Goal: Task Accomplishment & Management: Manage account settings

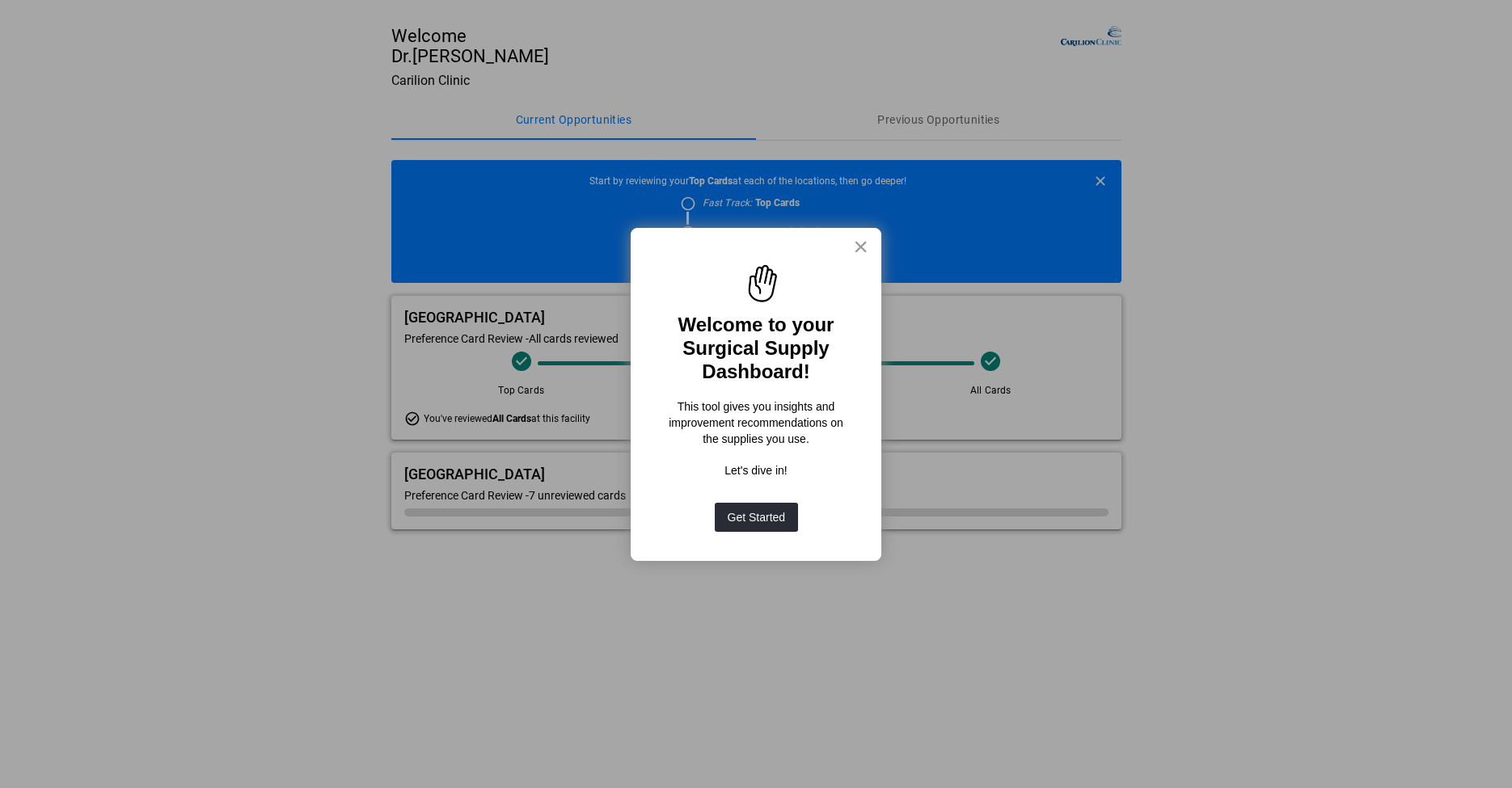
click at [857, 241] on button "×" at bounding box center [861, 247] width 16 height 26
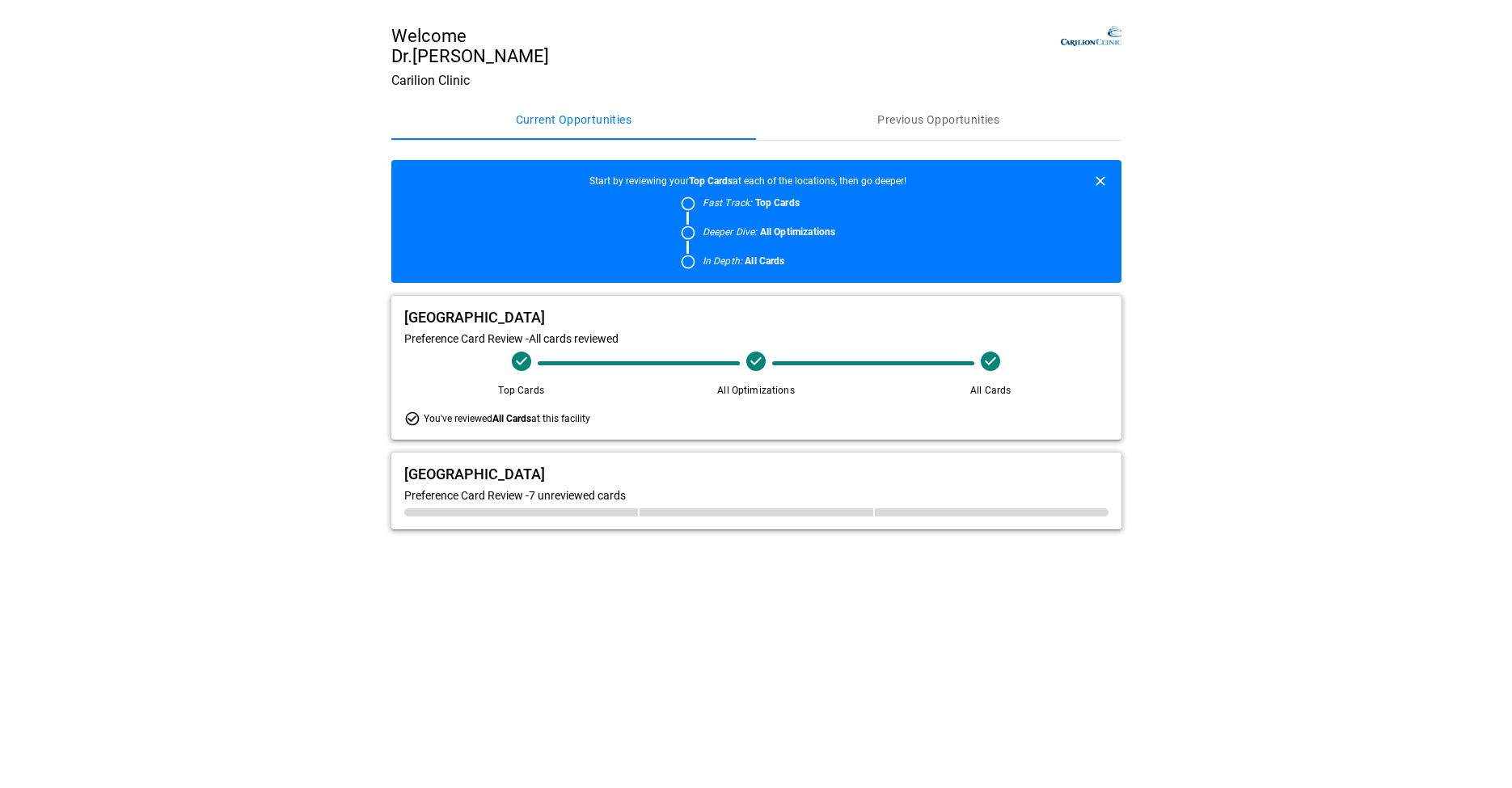
click at [586, 502] on span "Preference Card Review - 7 unreviewed cards" at bounding box center [515, 496] width 222 height 13
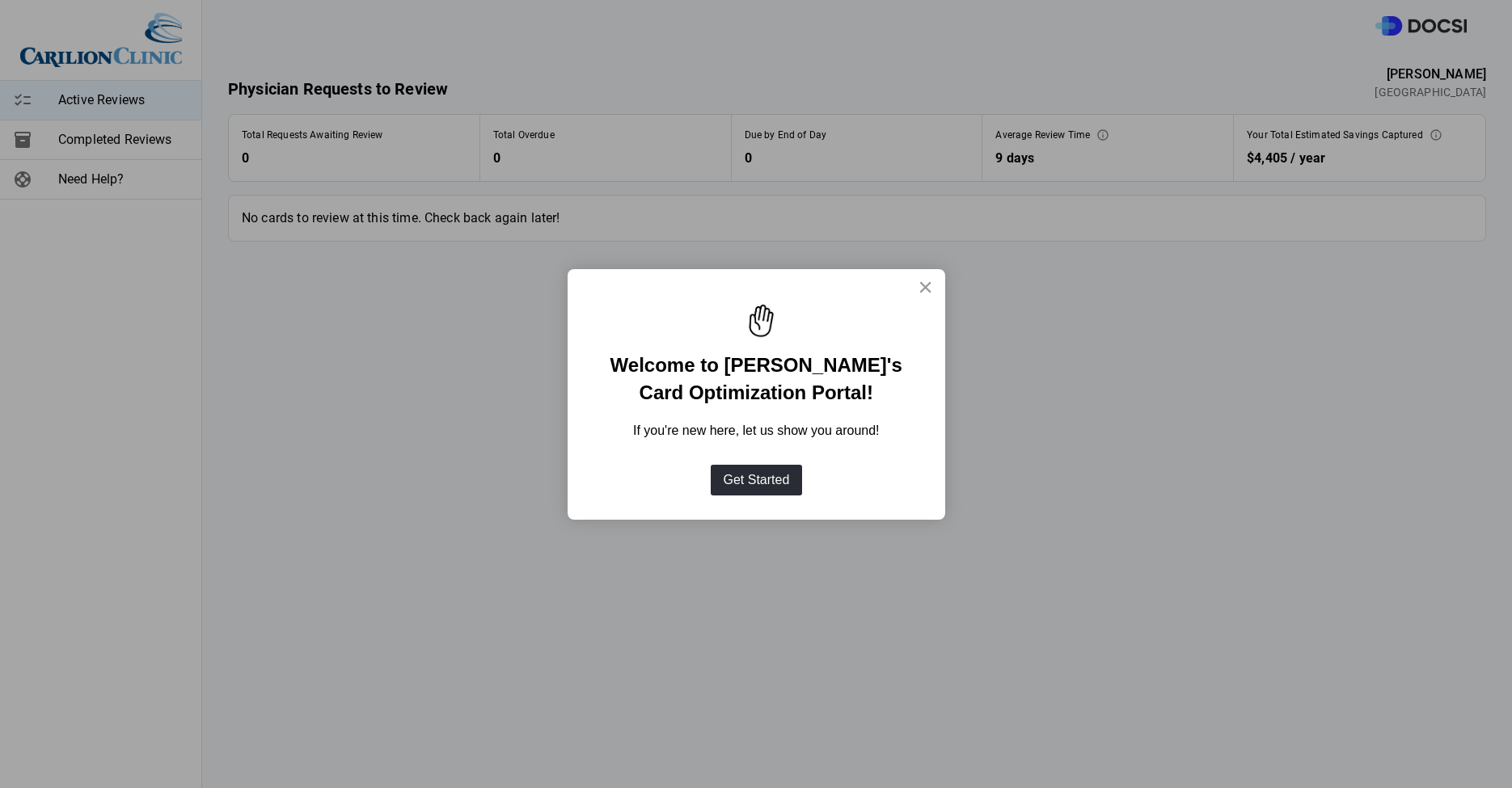
click at [921, 283] on button "×" at bounding box center [926, 287] width 16 height 26
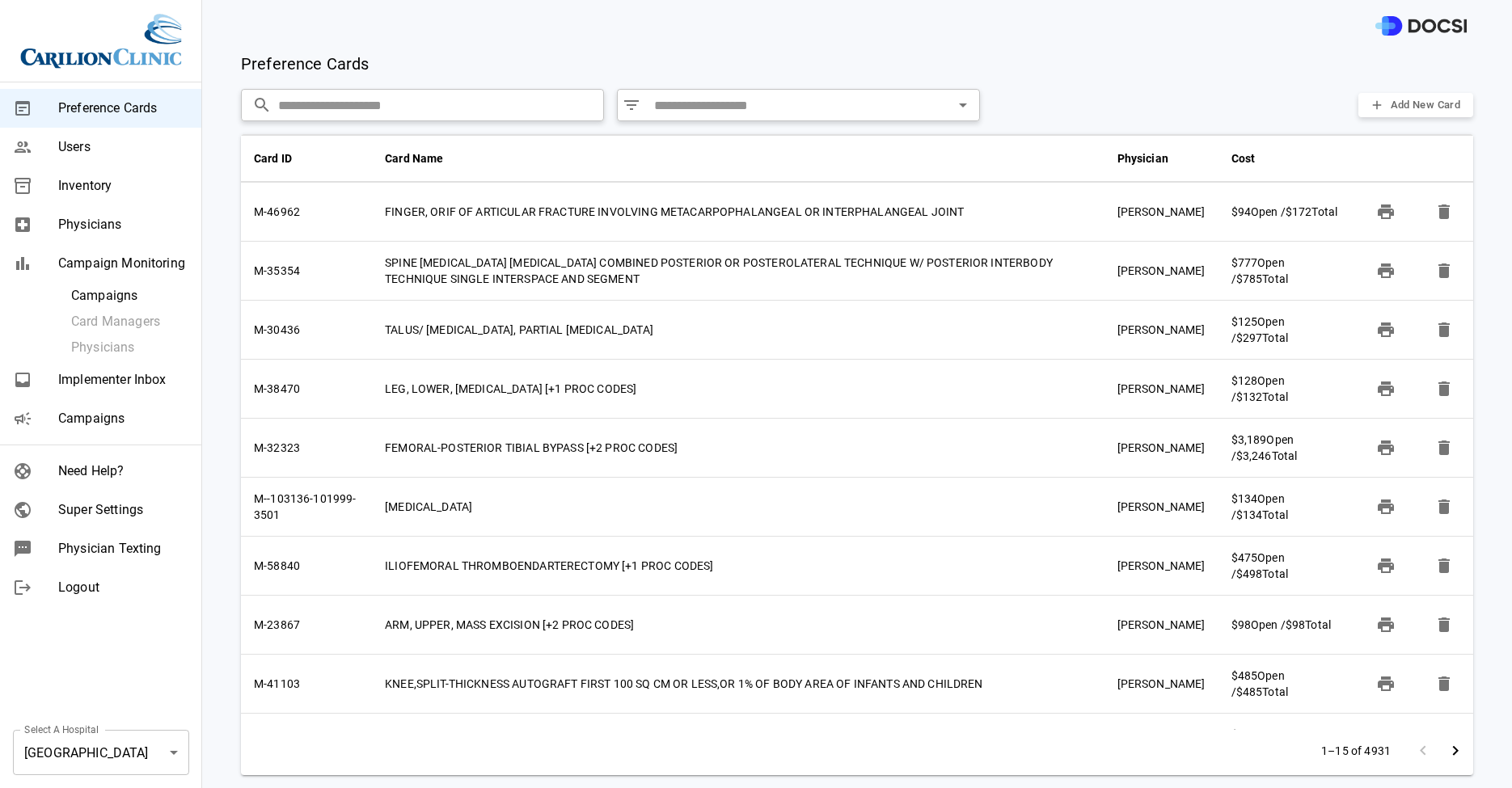
click at [146, 503] on span "Super Settings" at bounding box center [123, 511] width 131 height 20
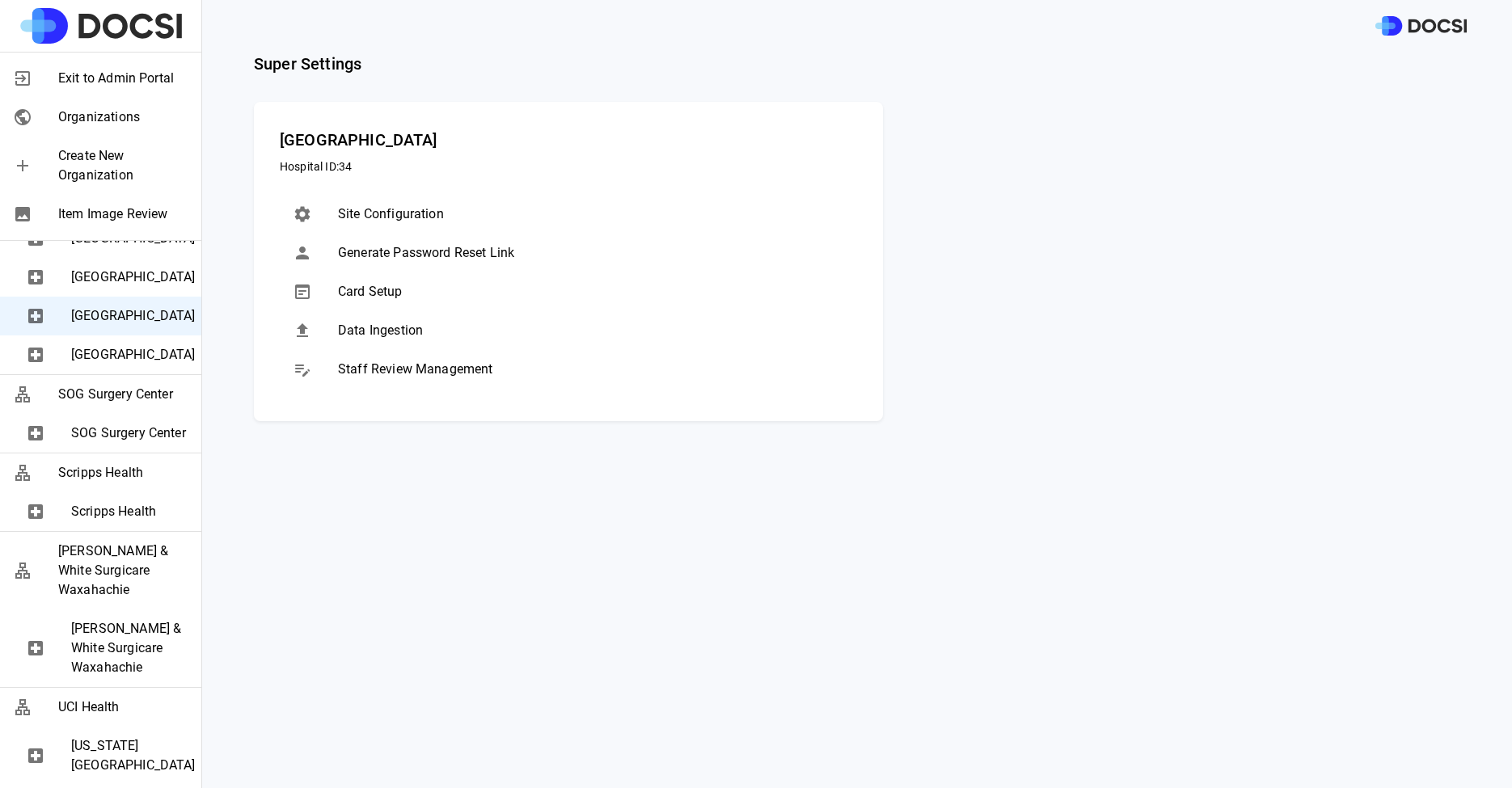
scroll to position [2091, 0]
click at [120, 364] on span "[GEOGRAPHIC_DATA]" at bounding box center [130, 354] width 117 height 20
click at [144, 296] on div "[GEOGRAPHIC_DATA]" at bounding box center [100, 276] width 201 height 39
click at [540, 373] on span "Staff Review Management" at bounding box center [591, 369] width 506 height 20
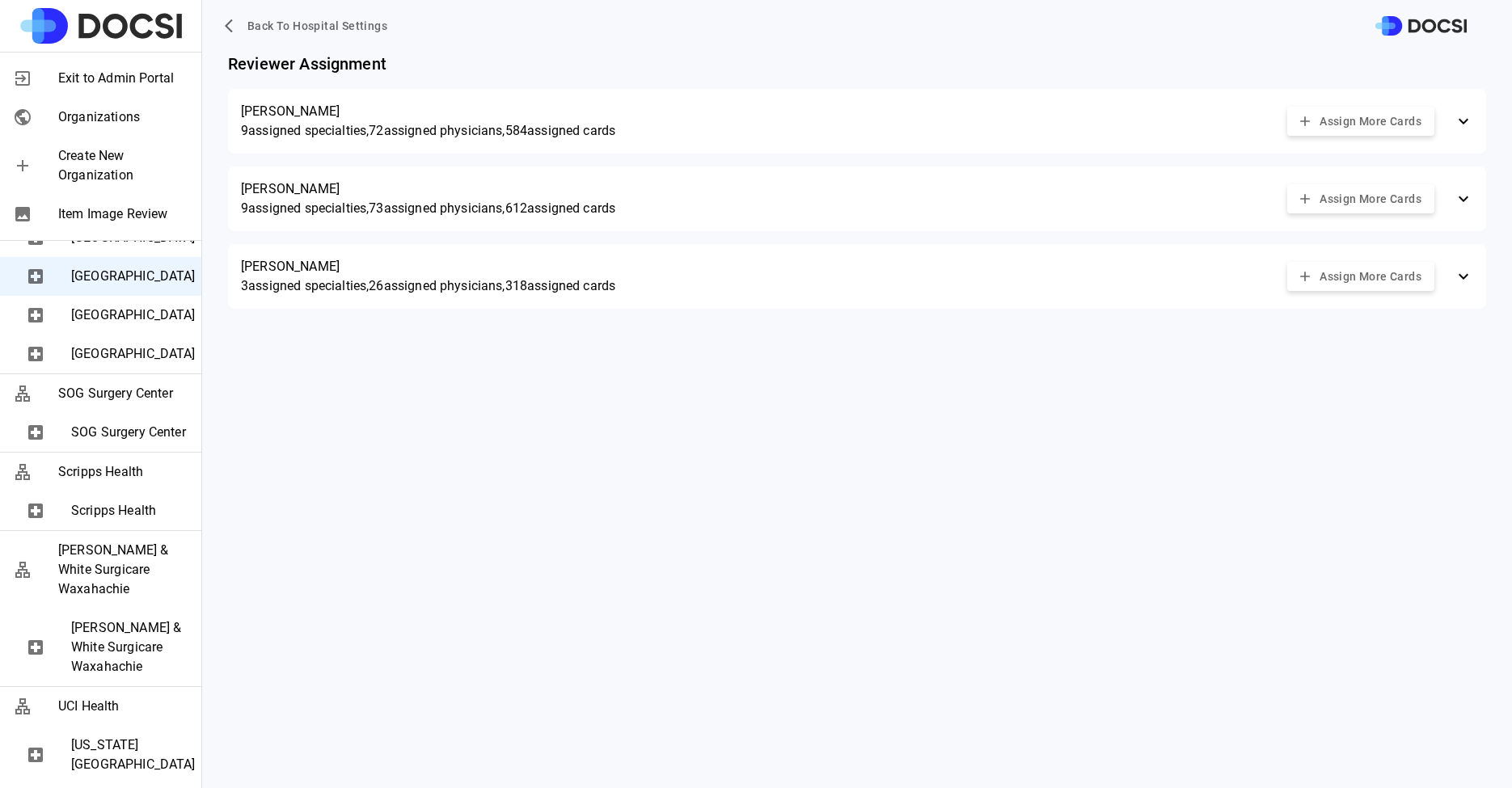
click at [328, 219] on div "Ashley Mullen 9 assigned specialties, 73 assigned physicians, 612 assigned card…" at bounding box center [857, 199] width 1258 height 65
click at [354, 191] on p "[PERSON_NAME]" at bounding box center [428, 190] width 375 height 20
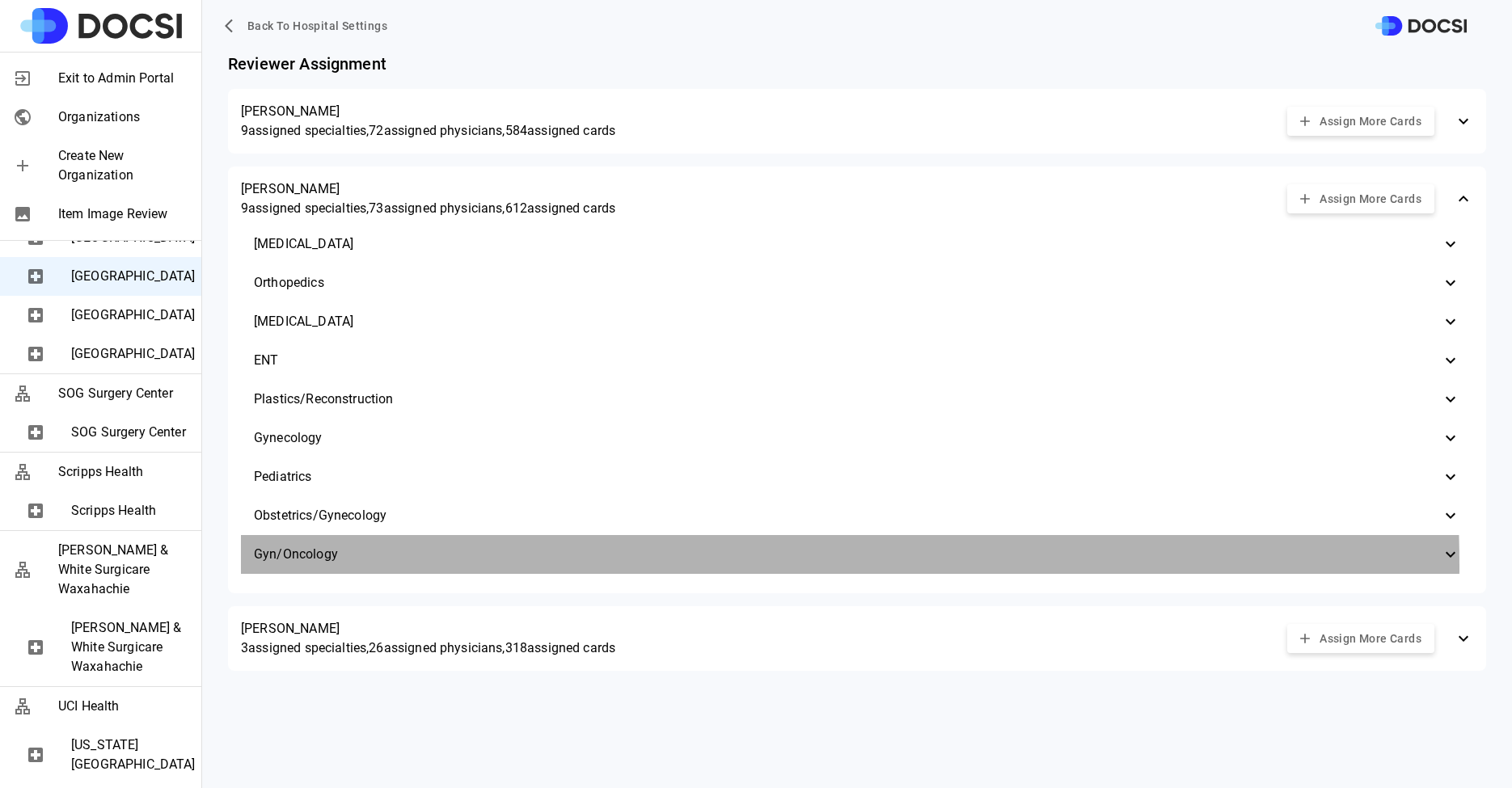
click at [400, 566] on div "Gyn/Oncology" at bounding box center [857, 554] width 1233 height 39
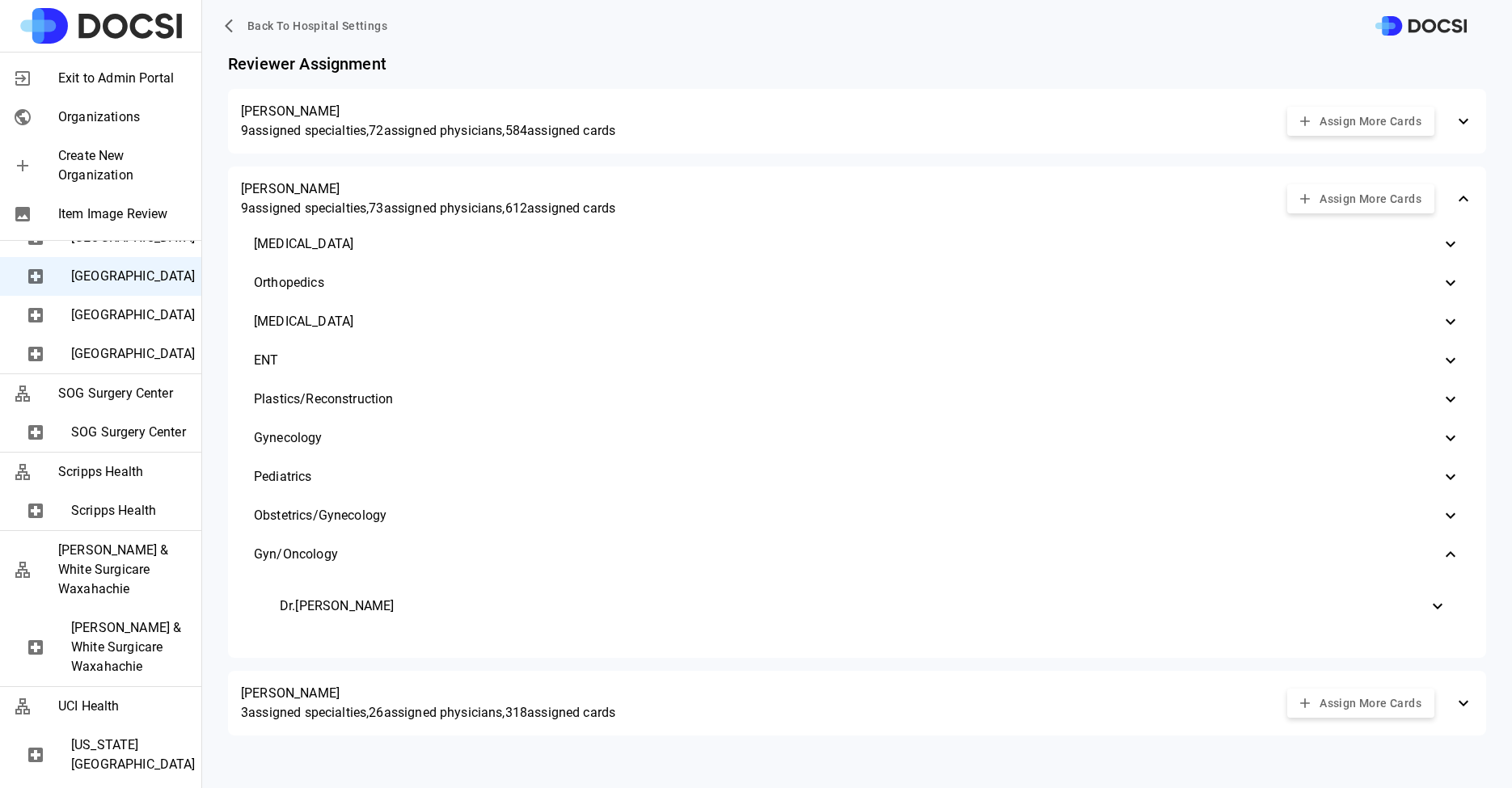
click at [401, 556] on span "Gyn/Oncology" at bounding box center [848, 555] width 1188 height 20
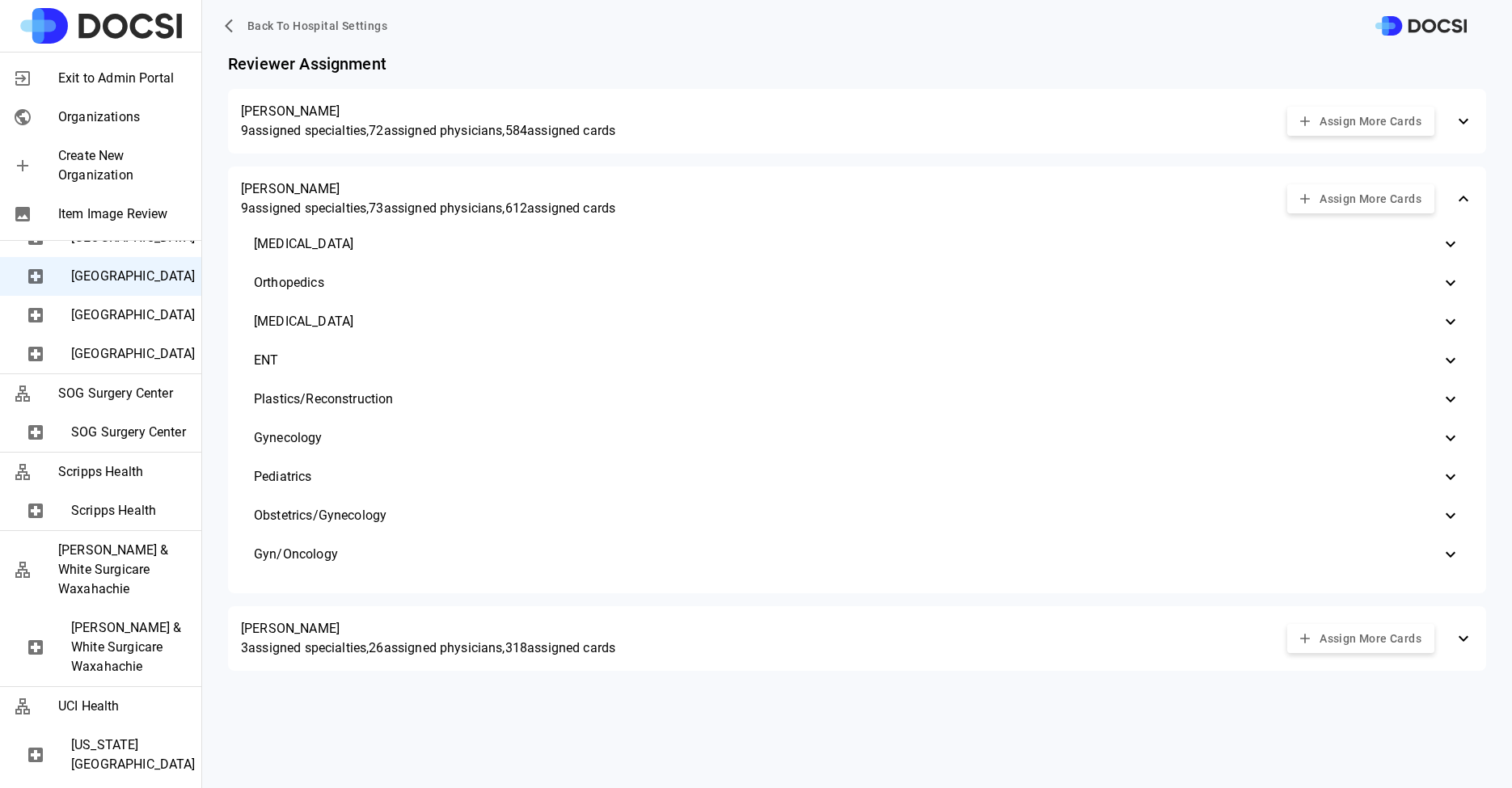
click at [402, 616] on div "Kathleen Beane 3 assigned specialties, 26 assigned physicians, 318 assigned car…" at bounding box center [857, 639] width 1258 height 65
click at [399, 647] on p "3 assigned specialties, 26 assigned physicians, 318 assigned cards" at bounding box center [428, 648] width 375 height 20
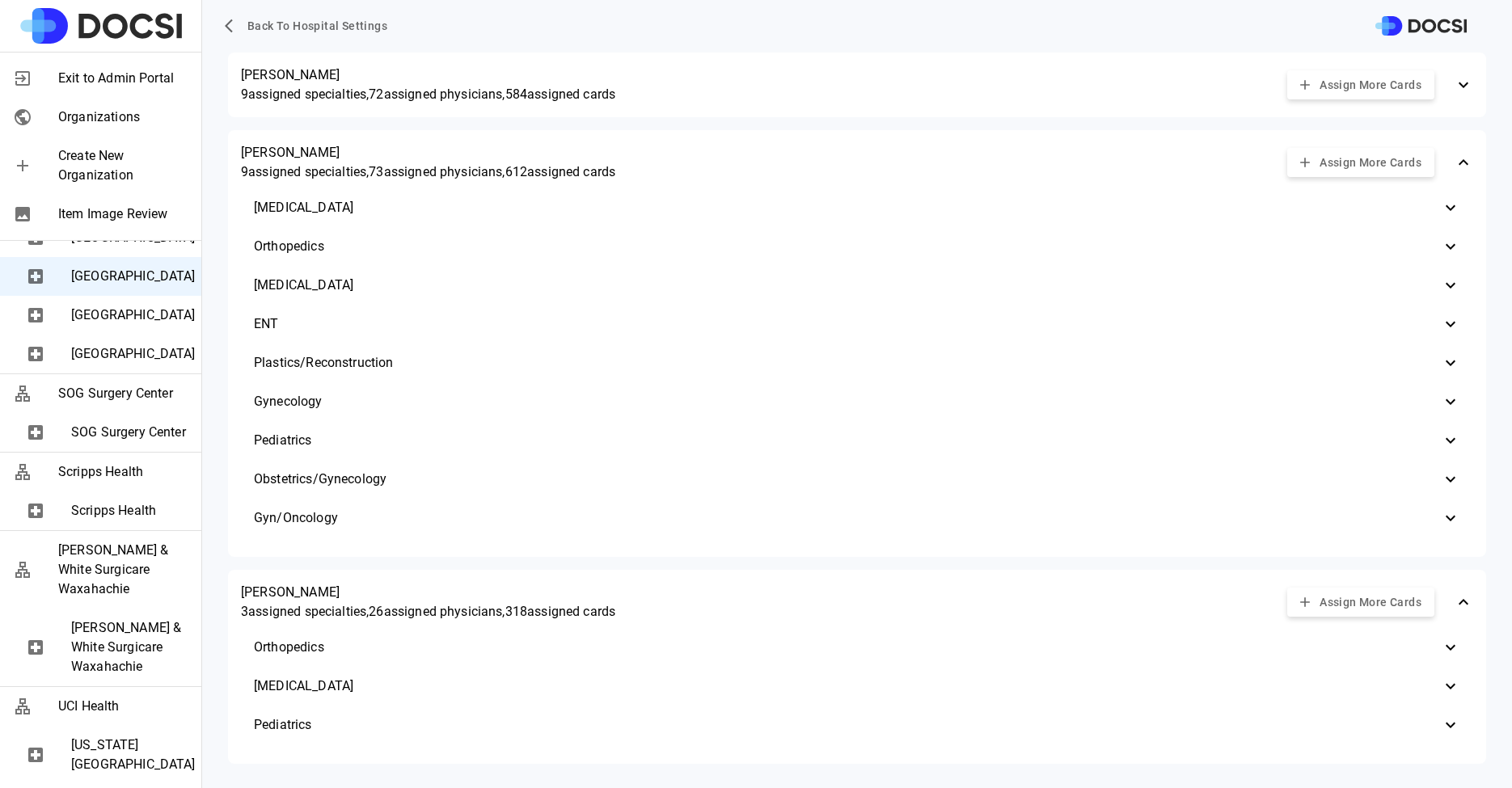
scroll to position [50, 0]
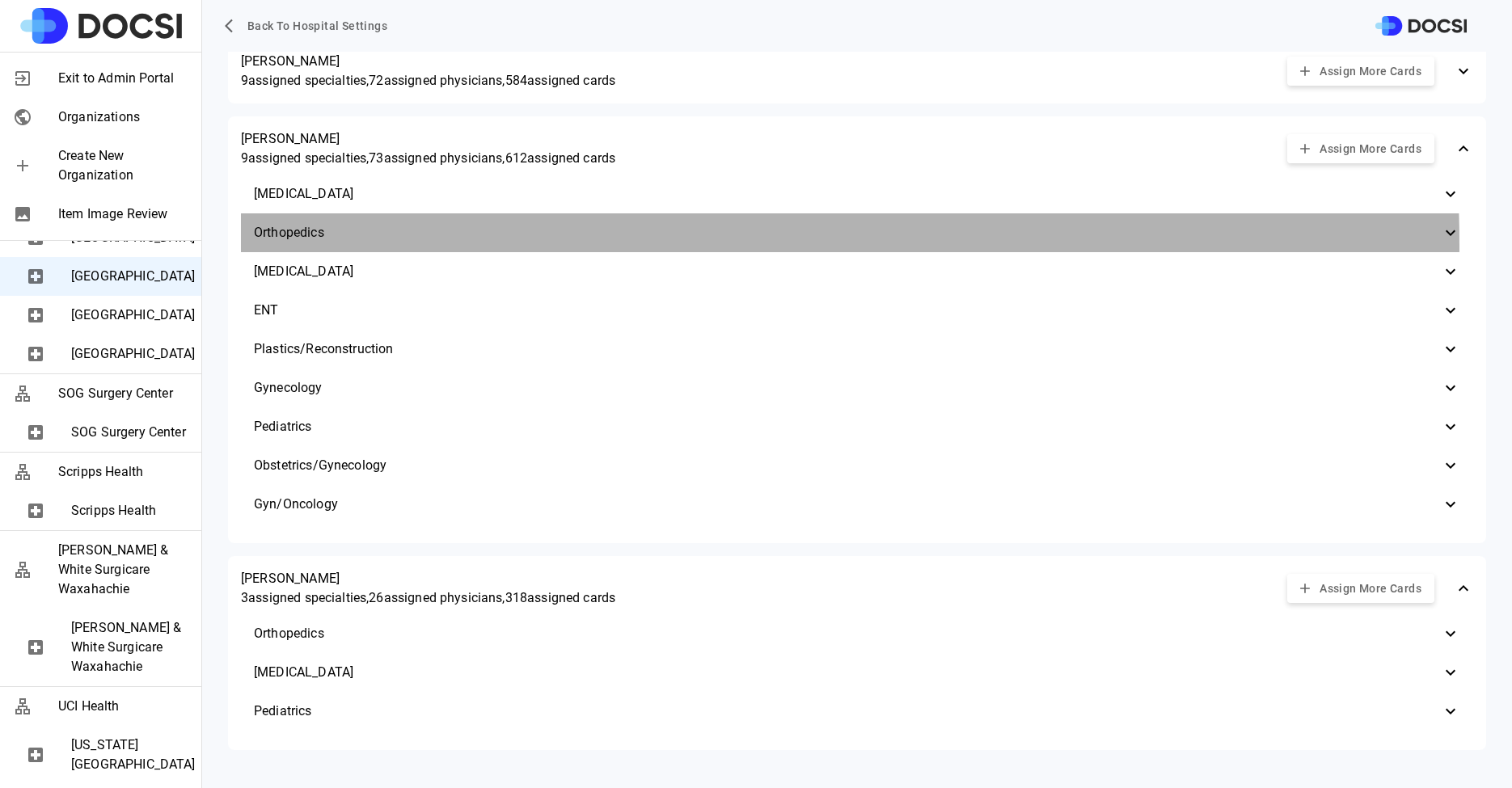
click at [358, 245] on div "Orthopedics" at bounding box center [857, 232] width 1233 height 39
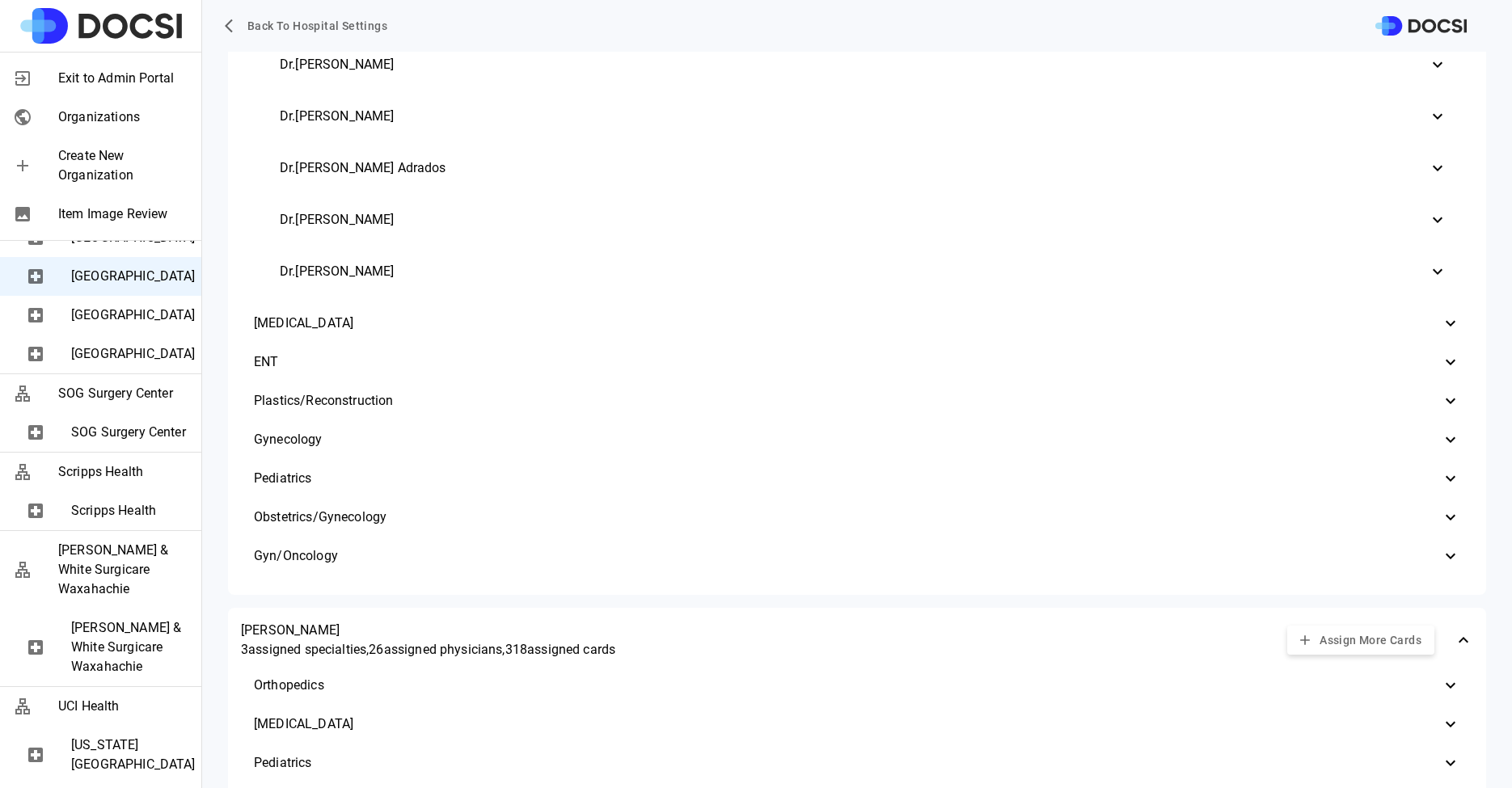
scroll to position [1201, 0]
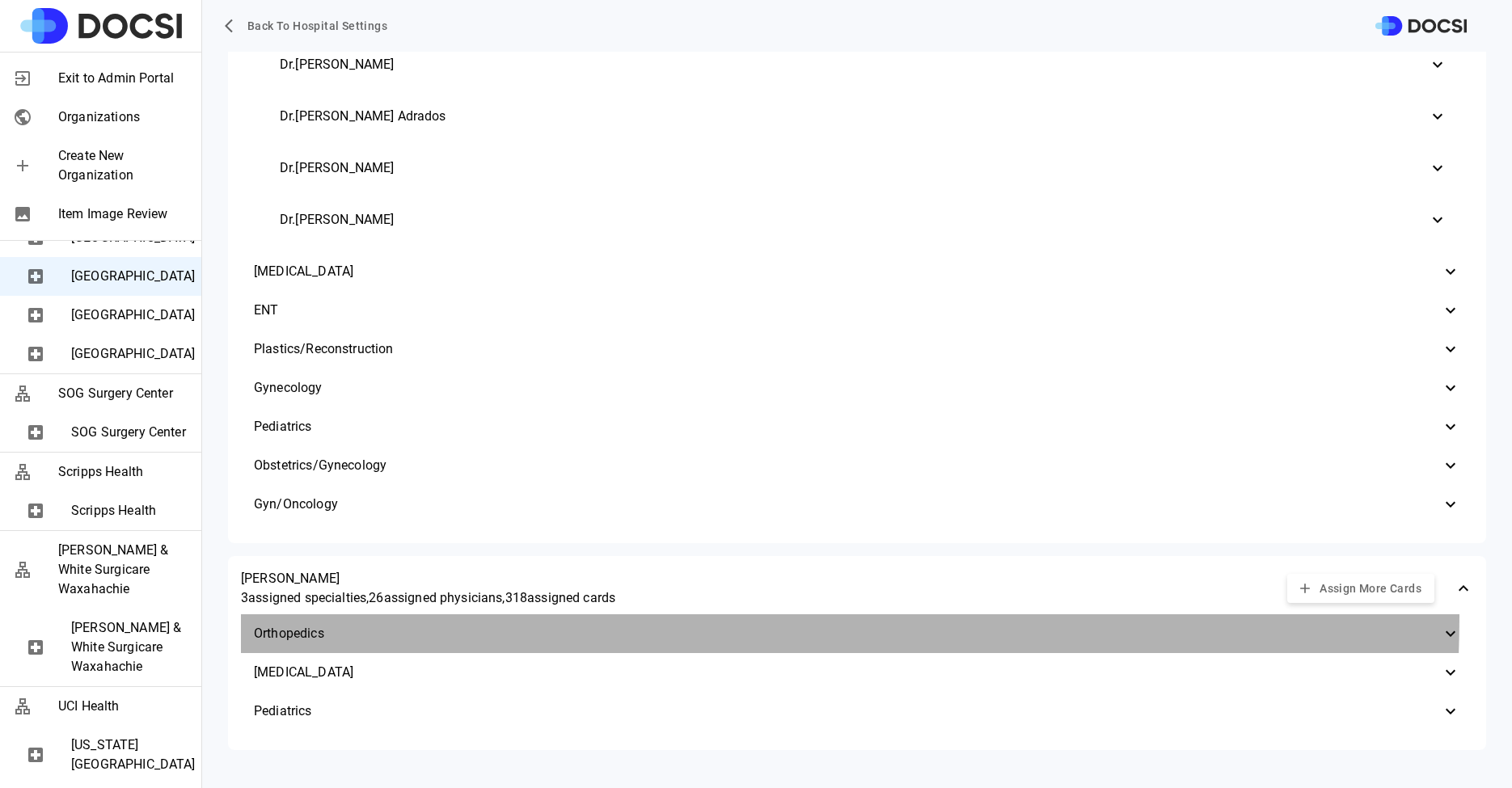
drag, startPoint x: 325, startPoint y: 612, endPoint x: 323, endPoint y: 630, distance: 18.1
click at [323, 632] on div "Orthopedics" at bounding box center [857, 633] width 1233 height 39
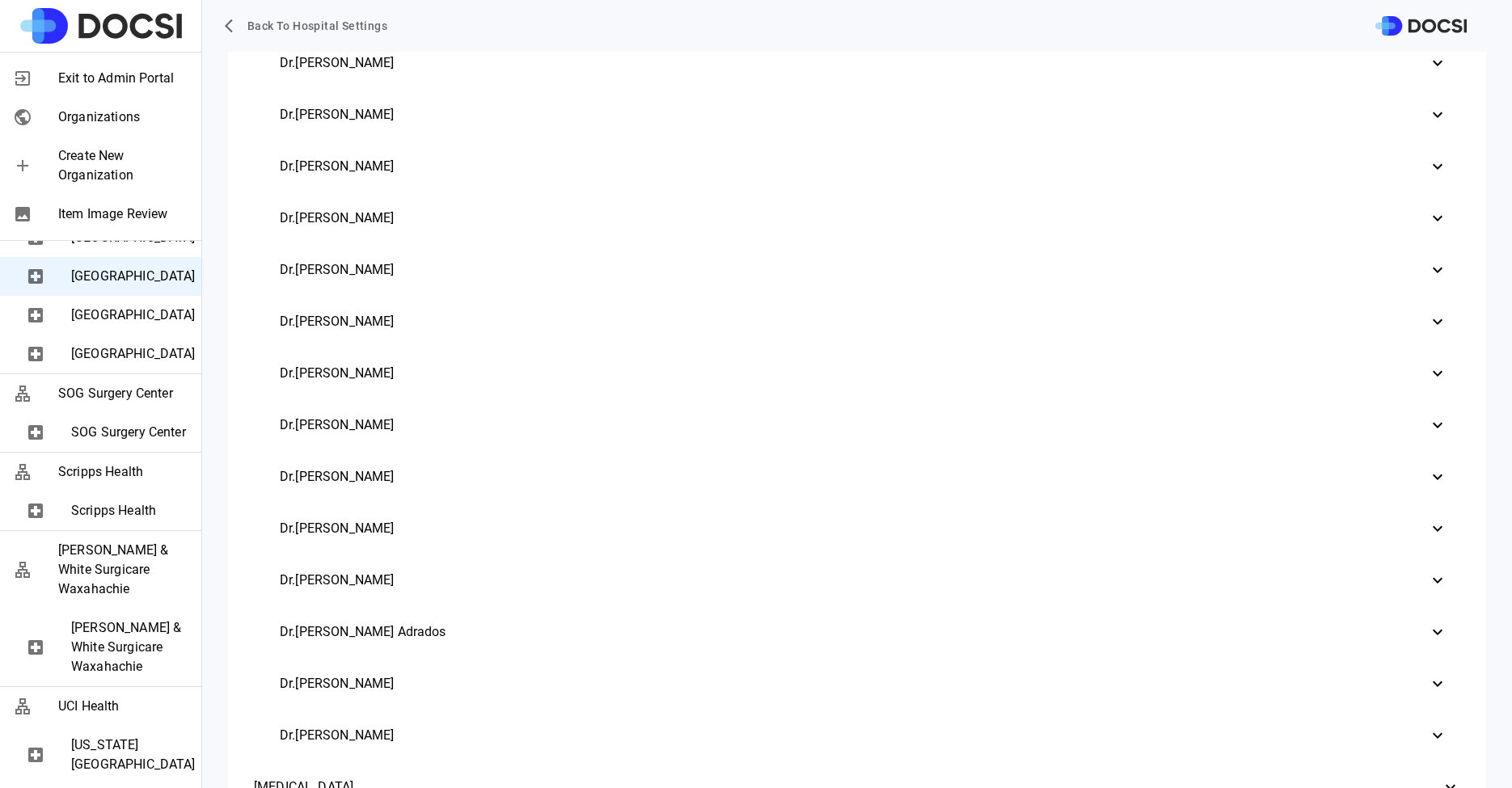
scroll to position [680, 0]
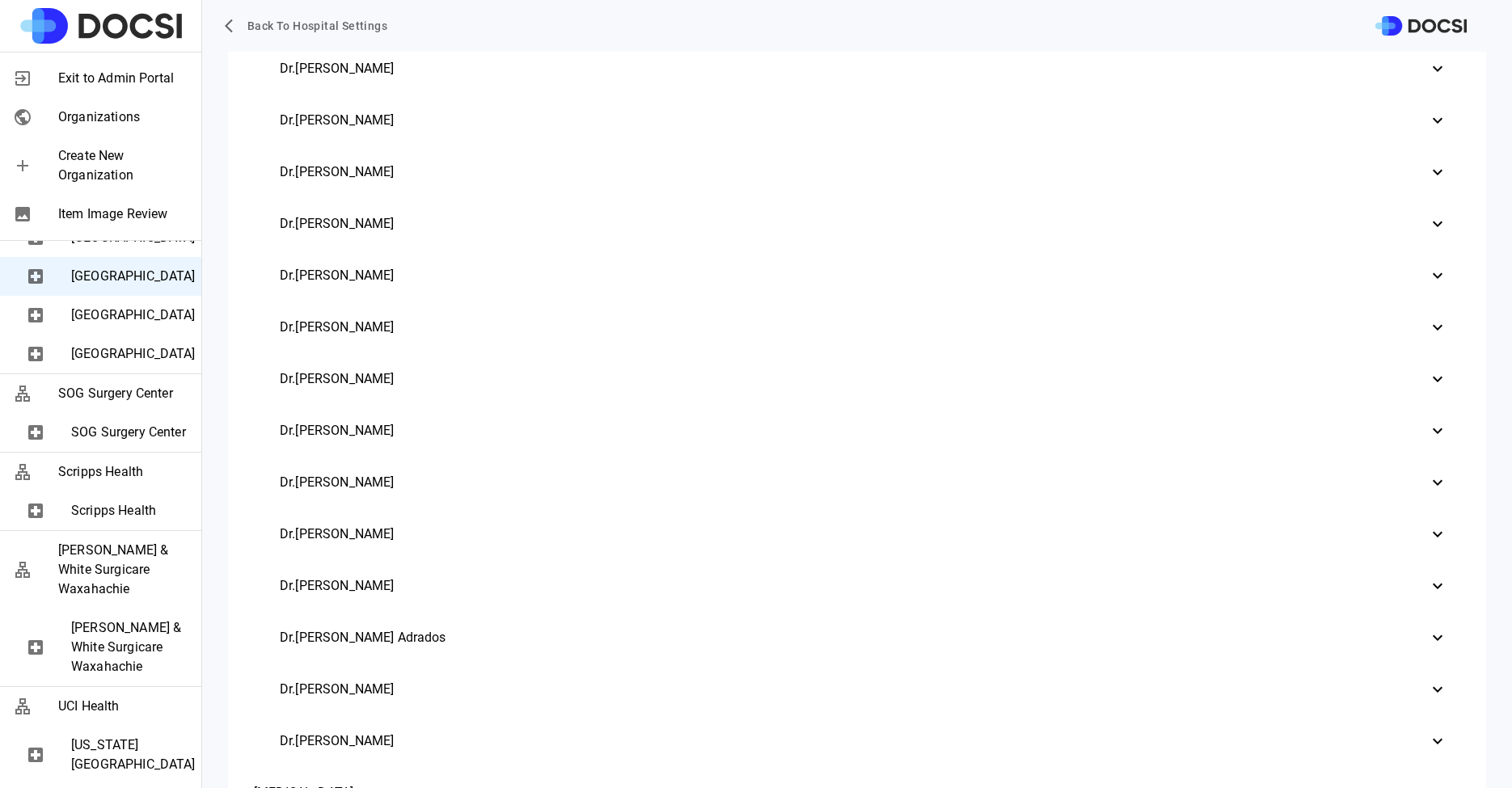
click at [376, 430] on span "Dr. Hayden Holbrook" at bounding box center [854, 431] width 1148 height 20
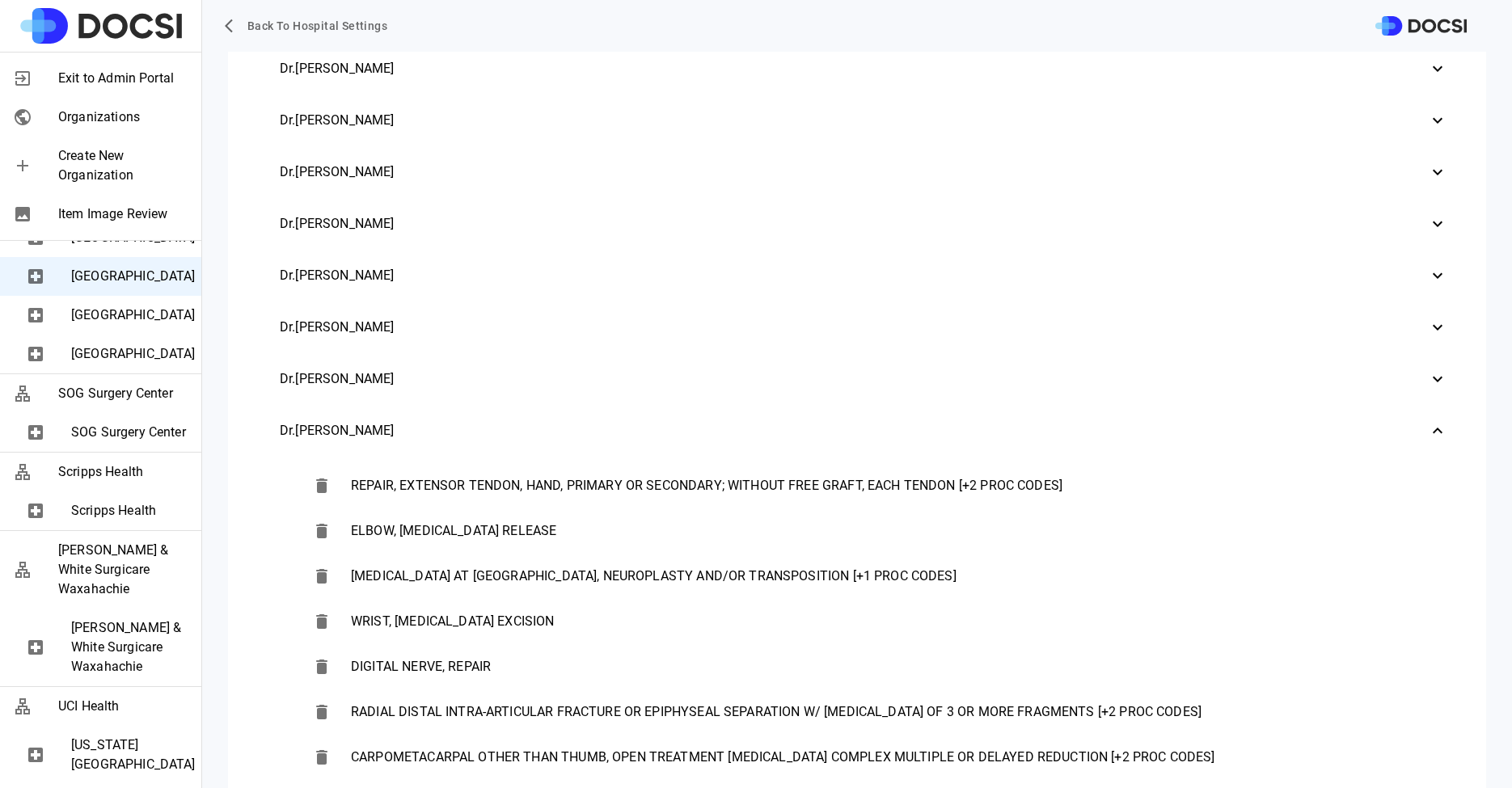
click at [357, 425] on span "Dr. Hayden Holbrook" at bounding box center [854, 431] width 1148 height 20
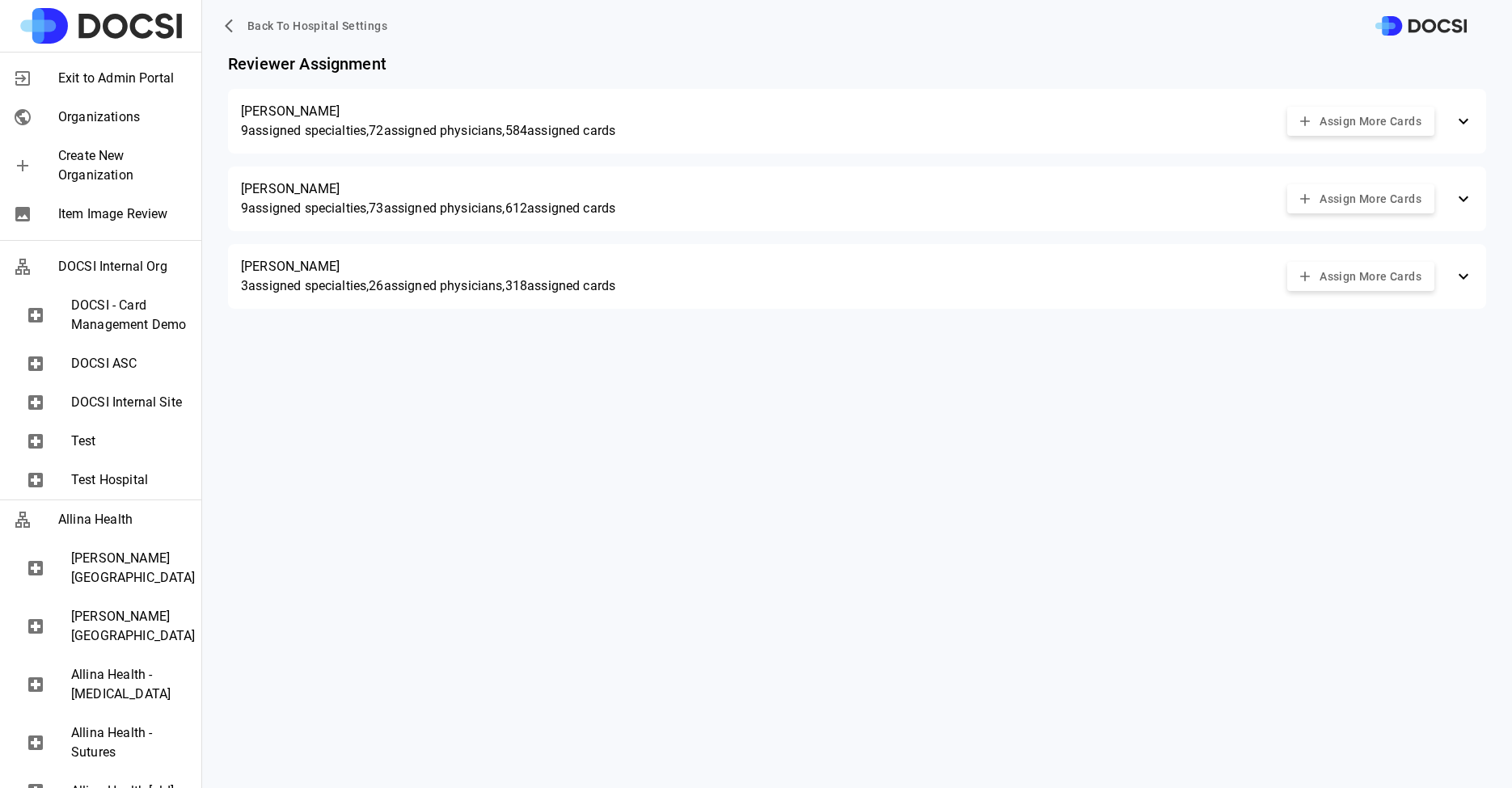
click at [319, 241] on div "Reviewer Assignment [PERSON_NAME] 9 assigned specialties, 72 assigned physician…" at bounding box center [857, 199] width 1310 height 296
click at [319, 267] on p "[PERSON_NAME]" at bounding box center [428, 267] width 375 height 20
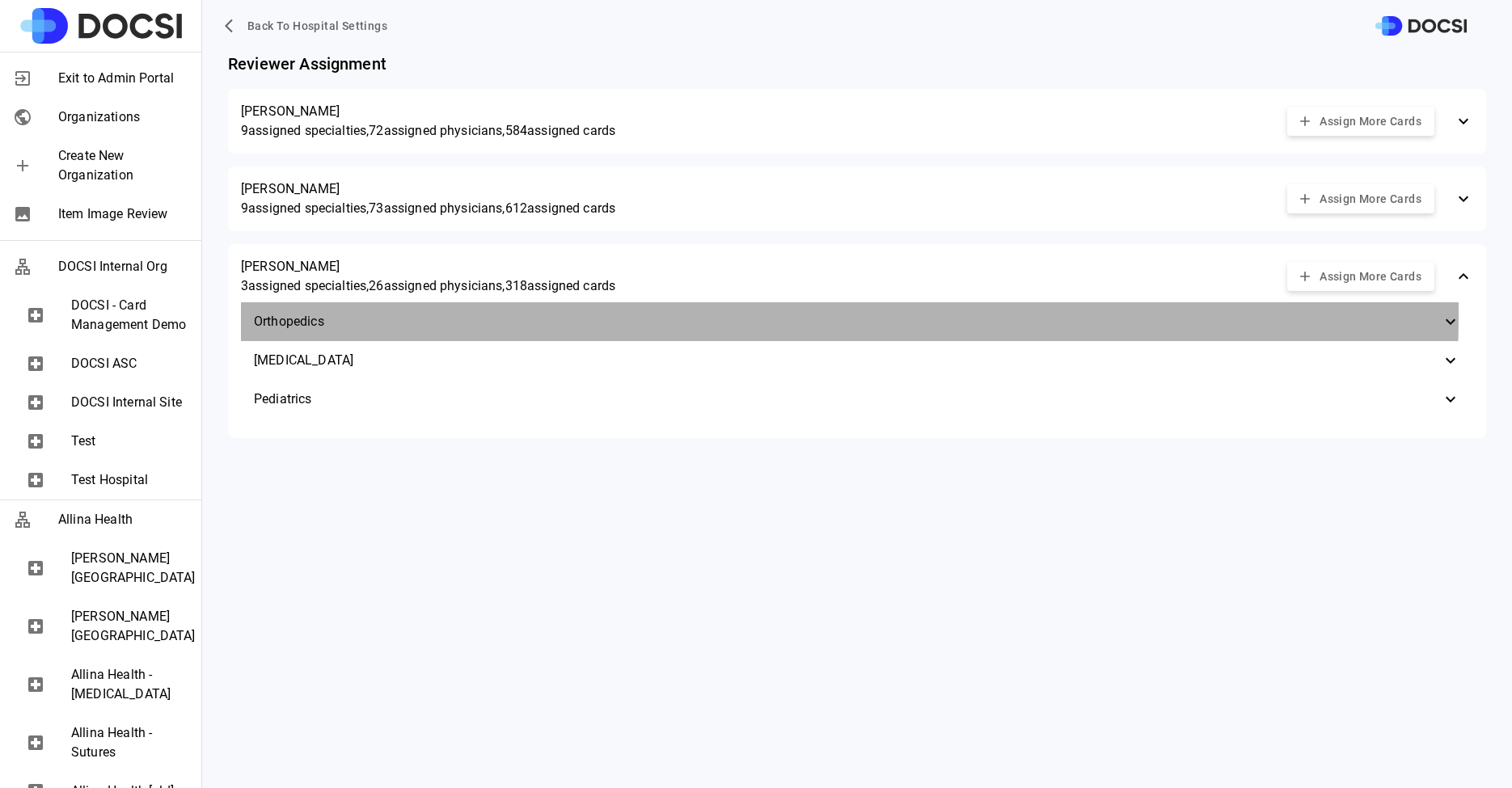
click at [331, 312] on span "Orthopedics" at bounding box center [848, 322] width 1188 height 20
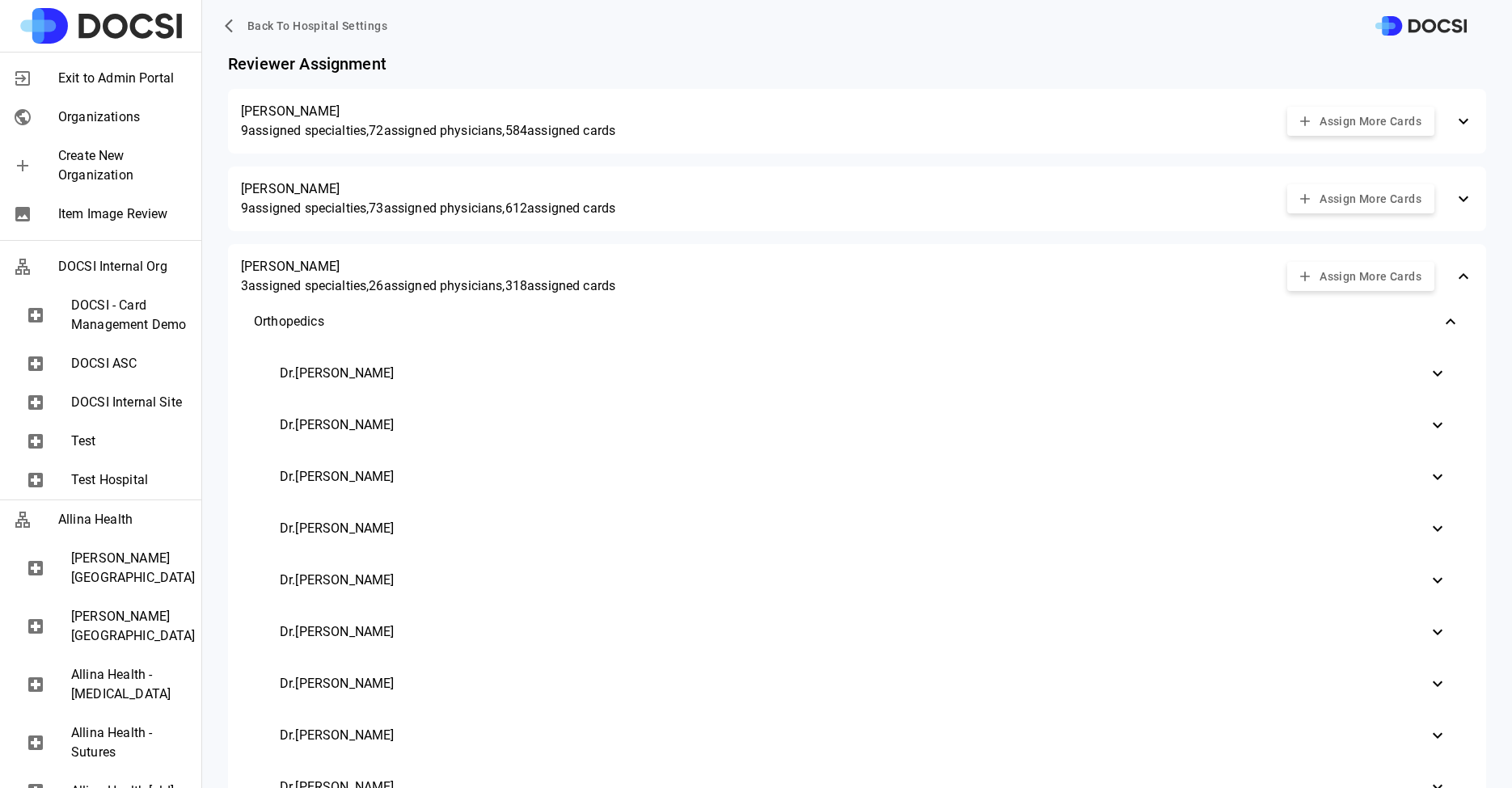
click at [1391, 273] on button "Assign More Cards" at bounding box center [1361, 277] width 147 height 30
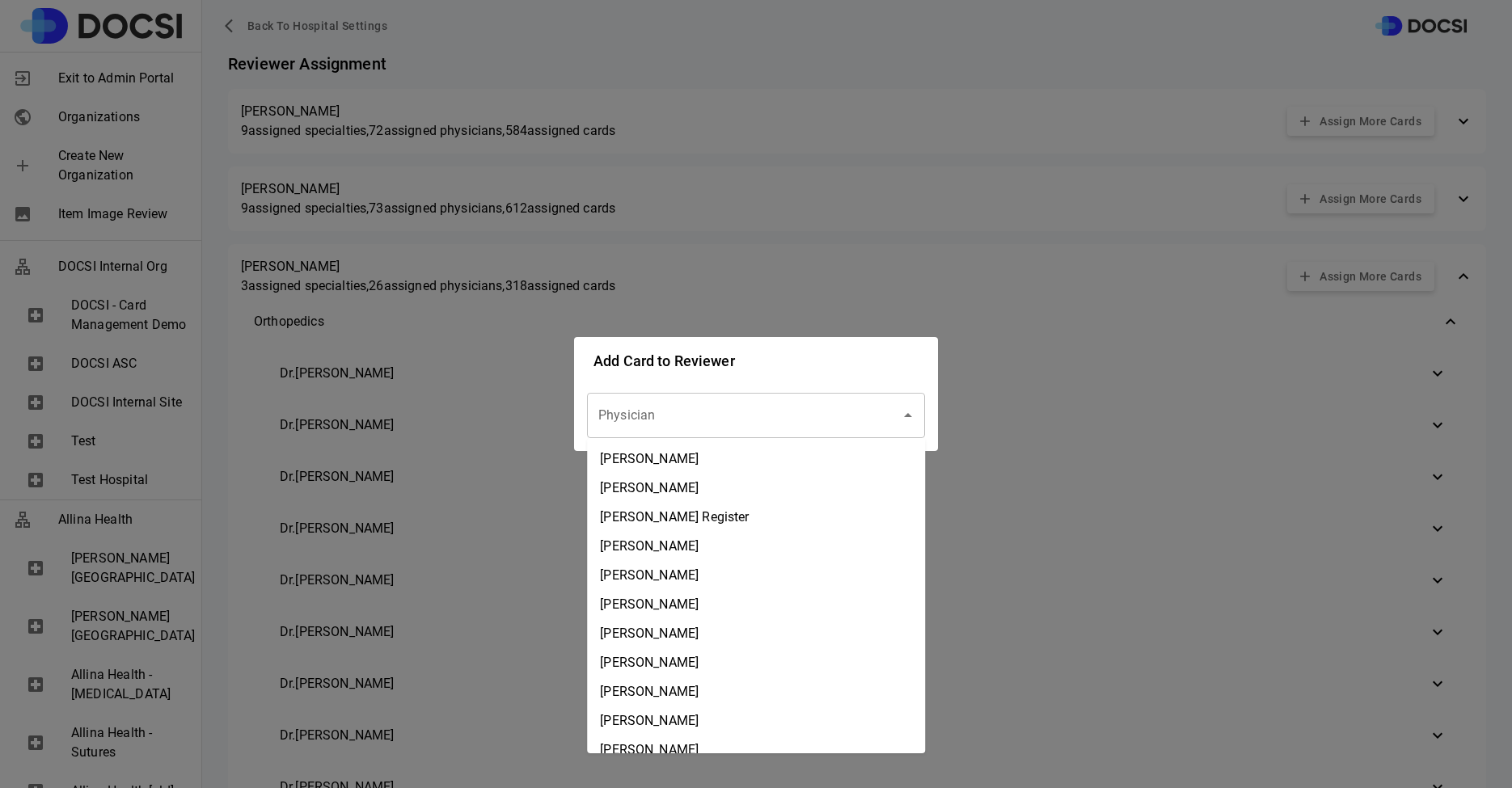
click at [783, 431] on div "Physician" at bounding box center [756, 415] width 338 height 45
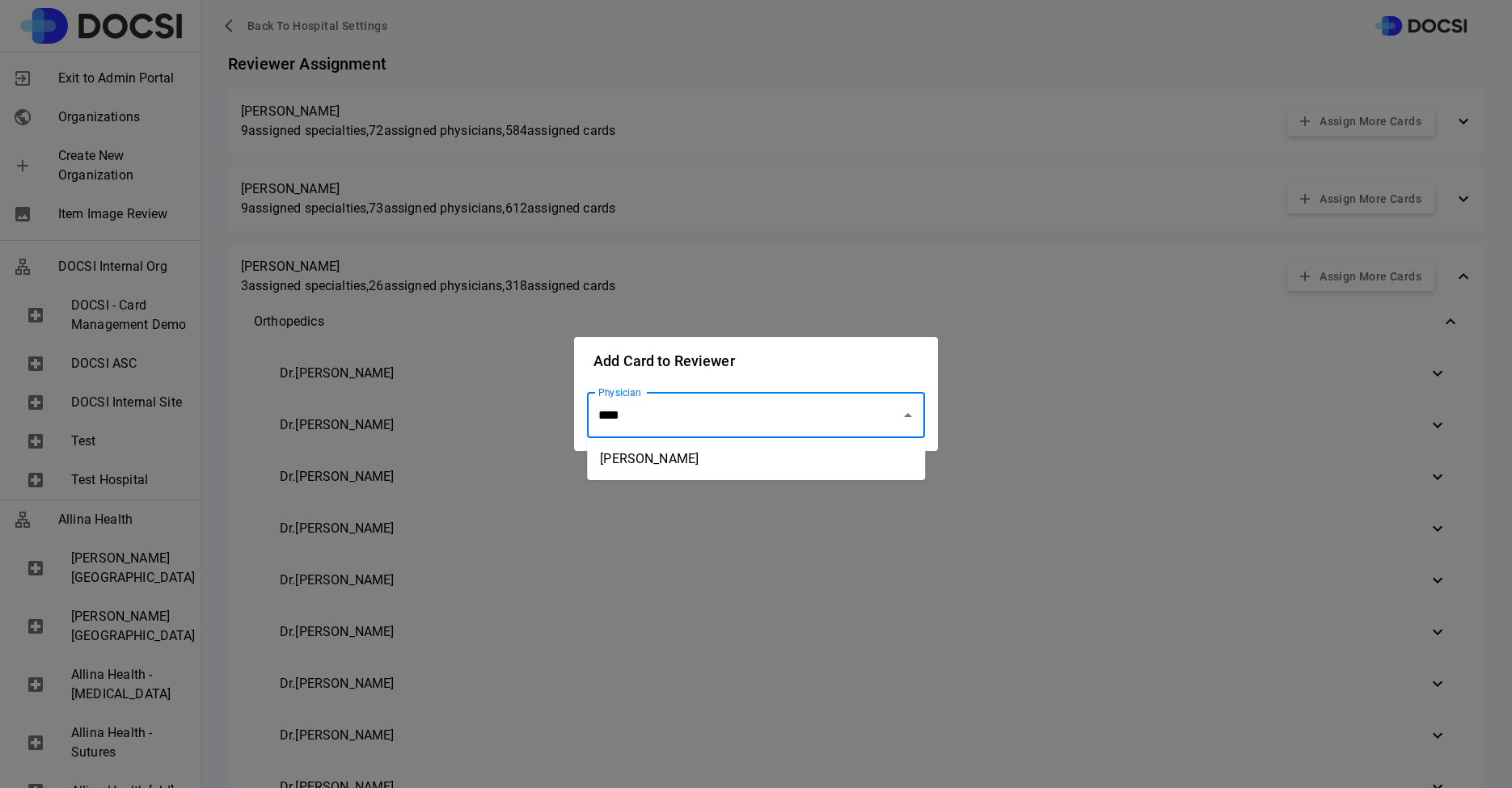
click at [752, 447] on li "Hayden Holbrook" at bounding box center [756, 459] width 338 height 29
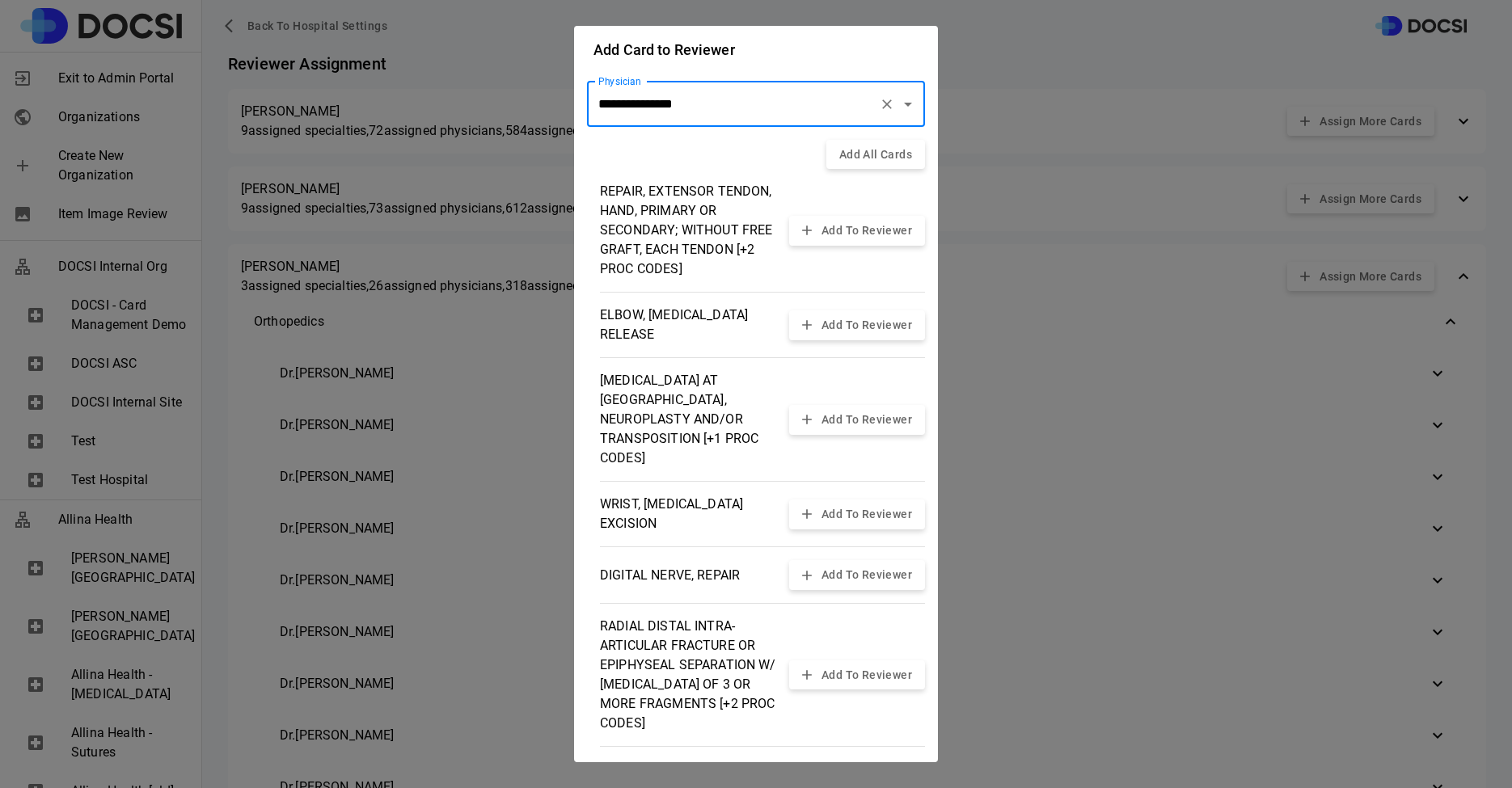
click at [866, 125] on div "**********" at bounding box center [756, 103] width 338 height 45
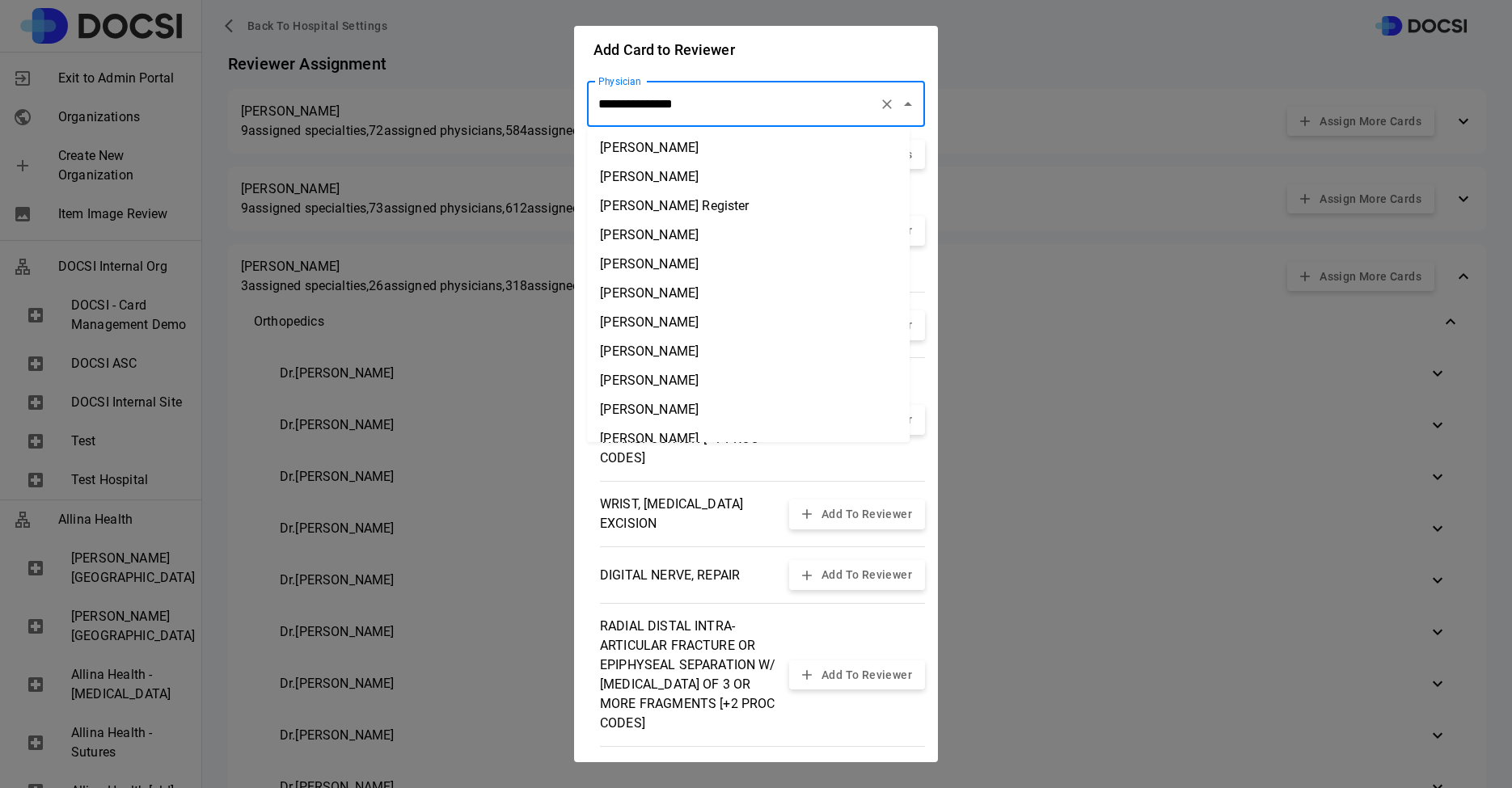
scroll to position [2280, 0]
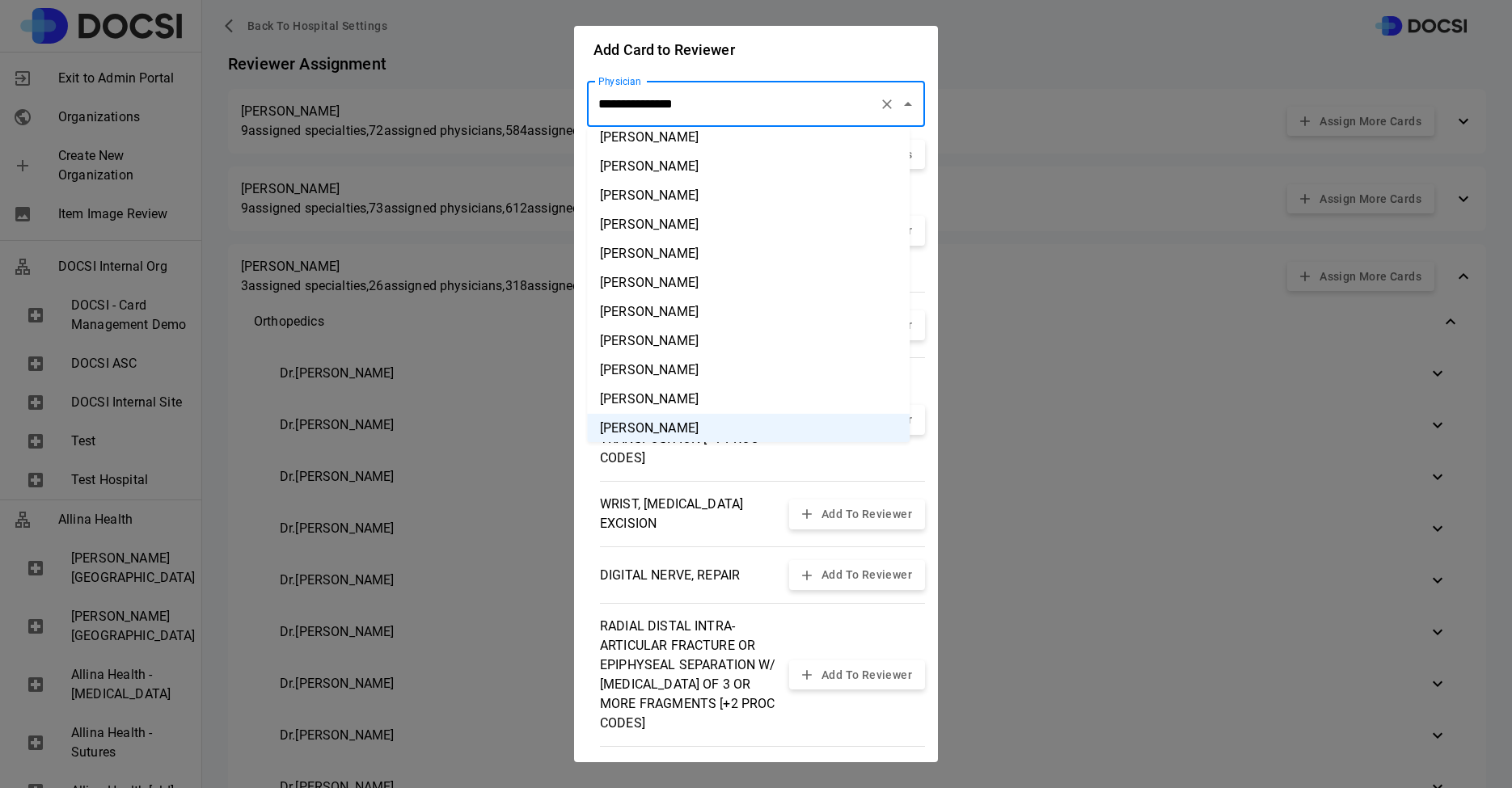
type input "**********"
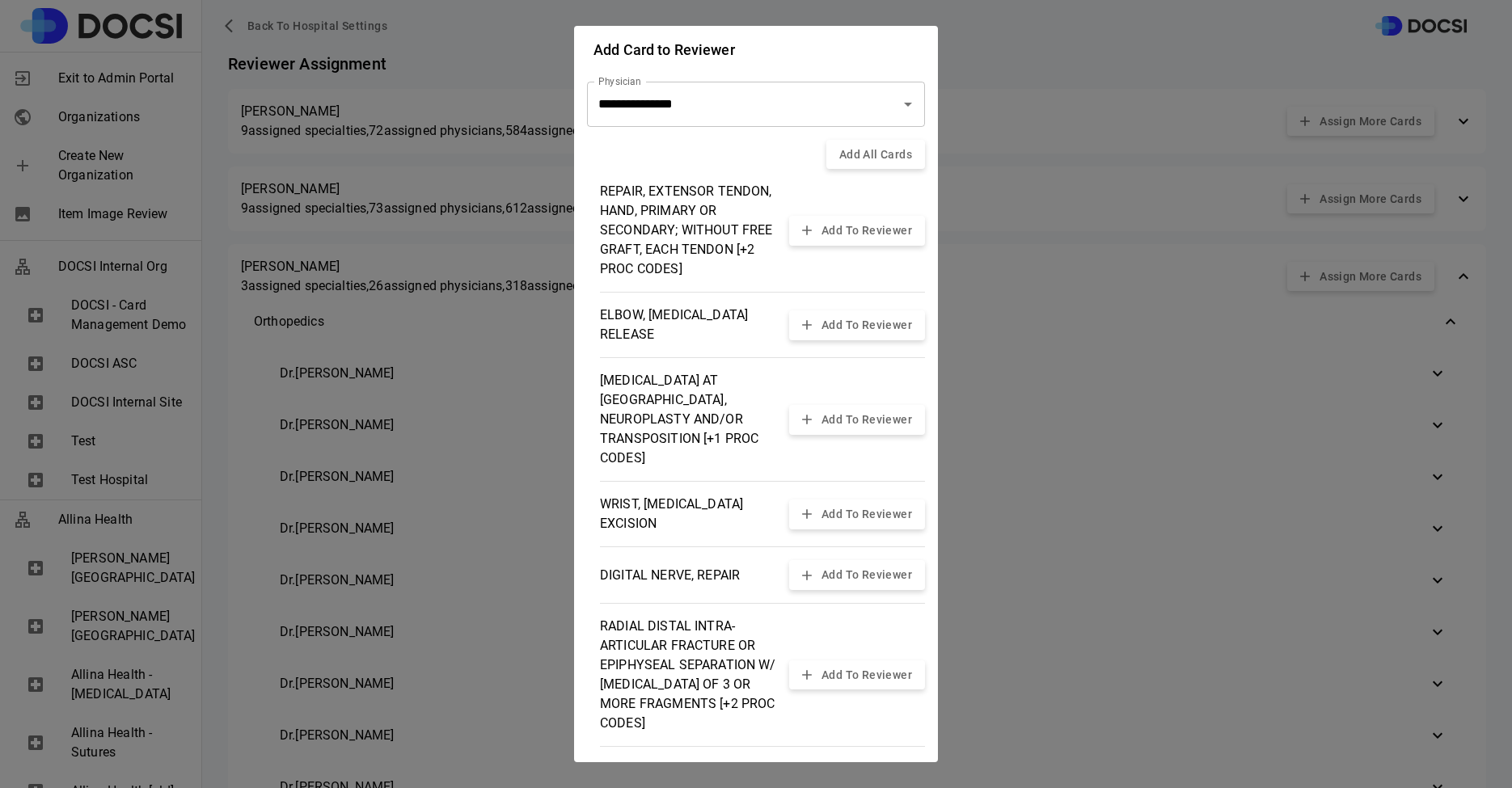
click at [845, 46] on h2 "Add Card to Reviewer" at bounding box center [756, 48] width 364 height 43
click at [871, 155] on button "Add All Cards" at bounding box center [875, 154] width 99 height 30
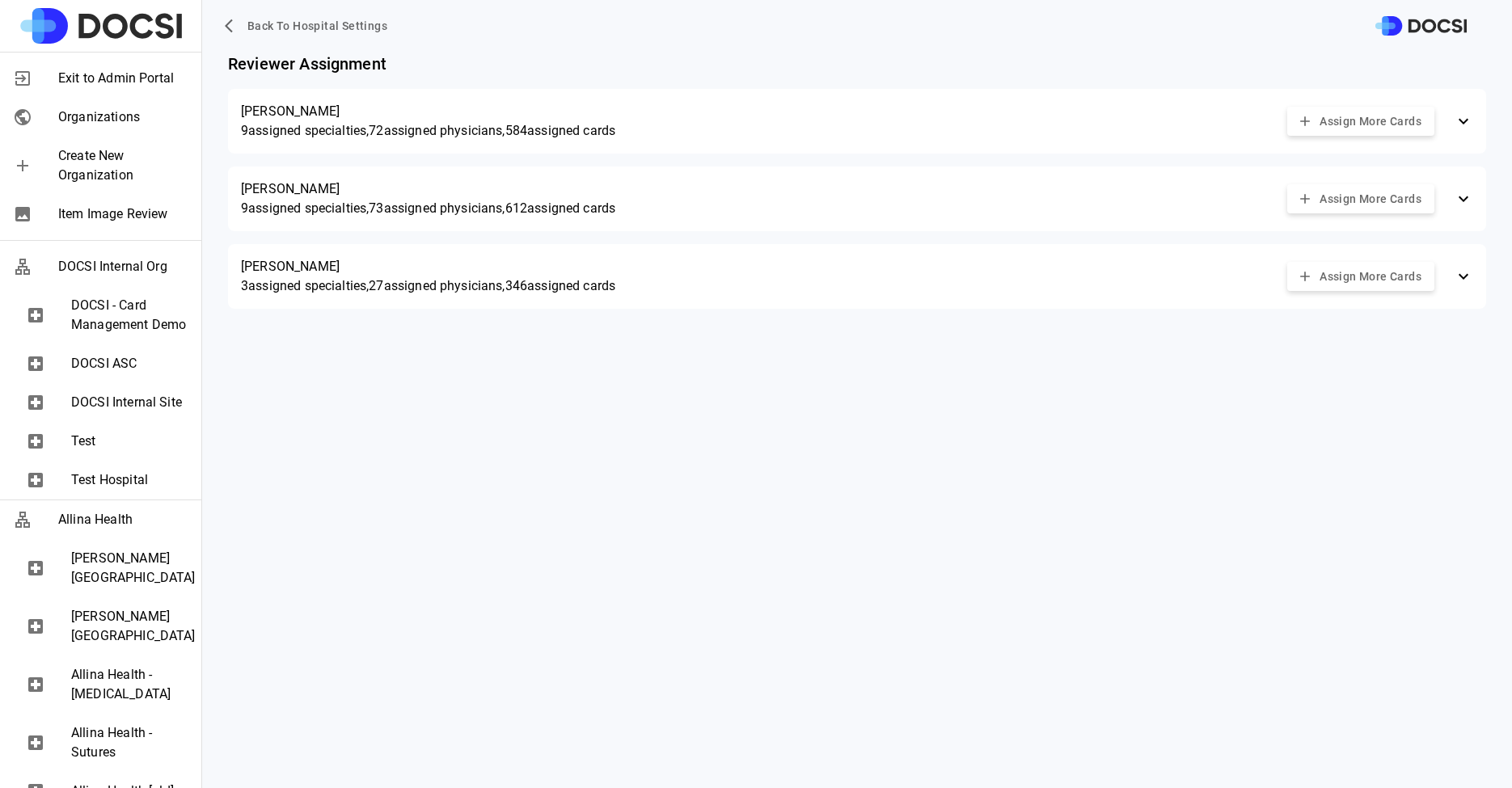
click at [421, 287] on p "3 assigned specialties, 27 assigned physicians, 346 assigned cards" at bounding box center [428, 286] width 375 height 20
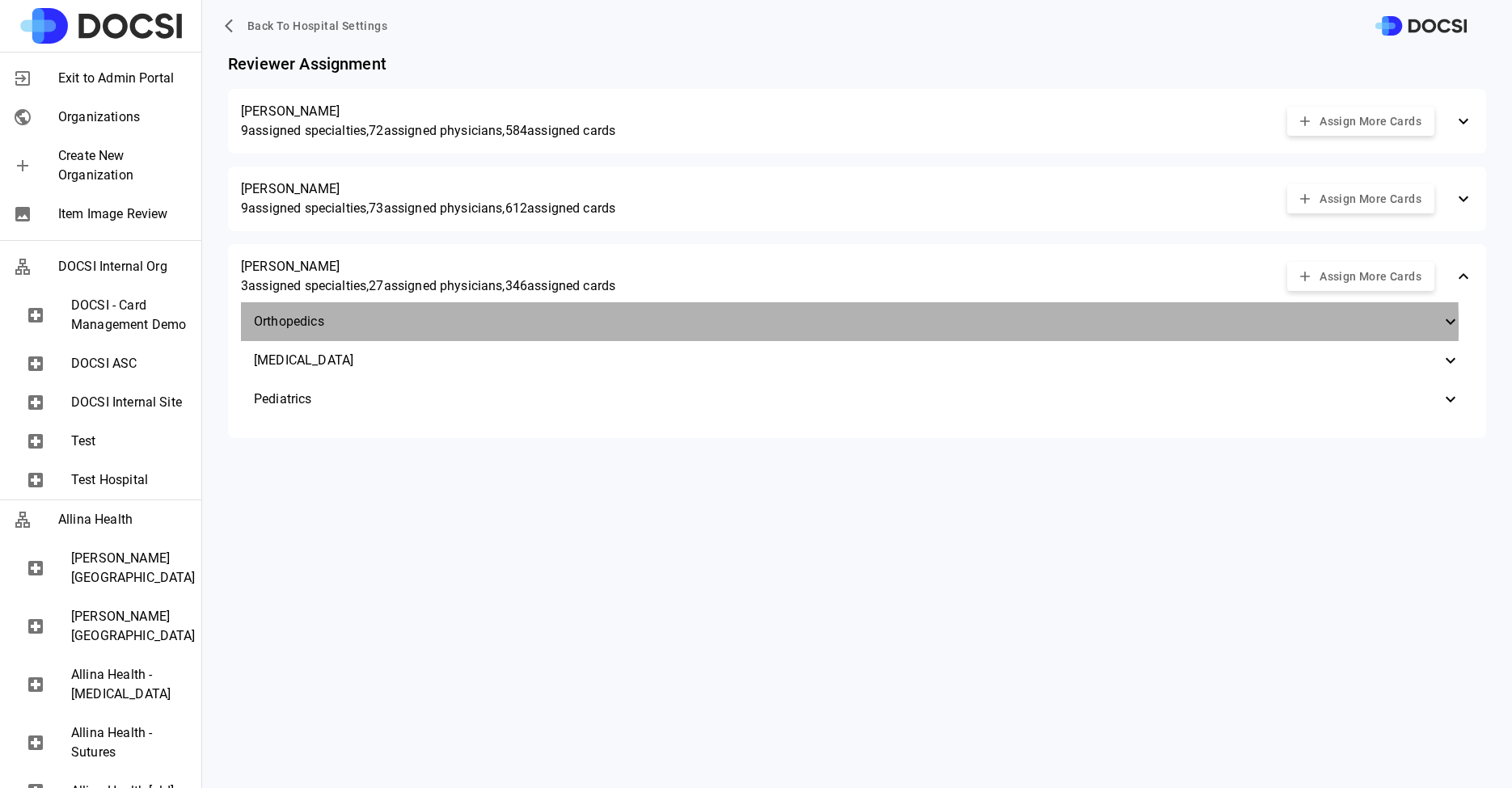
click at [377, 328] on span "Orthopedics" at bounding box center [848, 322] width 1188 height 20
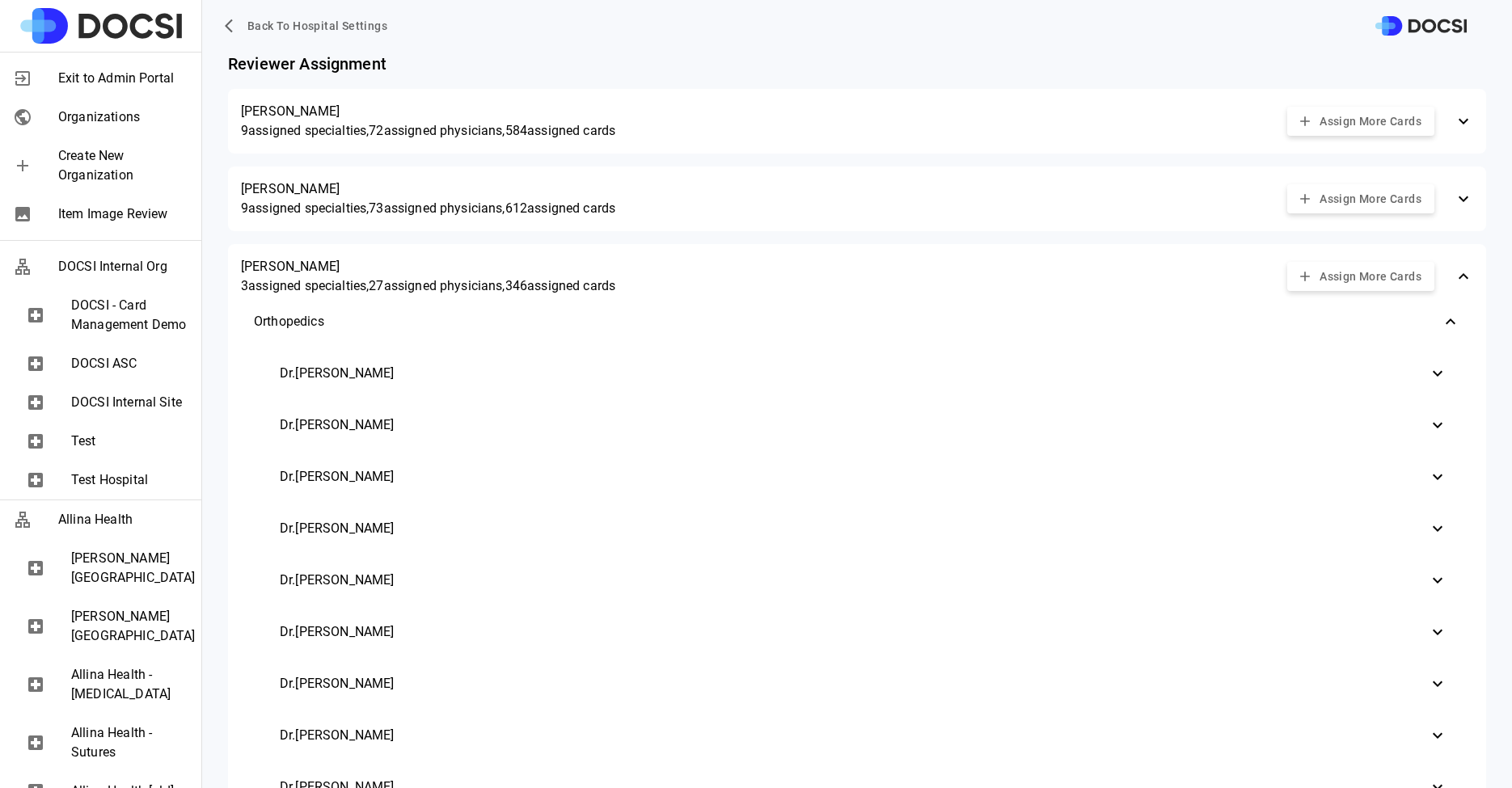
click at [347, 281] on p "3 assigned specialties, 27 assigned physicians, 346 assigned cards" at bounding box center [428, 286] width 375 height 20
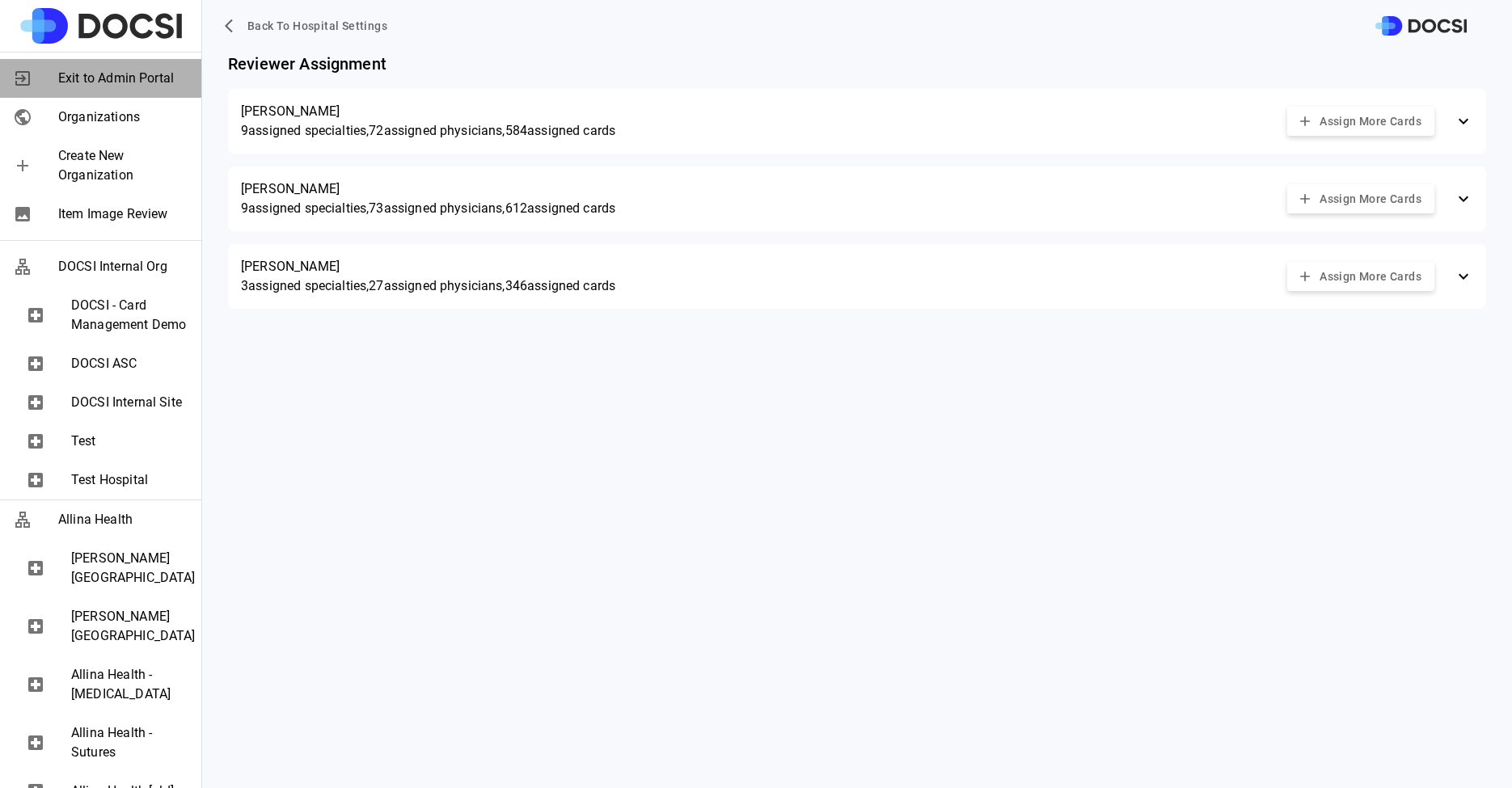
click at [107, 71] on span "Exit to Admin Portal" at bounding box center [123, 79] width 131 height 20
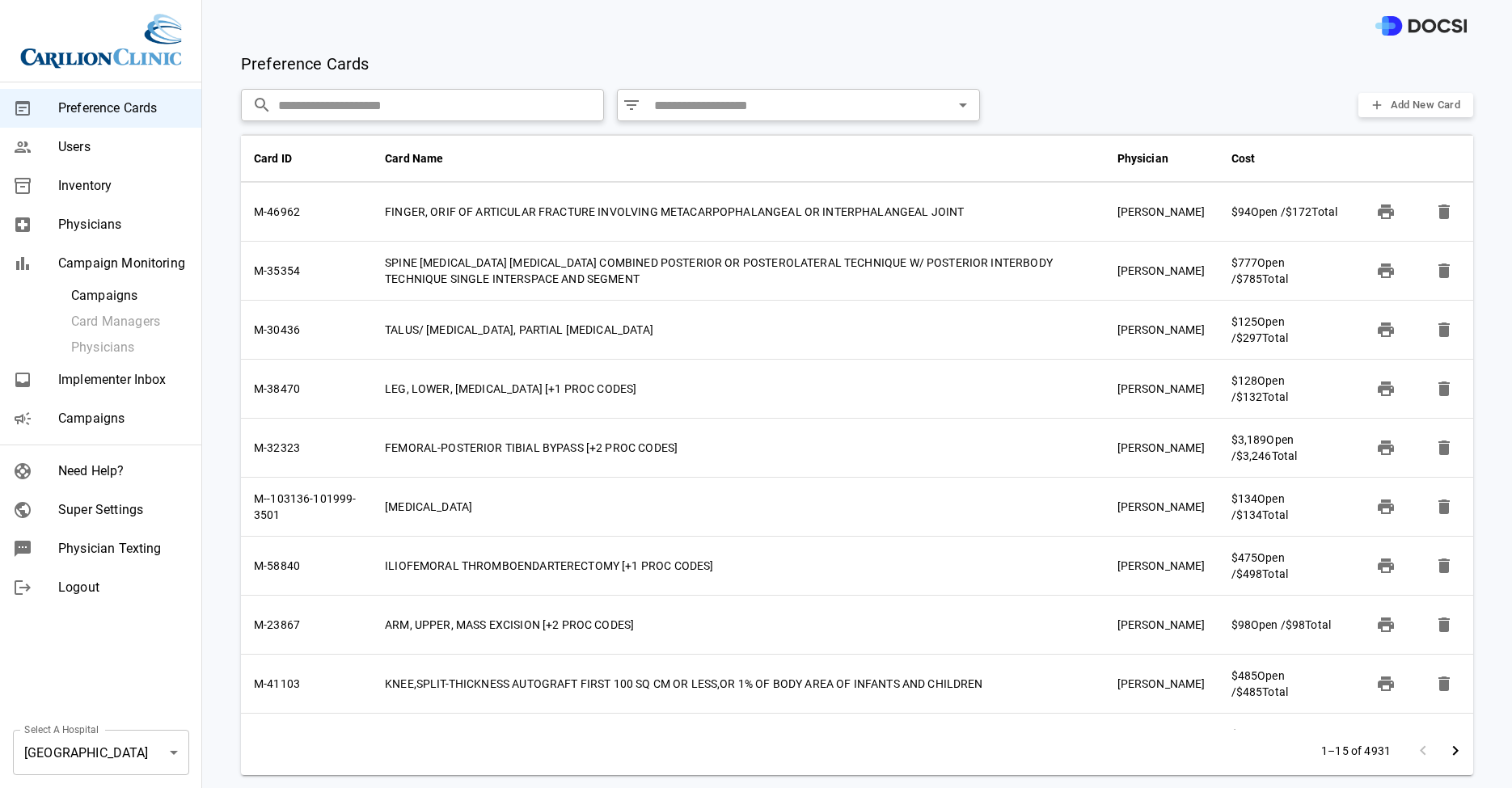
click at [116, 422] on span "Campaigns" at bounding box center [123, 419] width 131 height 20
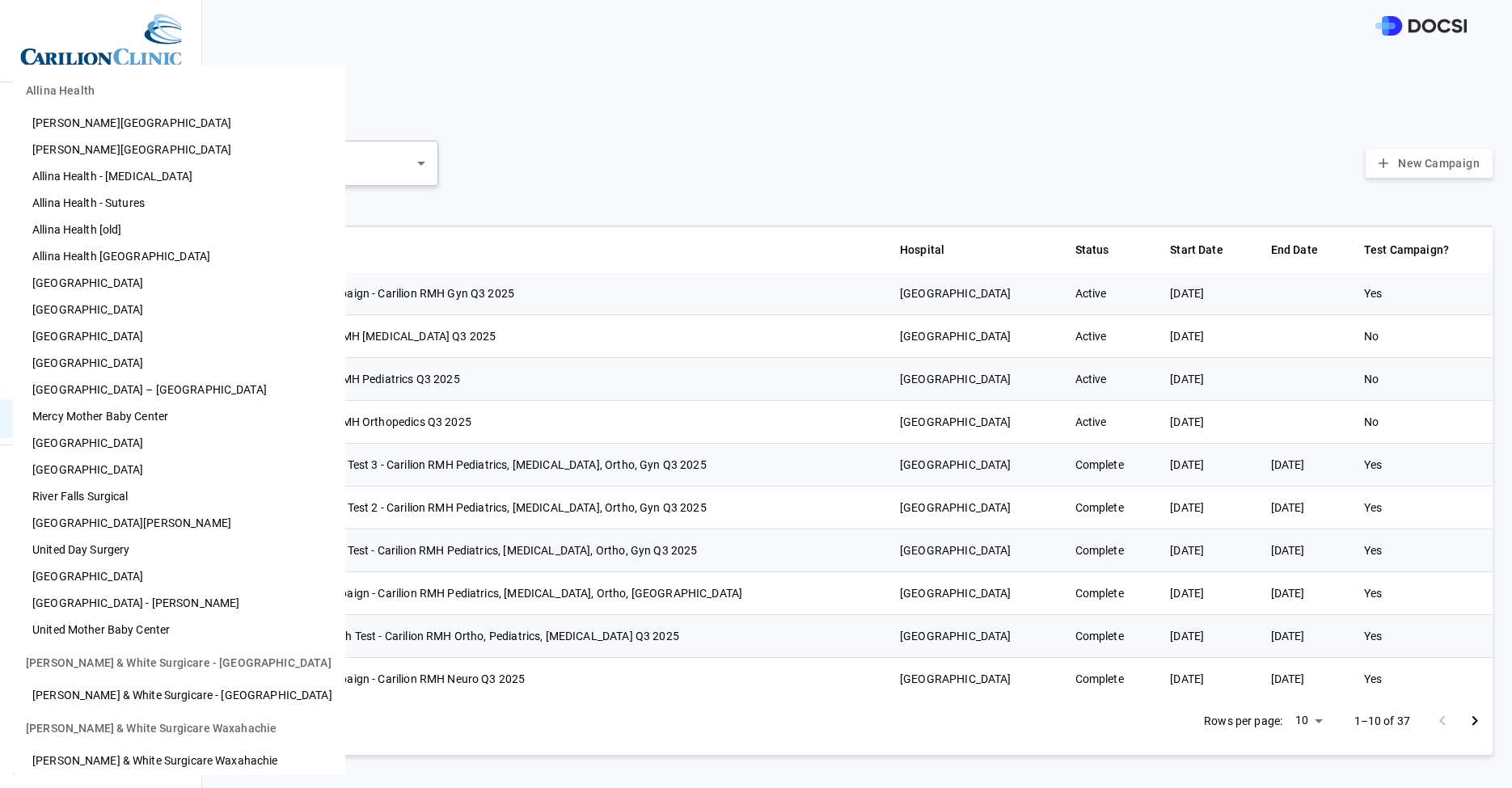
click at [153, 751] on body "Preference Cards Users Inventory Physicians Campaign Monitoring Campaigns Card …" at bounding box center [756, 394] width 1512 height 788
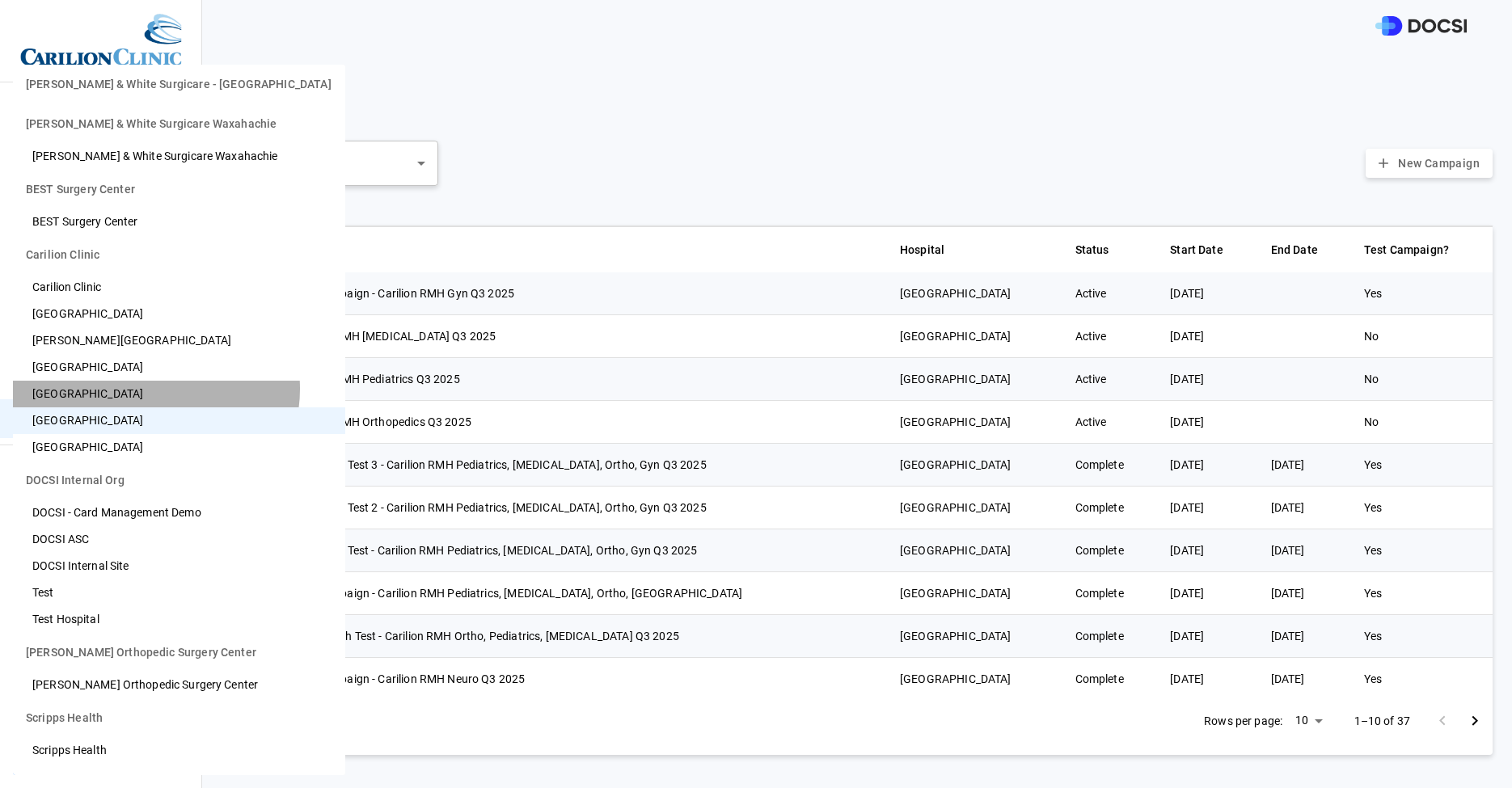
click at [155, 388] on li "[GEOGRAPHIC_DATA]" at bounding box center [179, 394] width 333 height 26
type input "**"
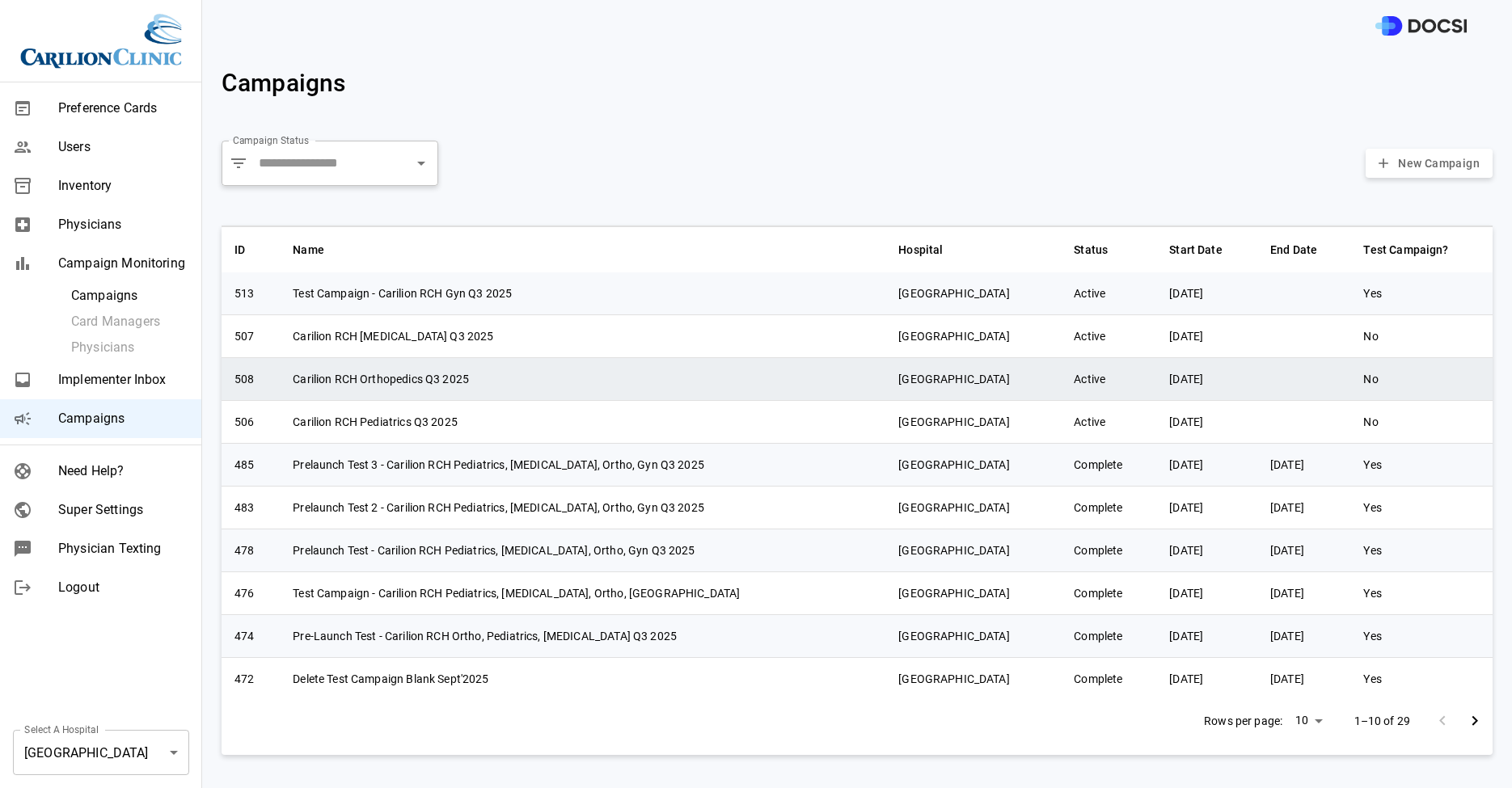
click at [490, 390] on td "Carilion RCH Orthopedics Q3 2025" at bounding box center [583, 378] width 606 height 43
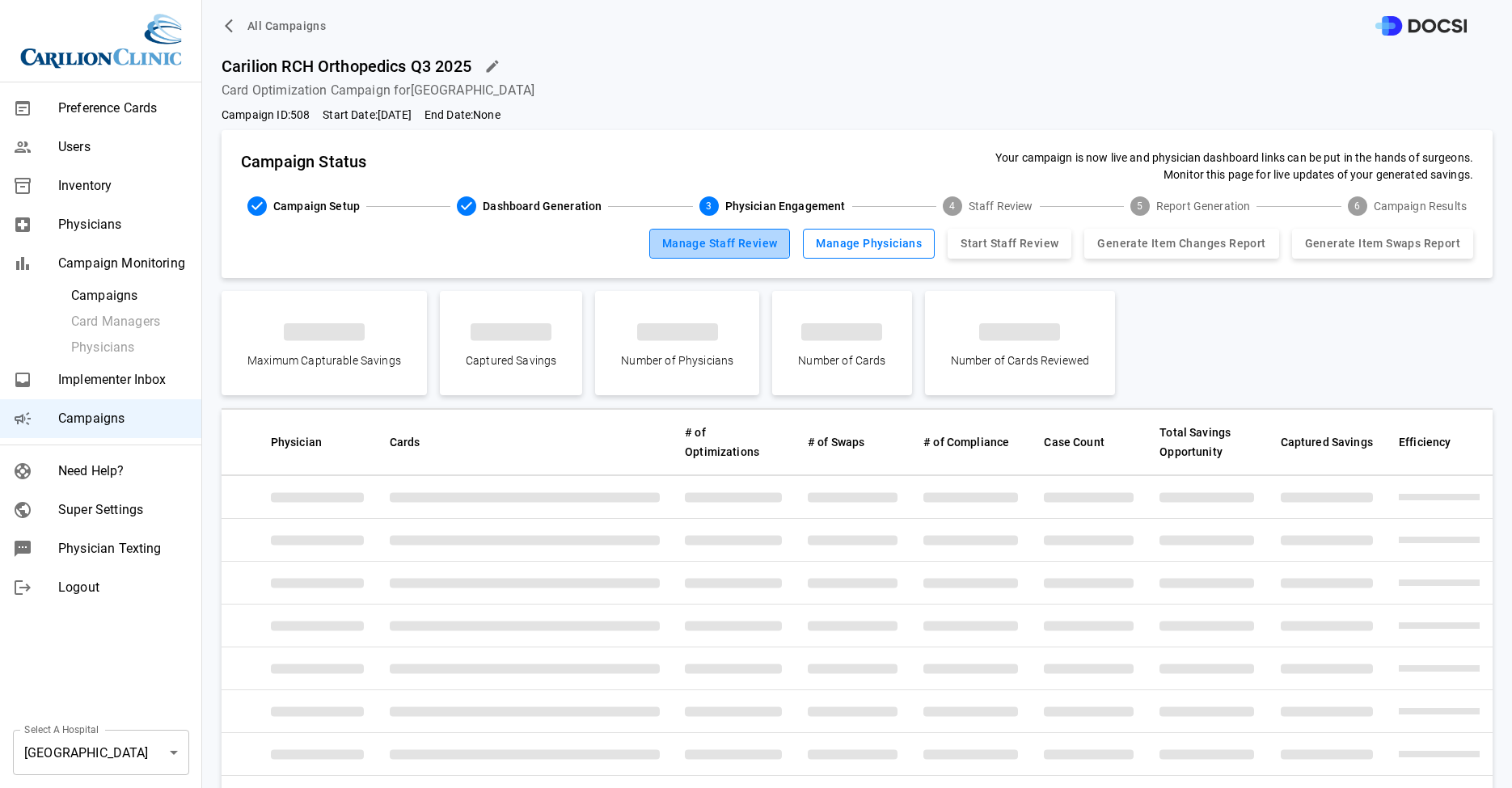
click at [678, 240] on button "Manage Staff Review" at bounding box center [720, 244] width 141 height 30
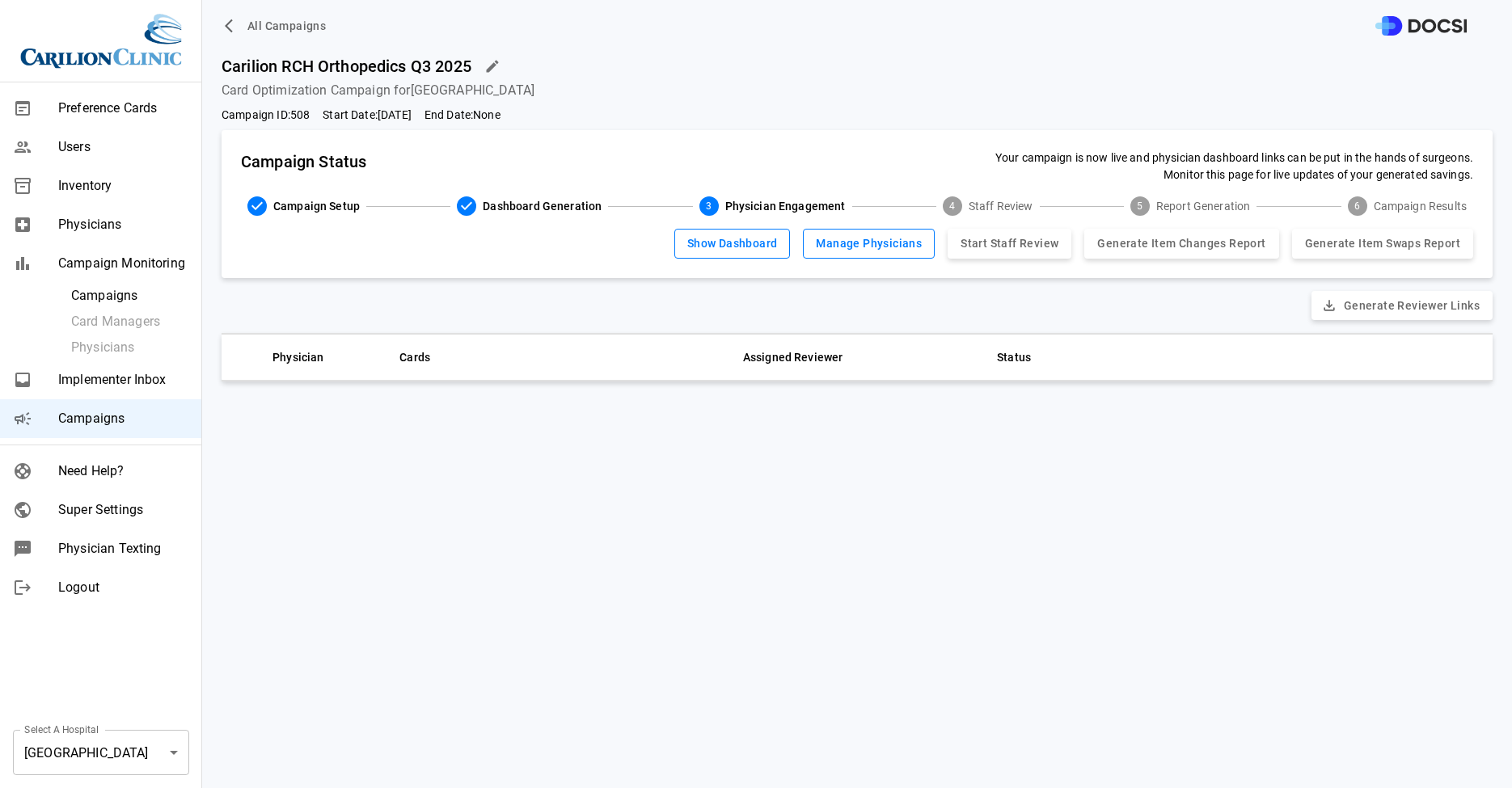
click at [1433, 305] on button "Generate Reviewer Links" at bounding box center [1402, 306] width 182 height 30
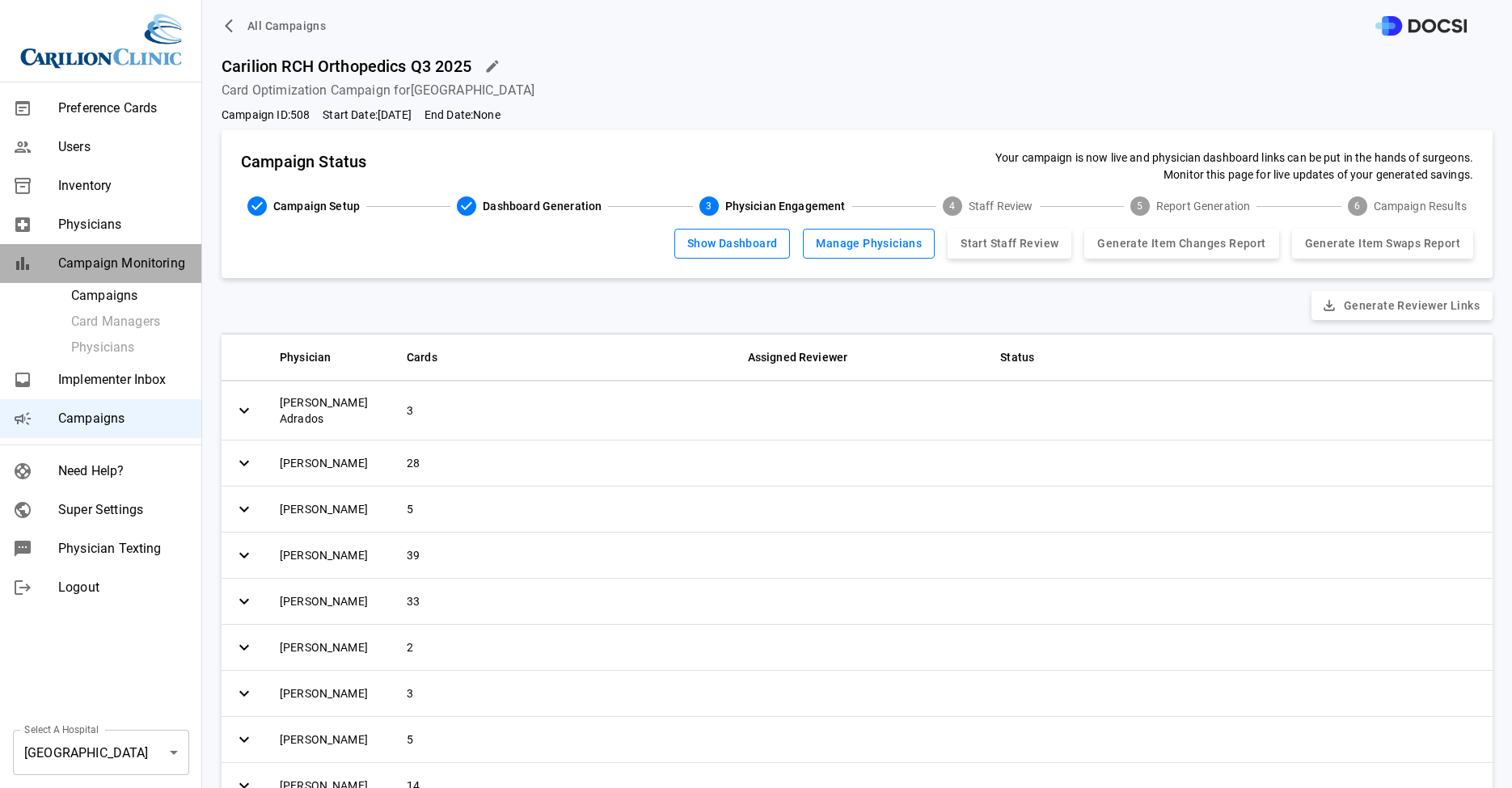
click at [131, 251] on div "Campaign Monitoring" at bounding box center [100, 263] width 201 height 39
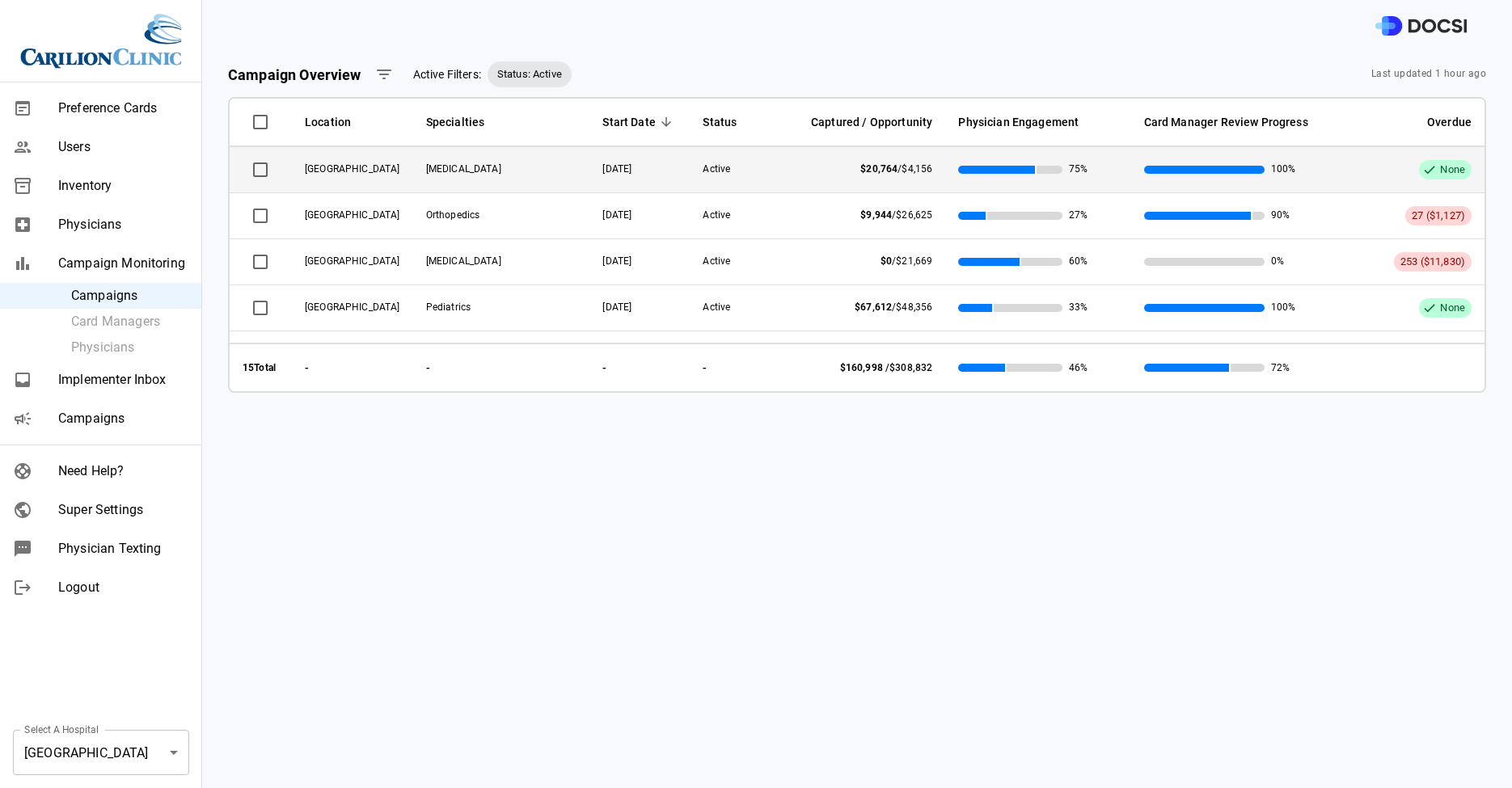
click at [324, 178] on td "[GEOGRAPHIC_DATA]" at bounding box center [352, 170] width 122 height 46
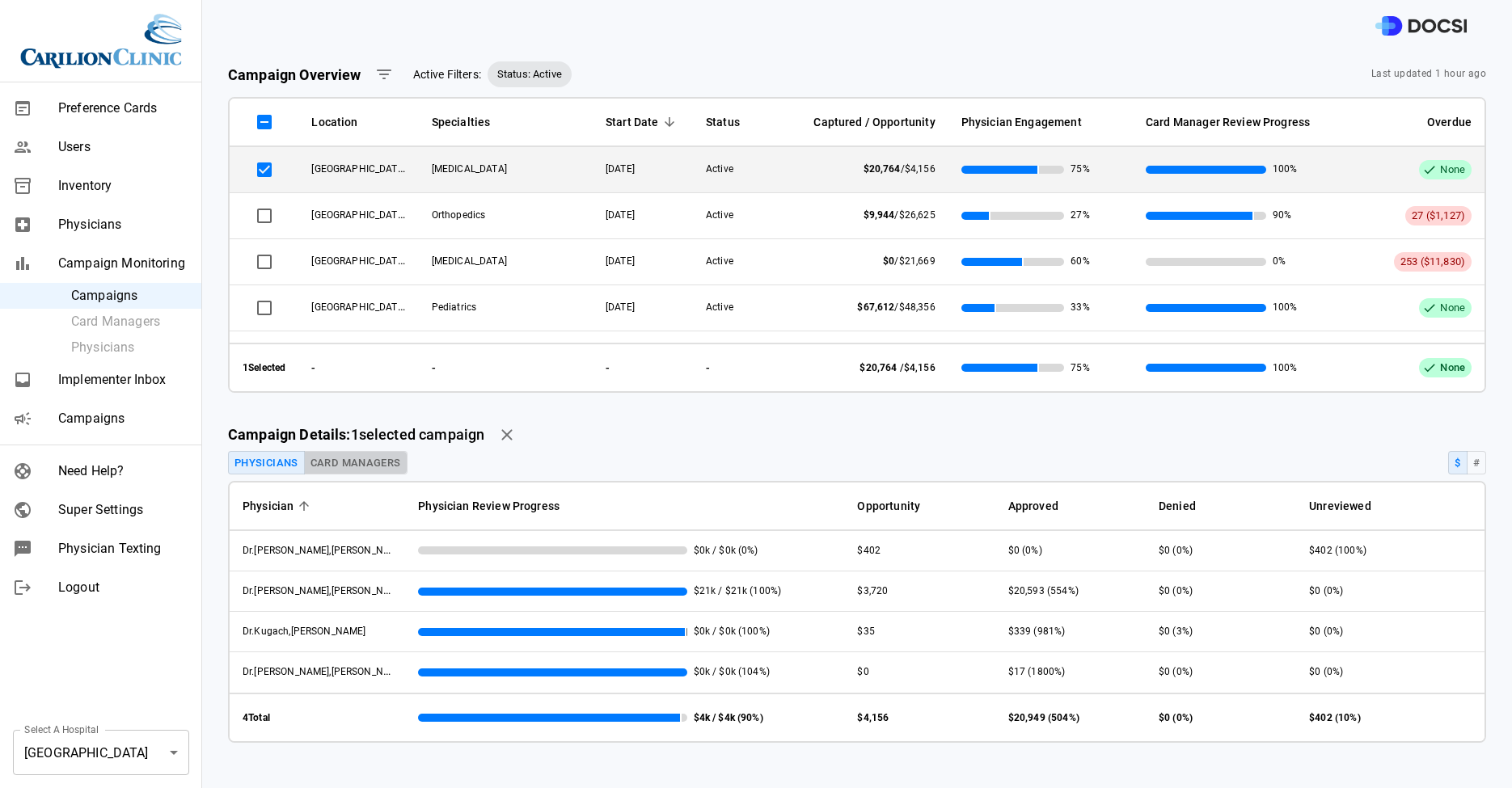
click at [379, 451] on button "Card Managers" at bounding box center [356, 462] width 103 height 24
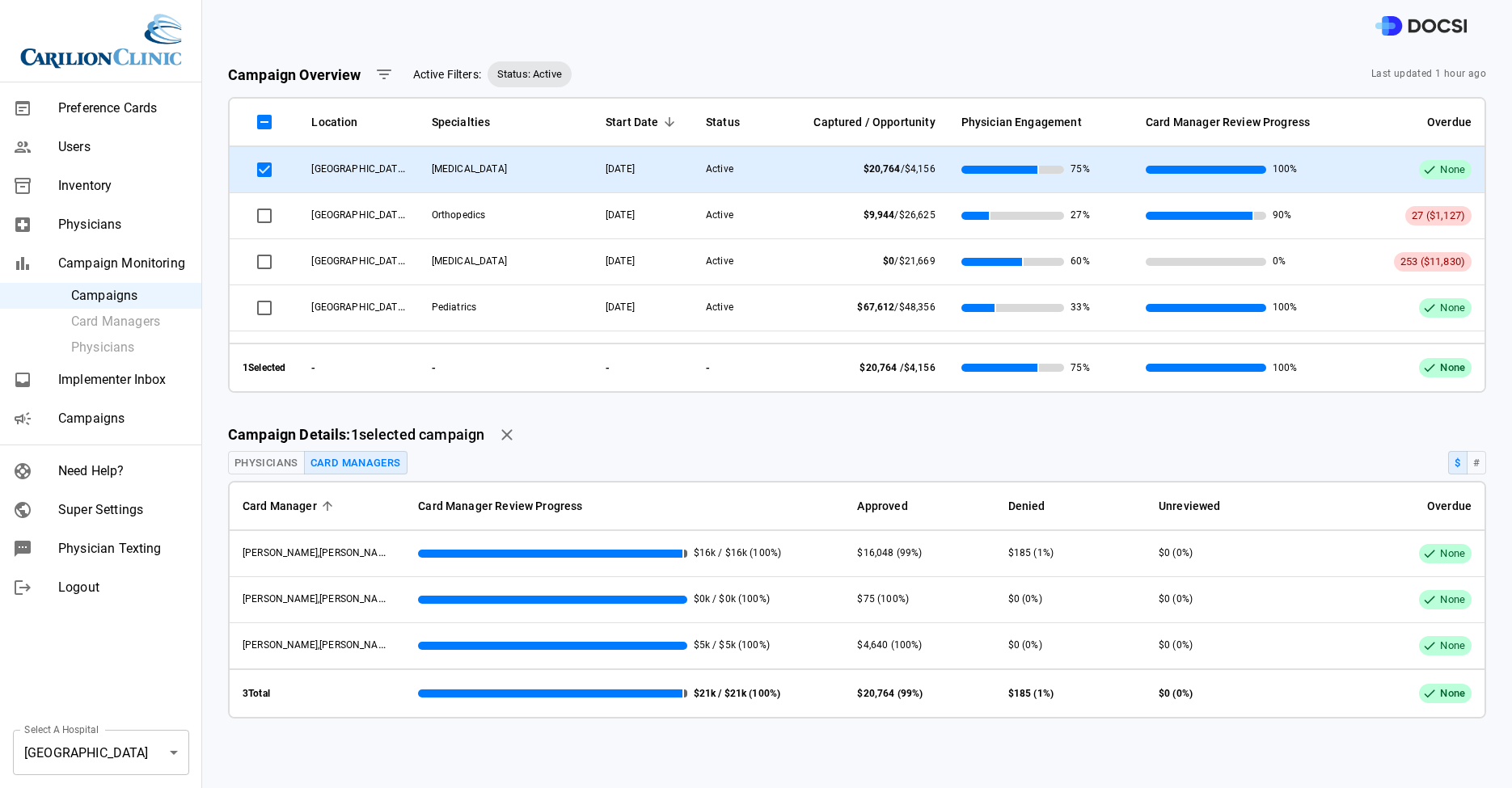
click at [444, 186] on td "Podiatry" at bounding box center [506, 170] width 174 height 46
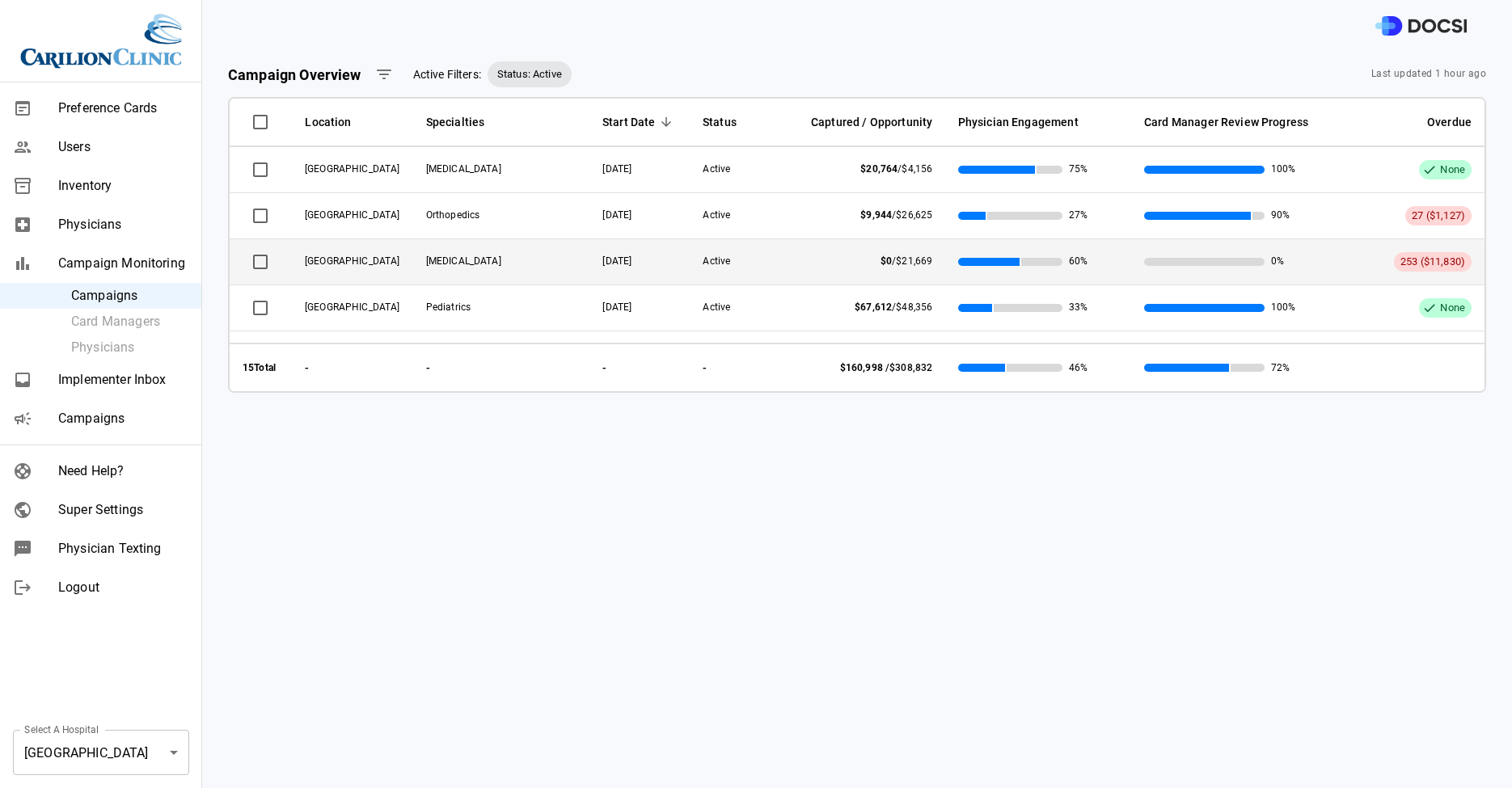
click at [427, 257] on span "Podiatry" at bounding box center [464, 261] width 76 height 11
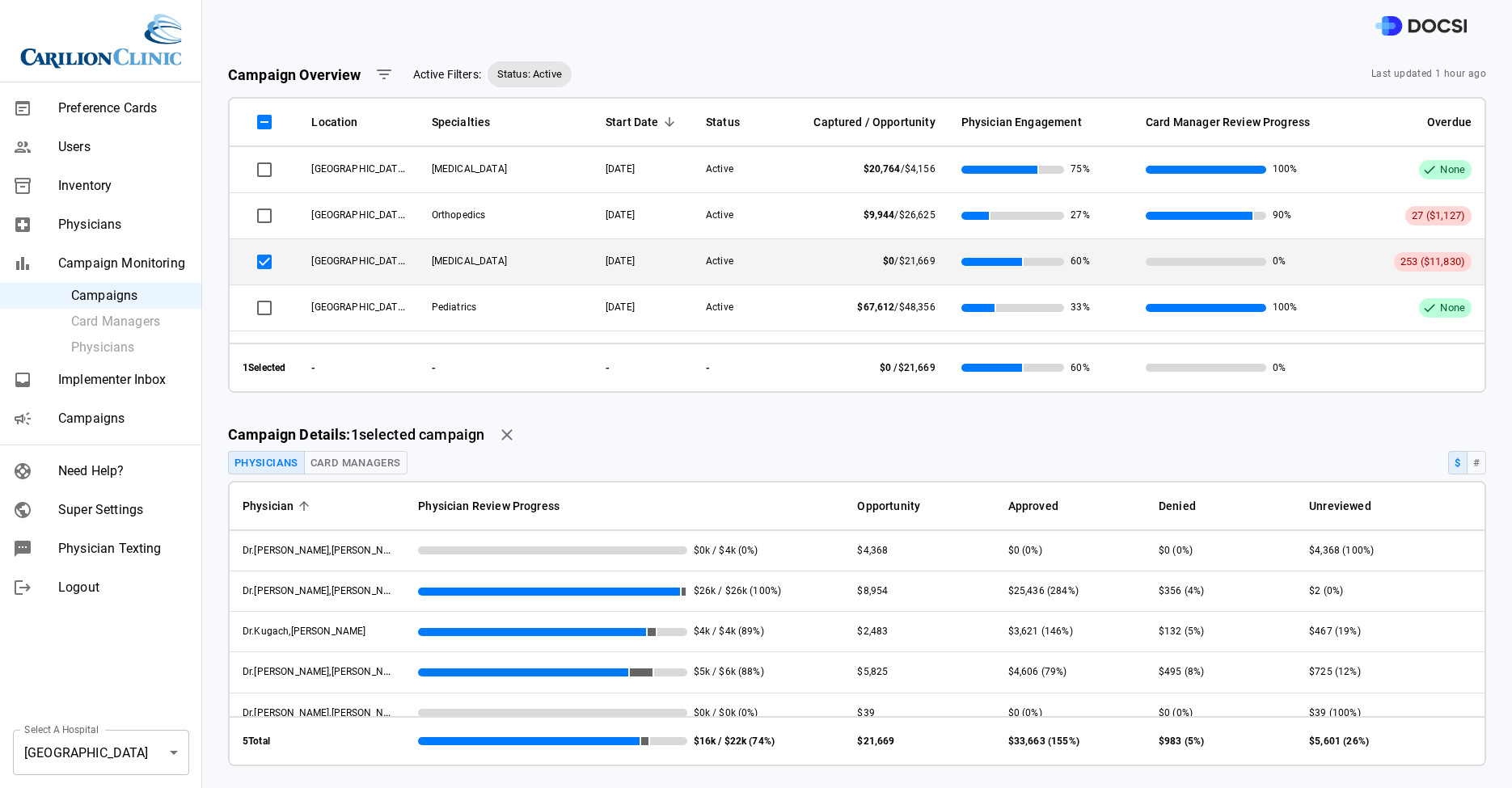
click at [389, 470] on button "Card Managers" at bounding box center [356, 462] width 103 height 24
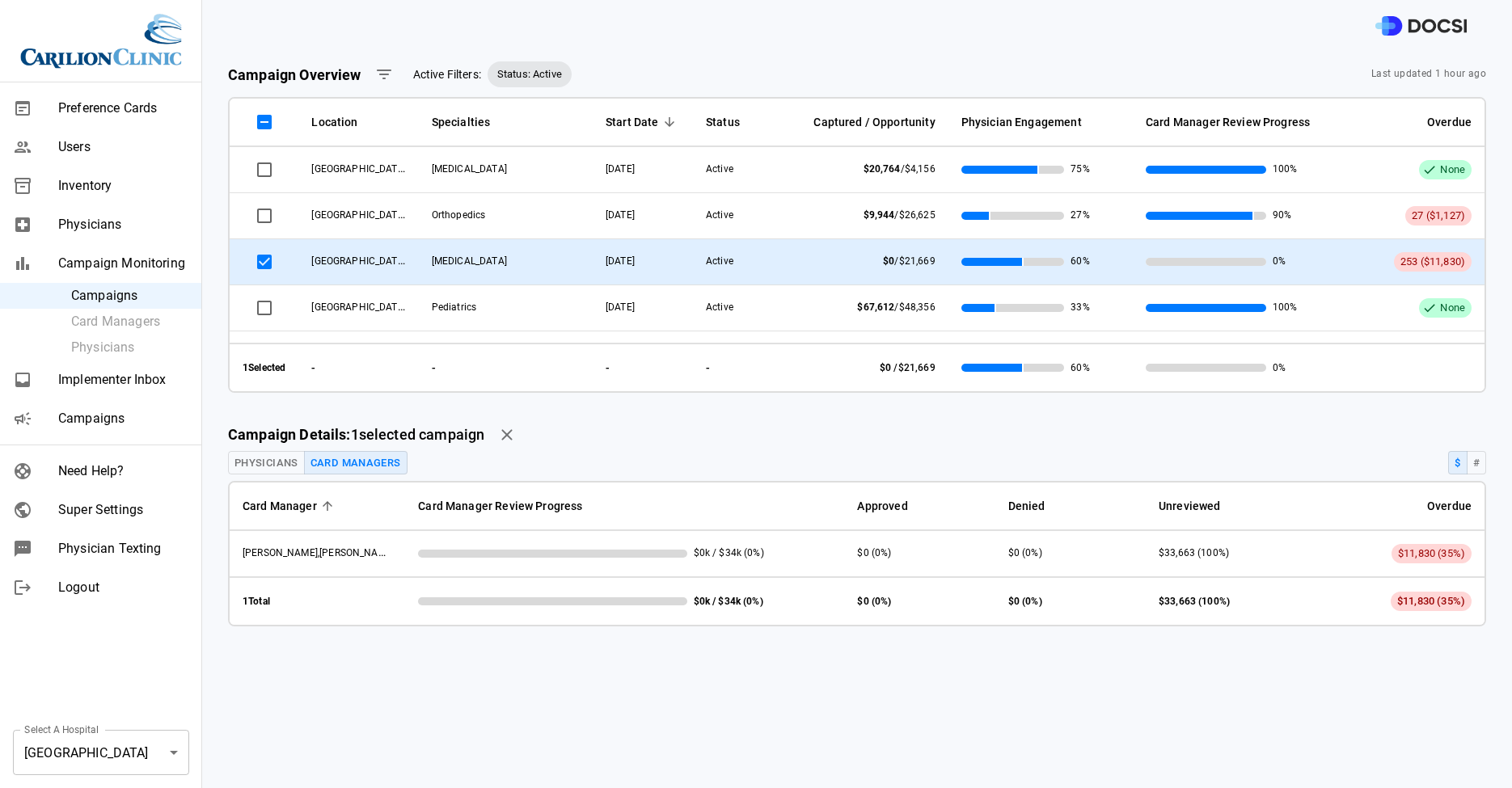
drag, startPoint x: 375, startPoint y: 184, endPoint x: 368, endPoint y: 275, distance: 91.3
click at [368, 275] on tbody "Roanoke Community Hospital Podiatry 09/26/2025 Active $20,764 / $4,156 75% 100%…" at bounding box center [857, 308] width 1255 height 322
click at [368, 275] on td "[GEOGRAPHIC_DATA]" at bounding box center [358, 262] width 120 height 46
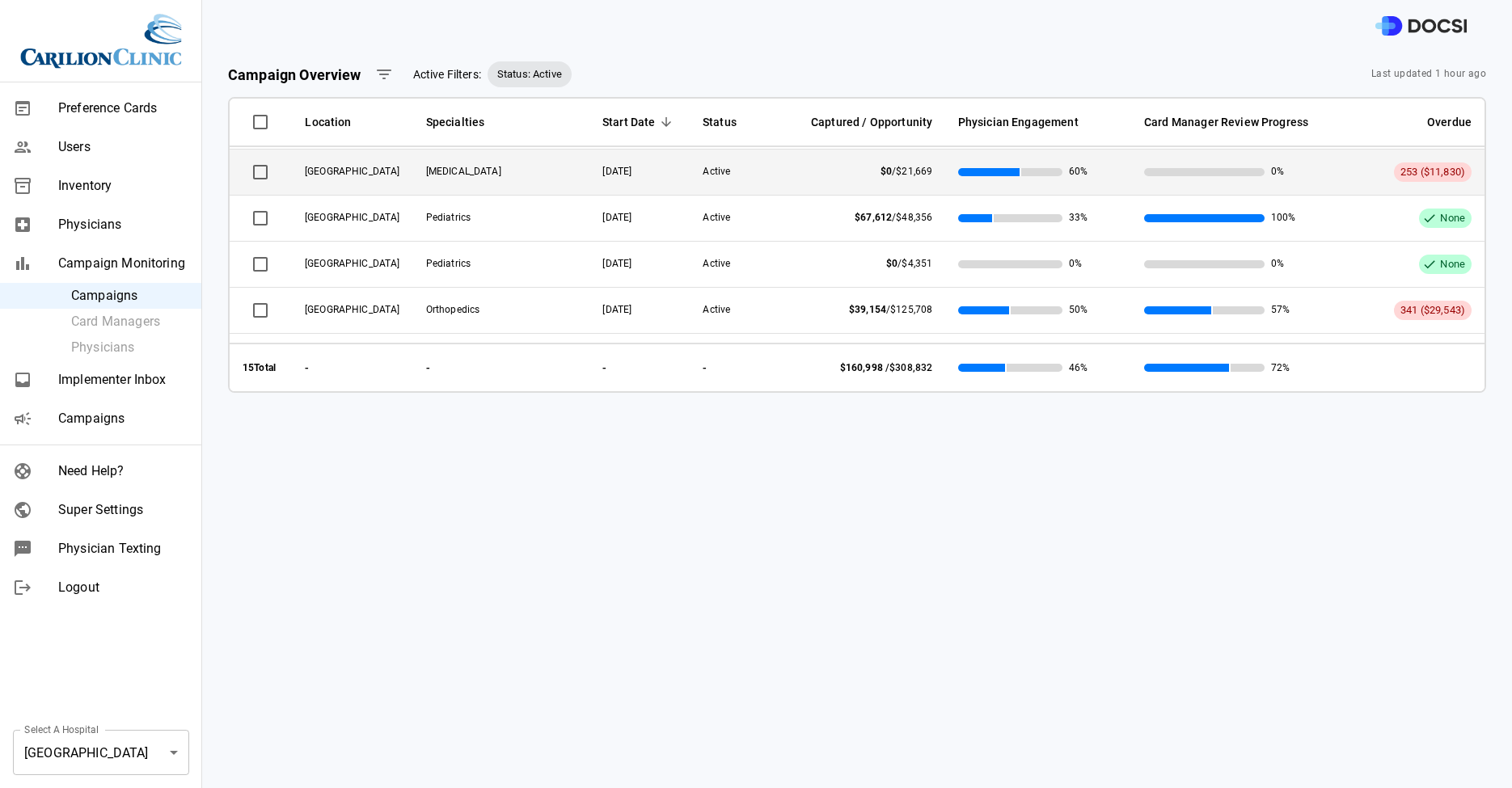
scroll to position [113, 0]
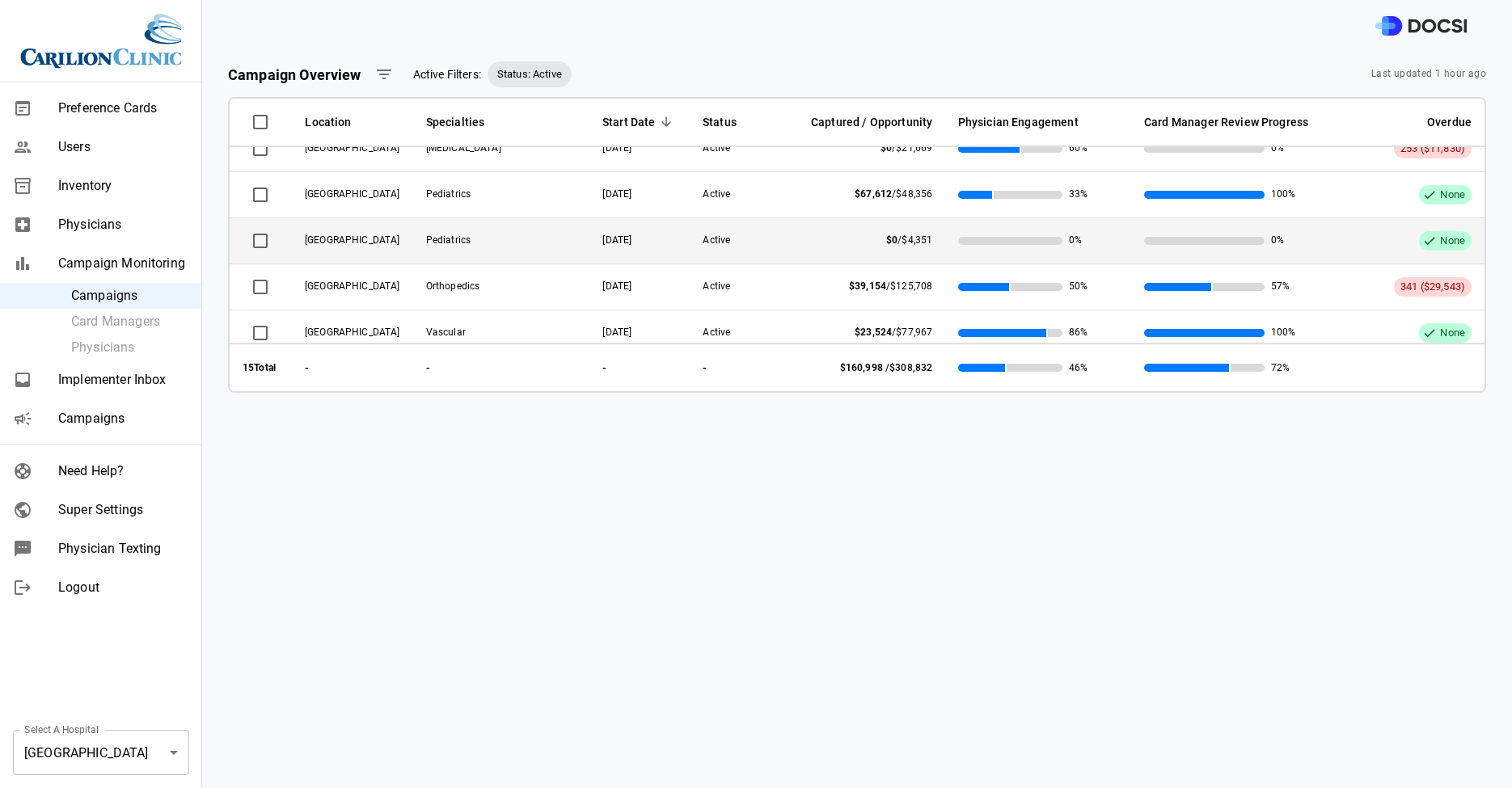
click at [413, 244] on td "Pediatrics" at bounding box center [502, 241] width 177 height 46
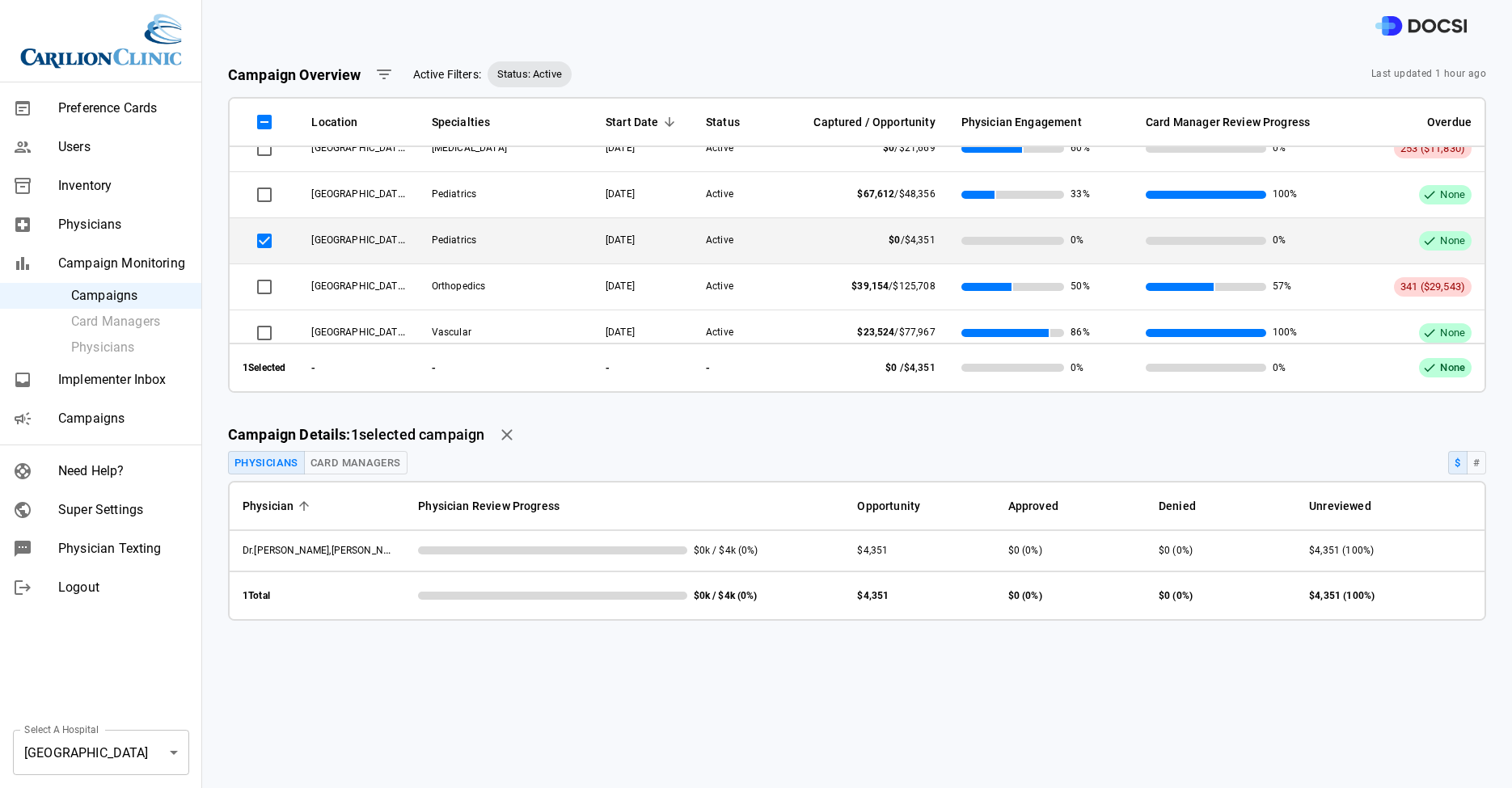
click at [385, 472] on button "Card Managers" at bounding box center [356, 462] width 103 height 24
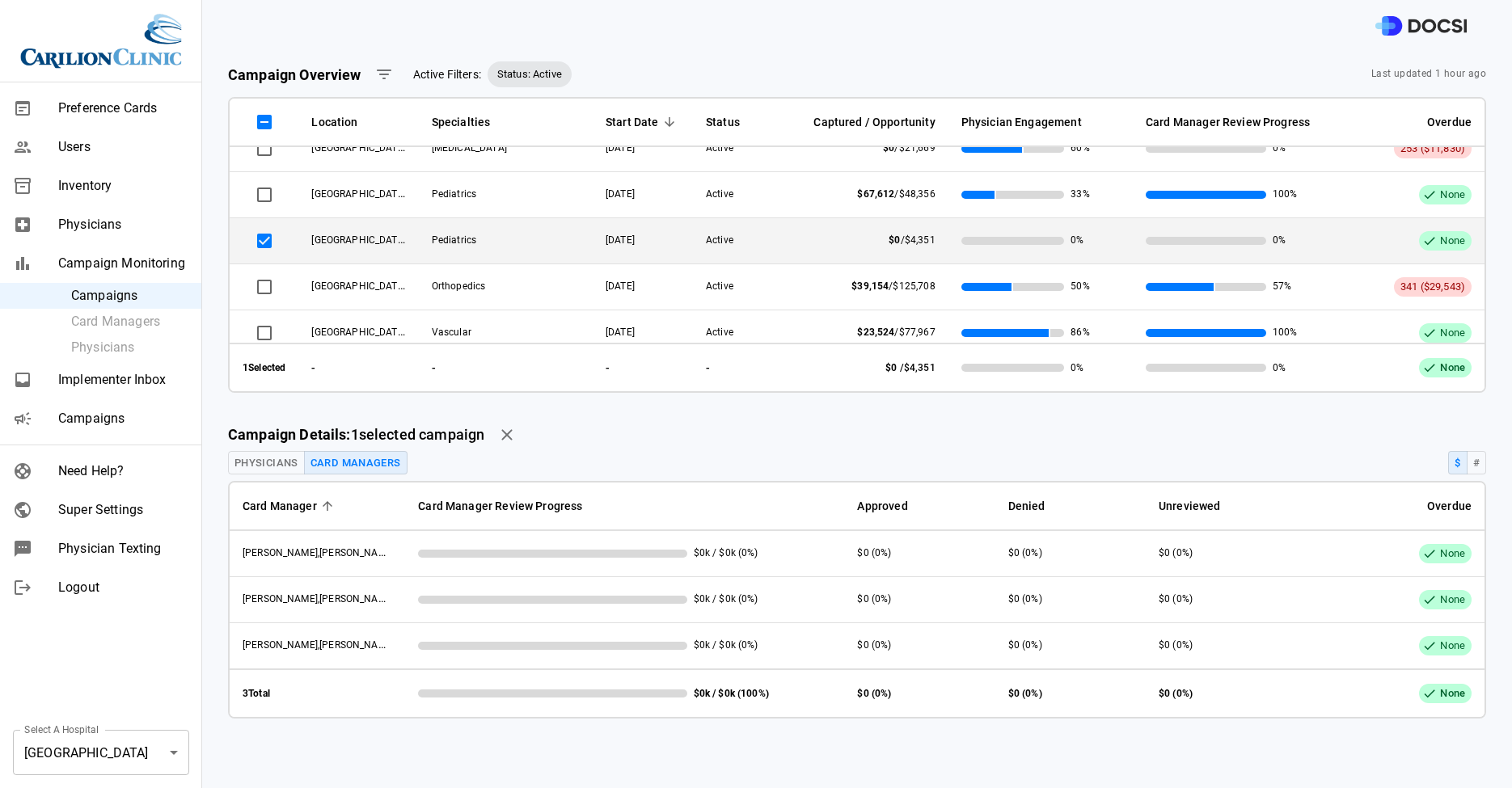
click at [255, 471] on button "Physicians" at bounding box center [267, 462] width 77 height 24
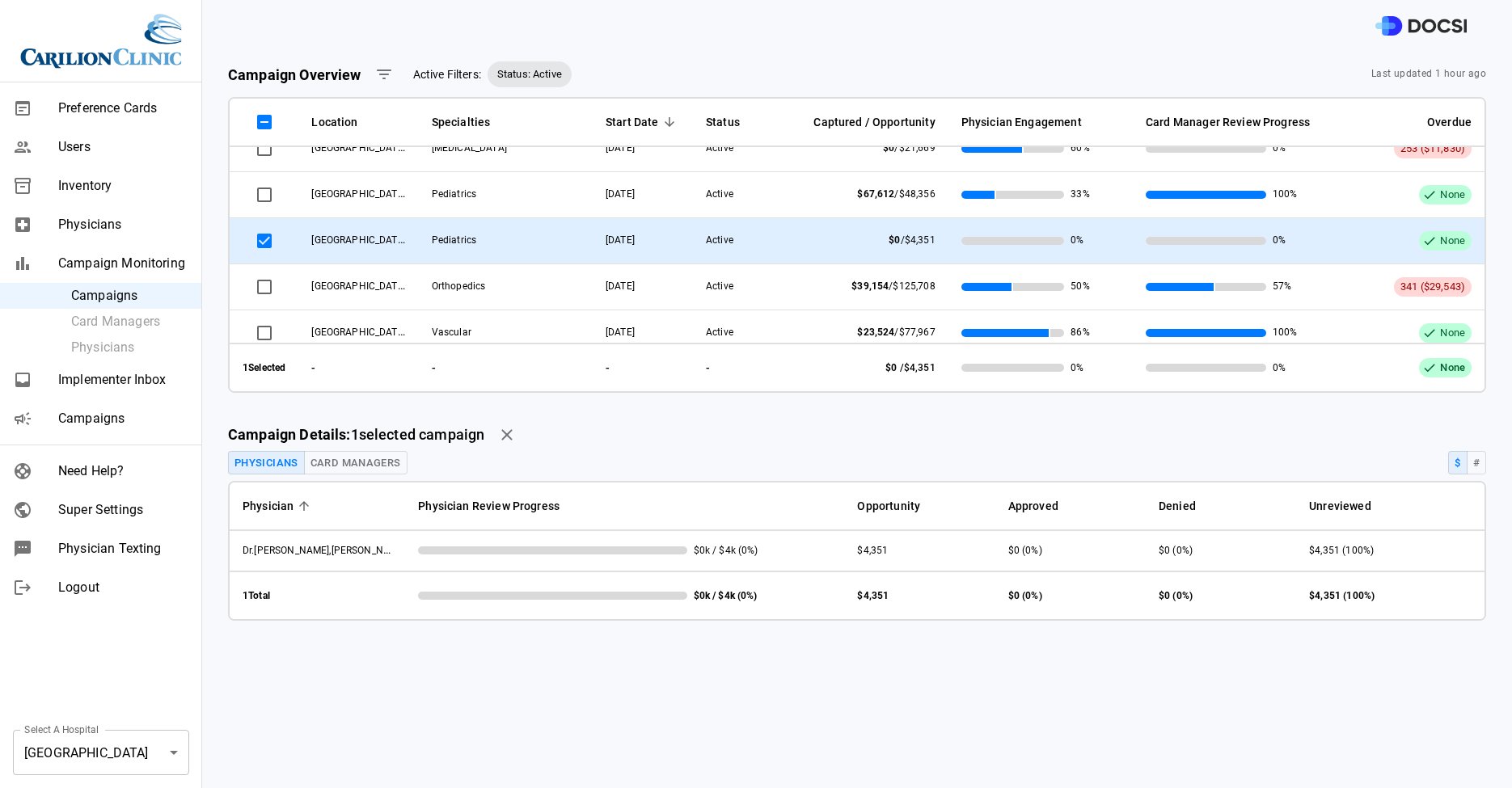
click at [393, 218] on td "[GEOGRAPHIC_DATA]" at bounding box center [358, 241] width 120 height 46
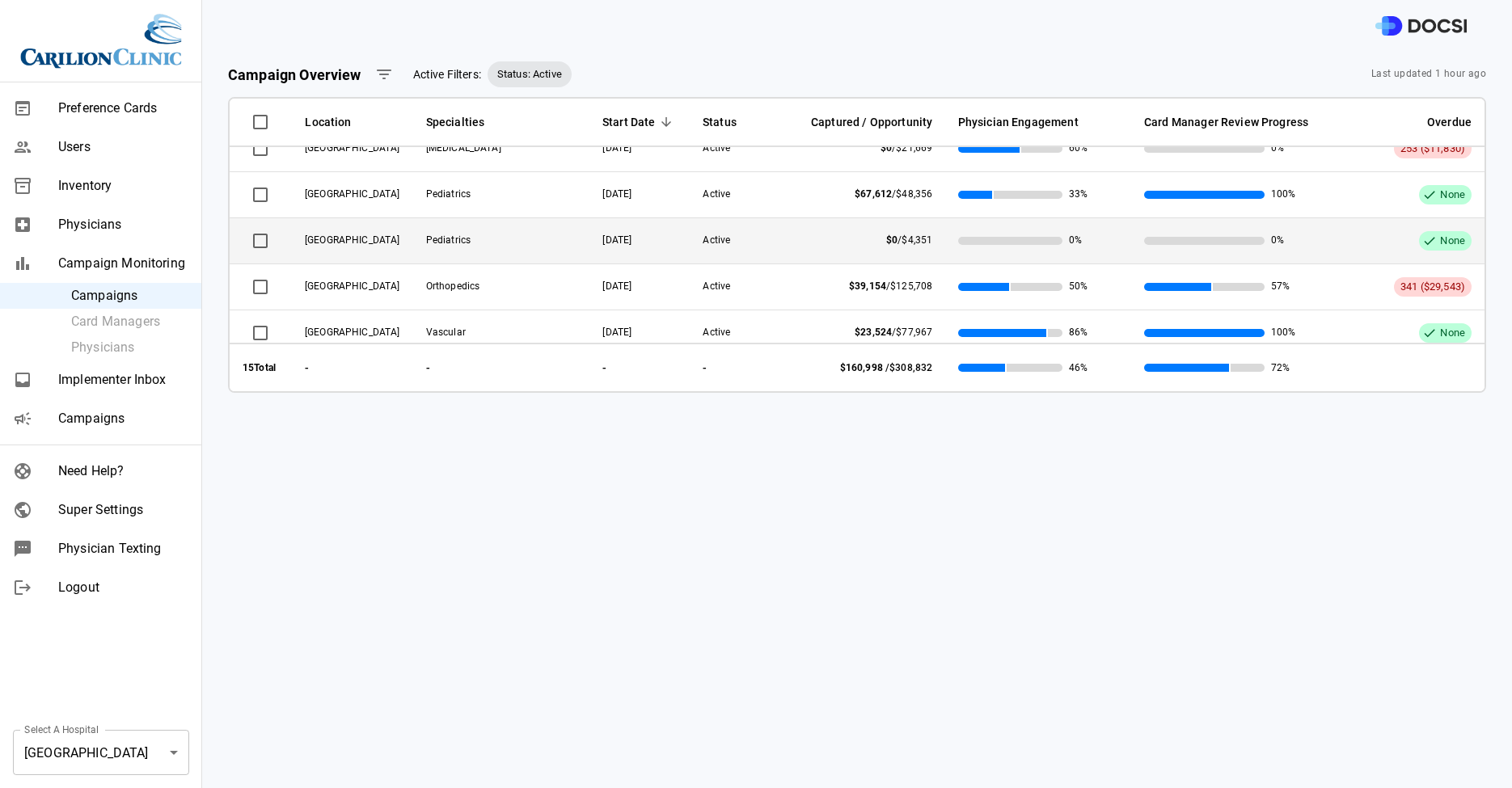
scroll to position [59, 0]
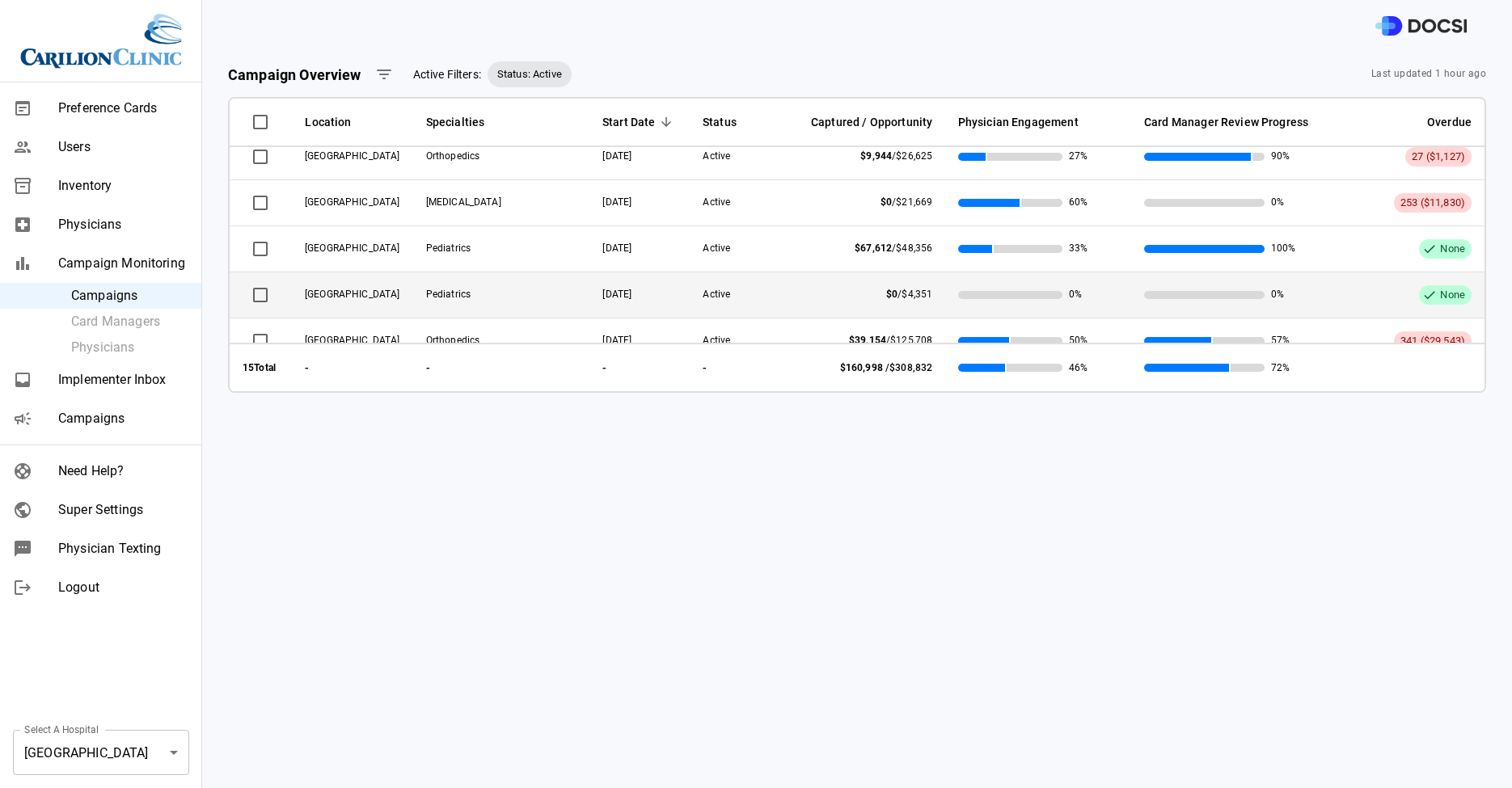
click at [397, 291] on span "[GEOGRAPHIC_DATA]" at bounding box center [352, 295] width 95 height 11
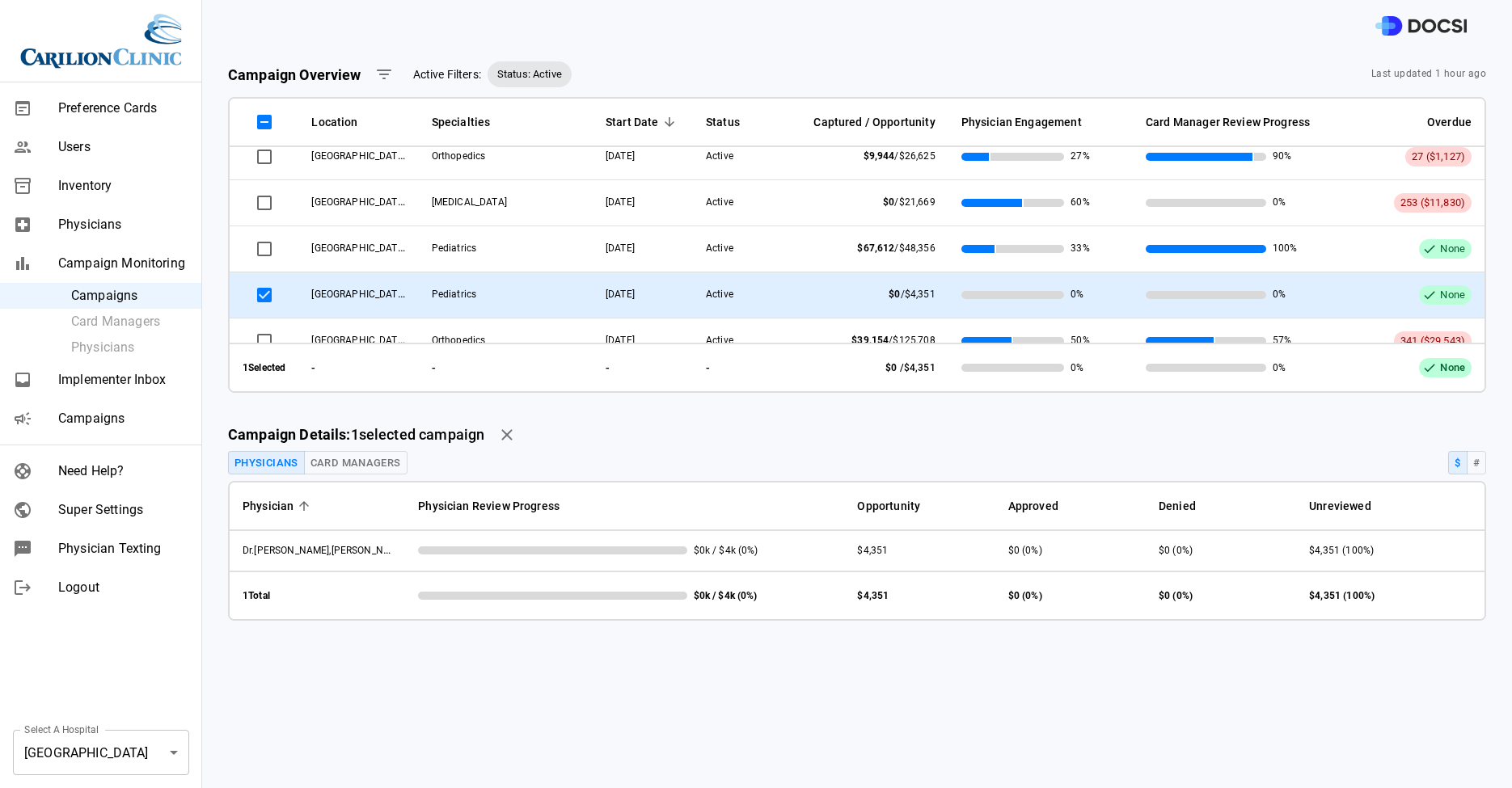
click at [397, 291] on span "[GEOGRAPHIC_DATA]" at bounding box center [359, 294] width 95 height 13
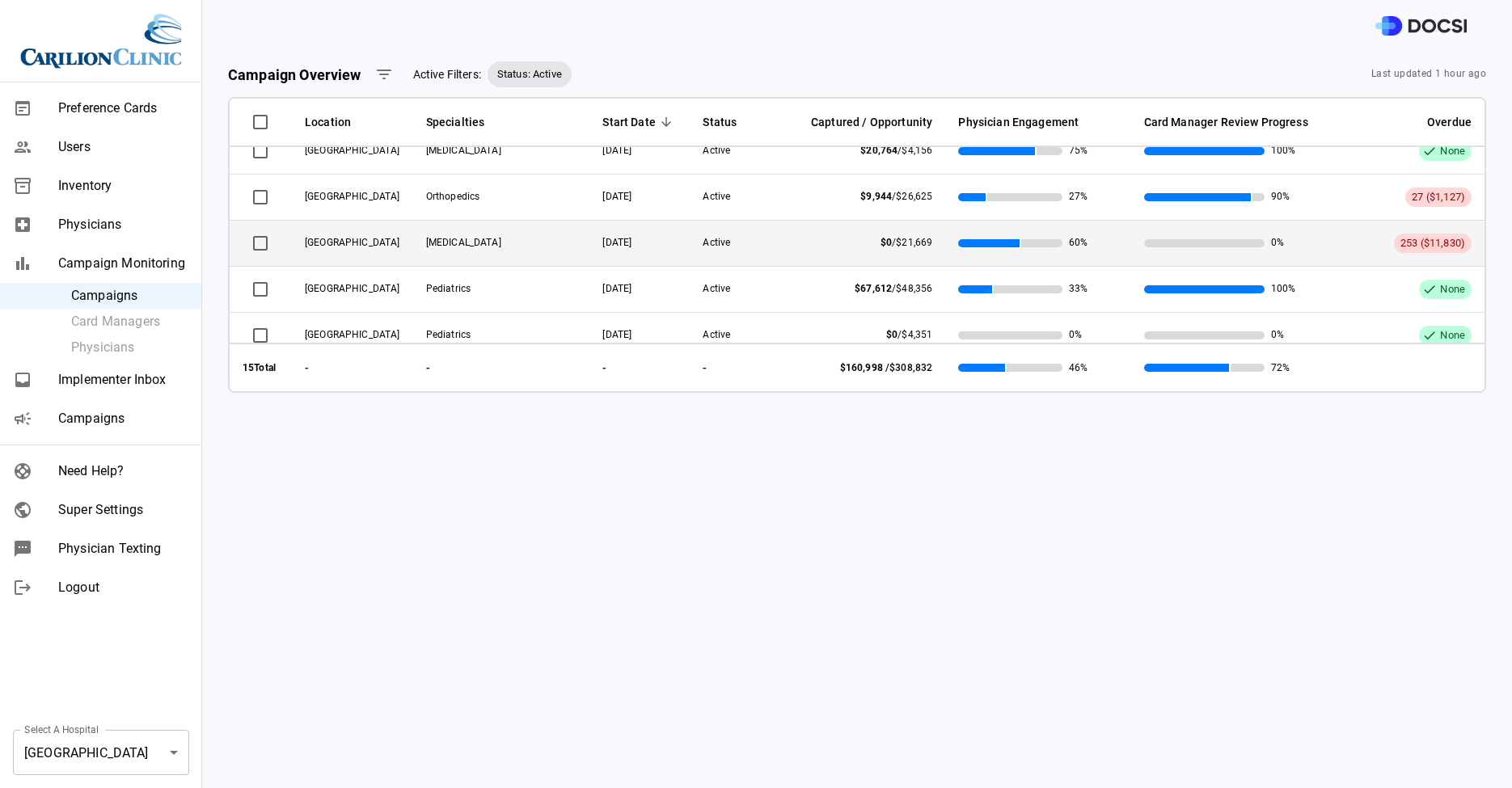
scroll to position [0, 0]
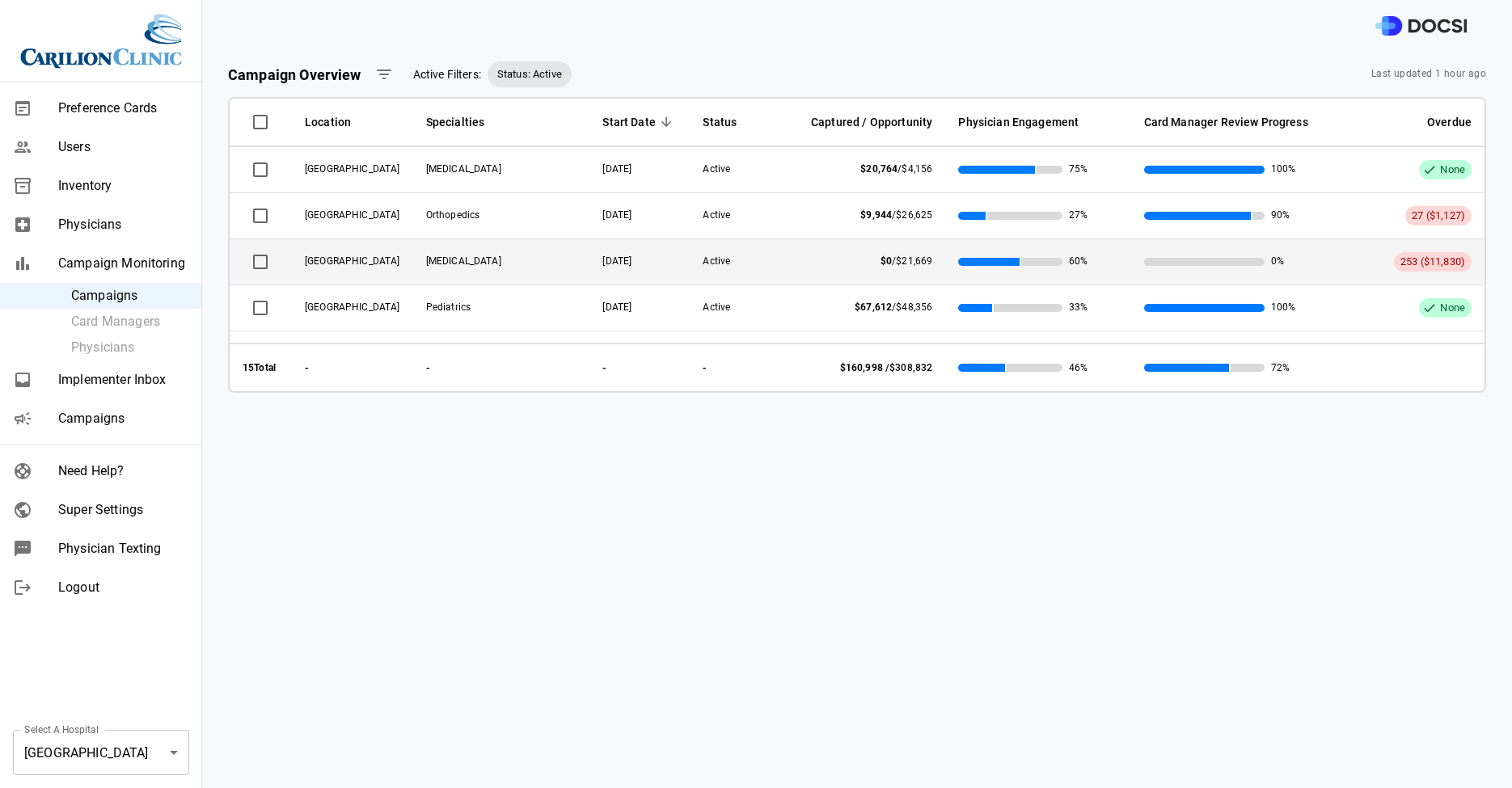
click at [381, 252] on td "[GEOGRAPHIC_DATA]" at bounding box center [352, 262] width 122 height 46
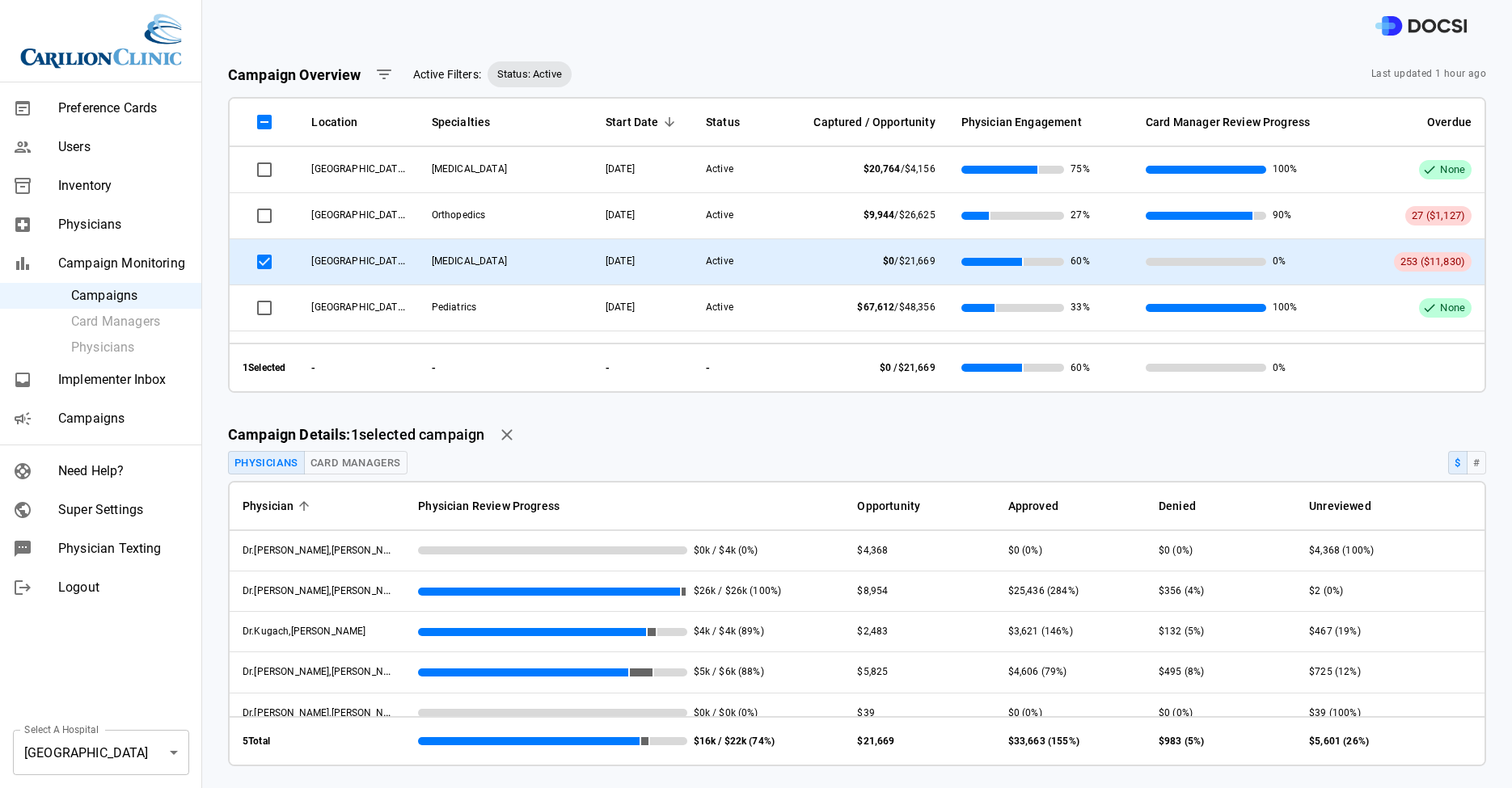
click at [381, 252] on td "[GEOGRAPHIC_DATA]" at bounding box center [358, 262] width 120 height 46
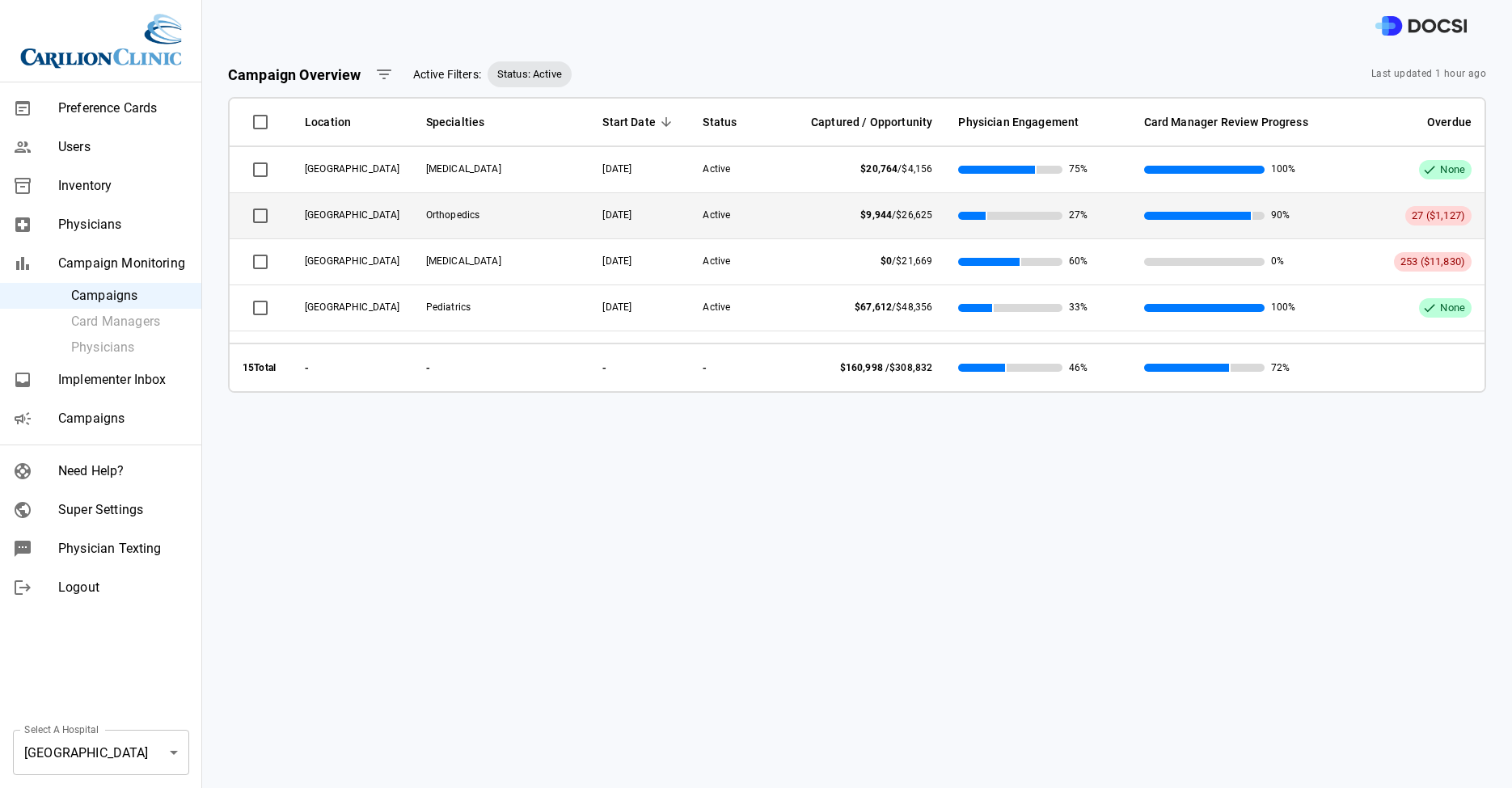
click at [382, 201] on td "[GEOGRAPHIC_DATA]" at bounding box center [352, 216] width 122 height 46
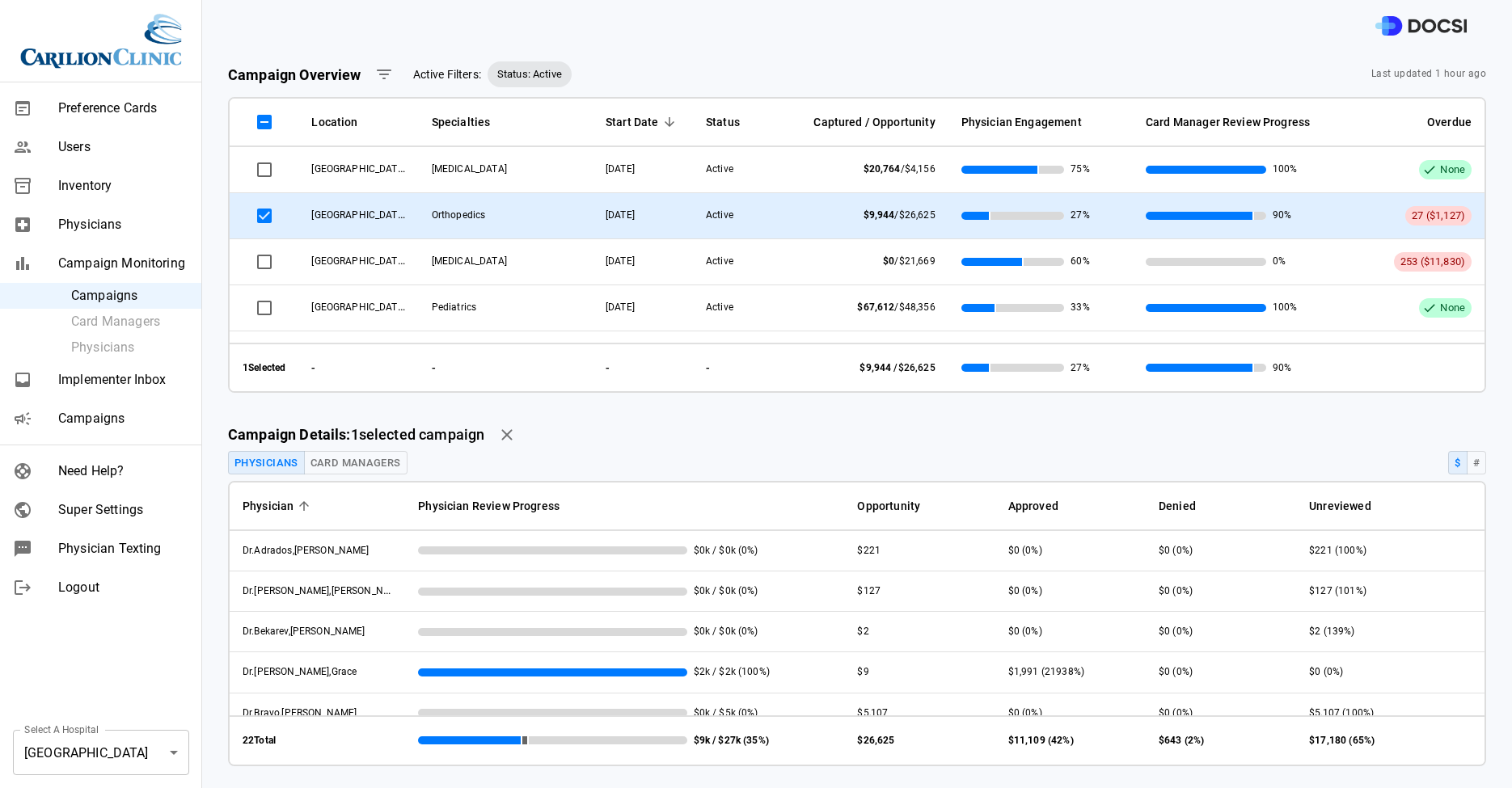
click at [382, 201] on td "[GEOGRAPHIC_DATA]" at bounding box center [358, 216] width 120 height 46
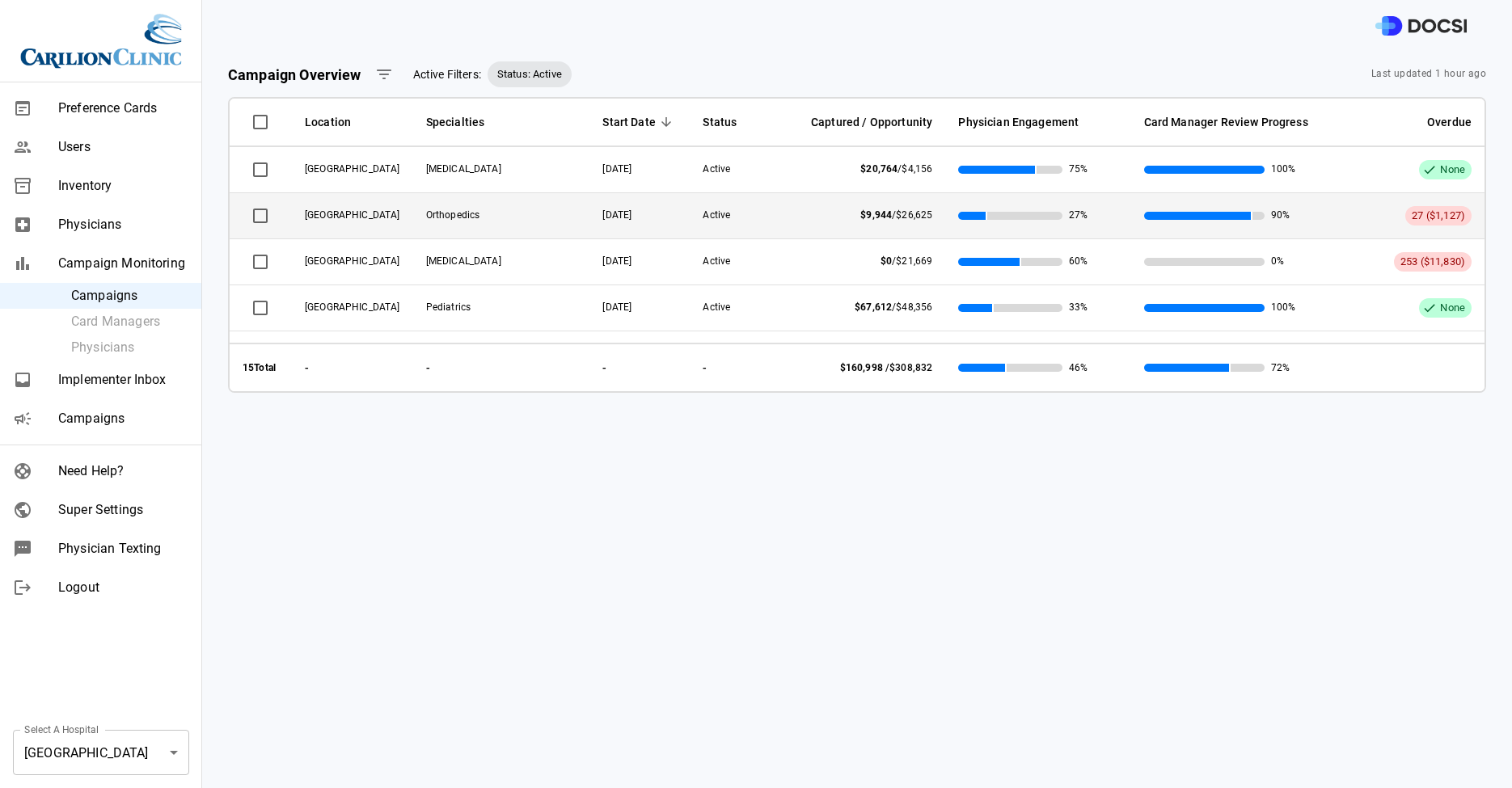
click at [398, 225] on td "[GEOGRAPHIC_DATA]" at bounding box center [352, 216] width 122 height 46
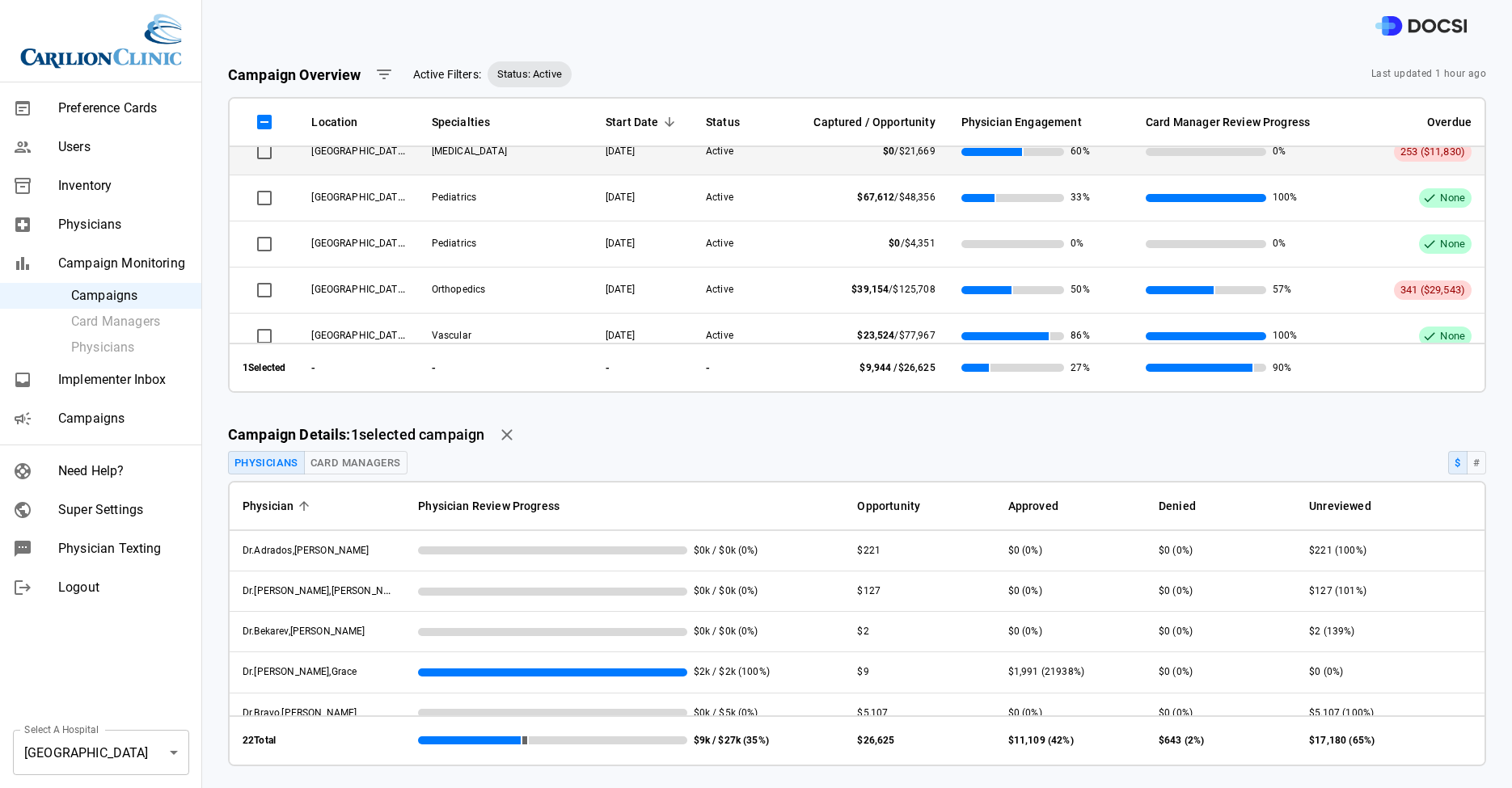
scroll to position [141, 0]
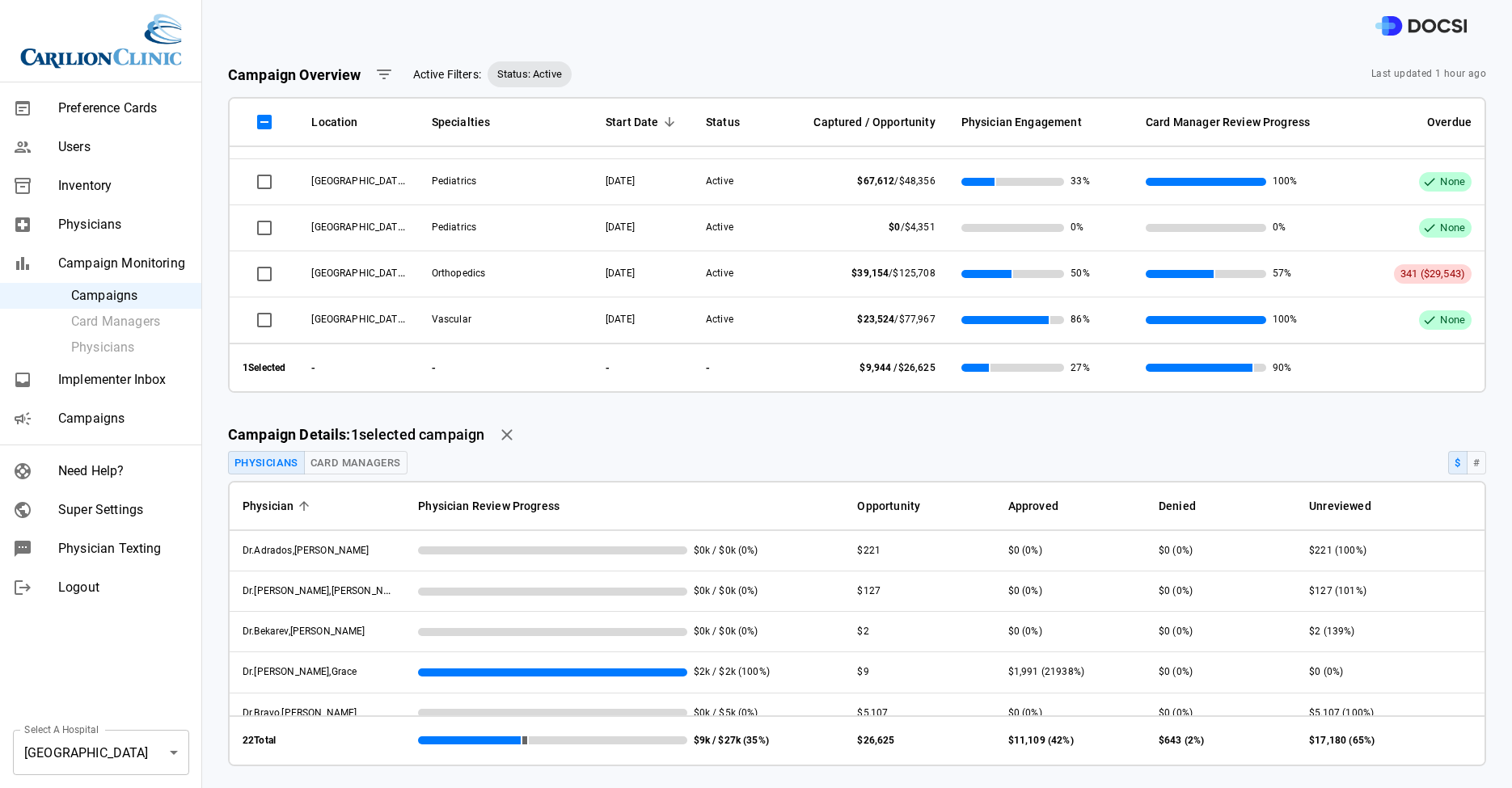
click at [381, 461] on button "Card Managers" at bounding box center [356, 462] width 103 height 24
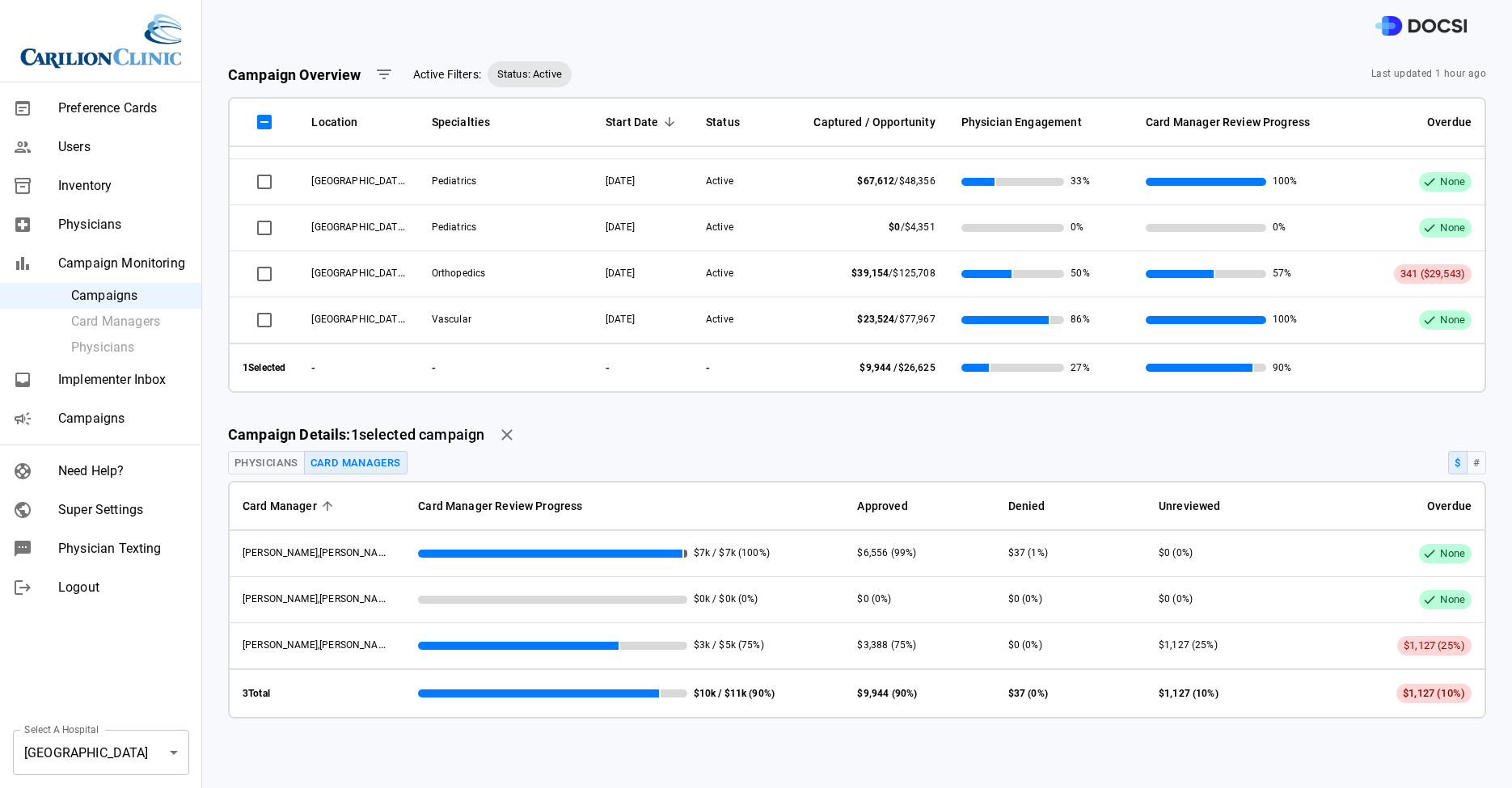
click at [108, 515] on span "Super Settings" at bounding box center [123, 511] width 131 height 20
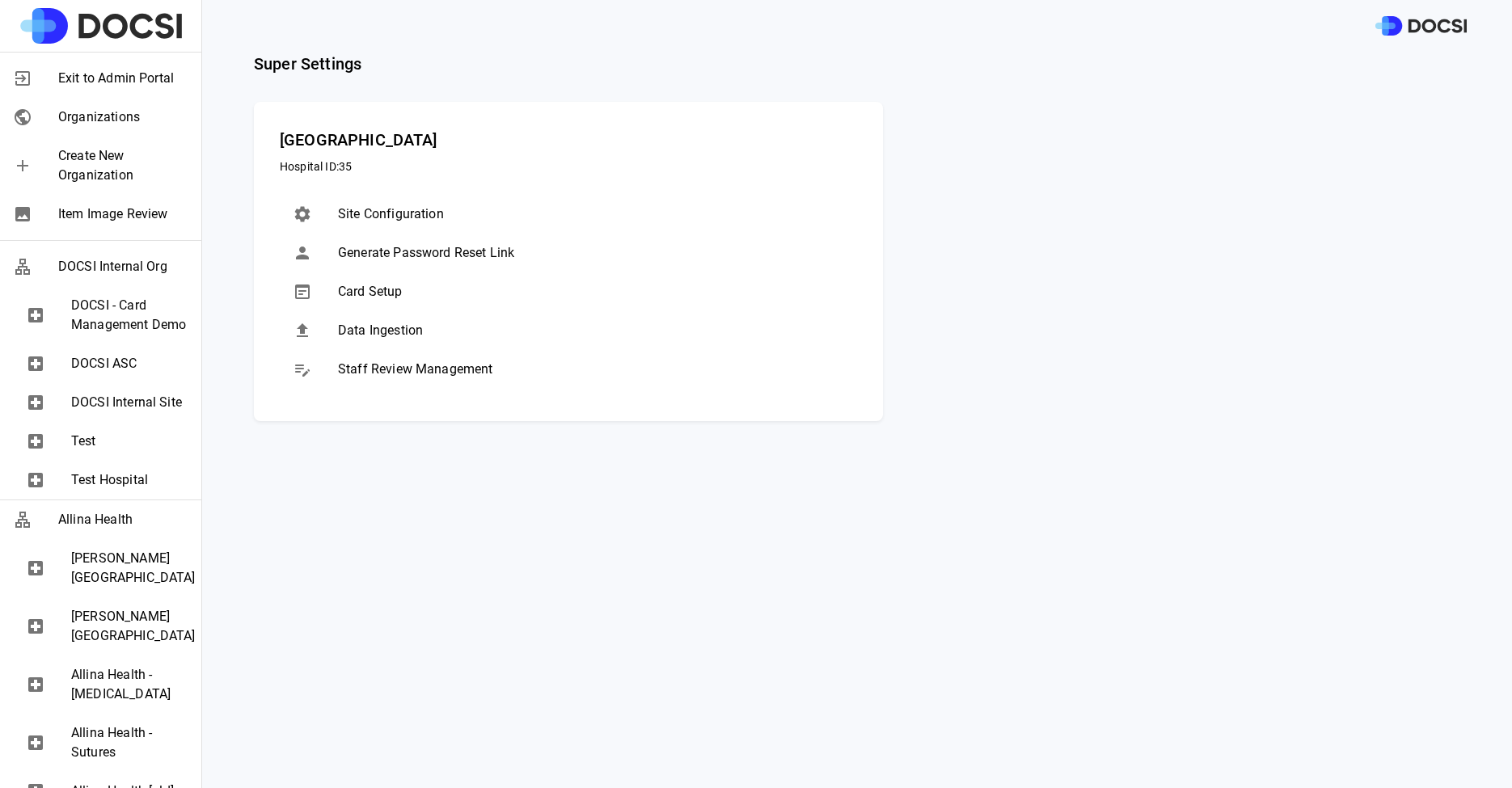
click at [380, 374] on span "Staff Review Management" at bounding box center [591, 369] width 506 height 20
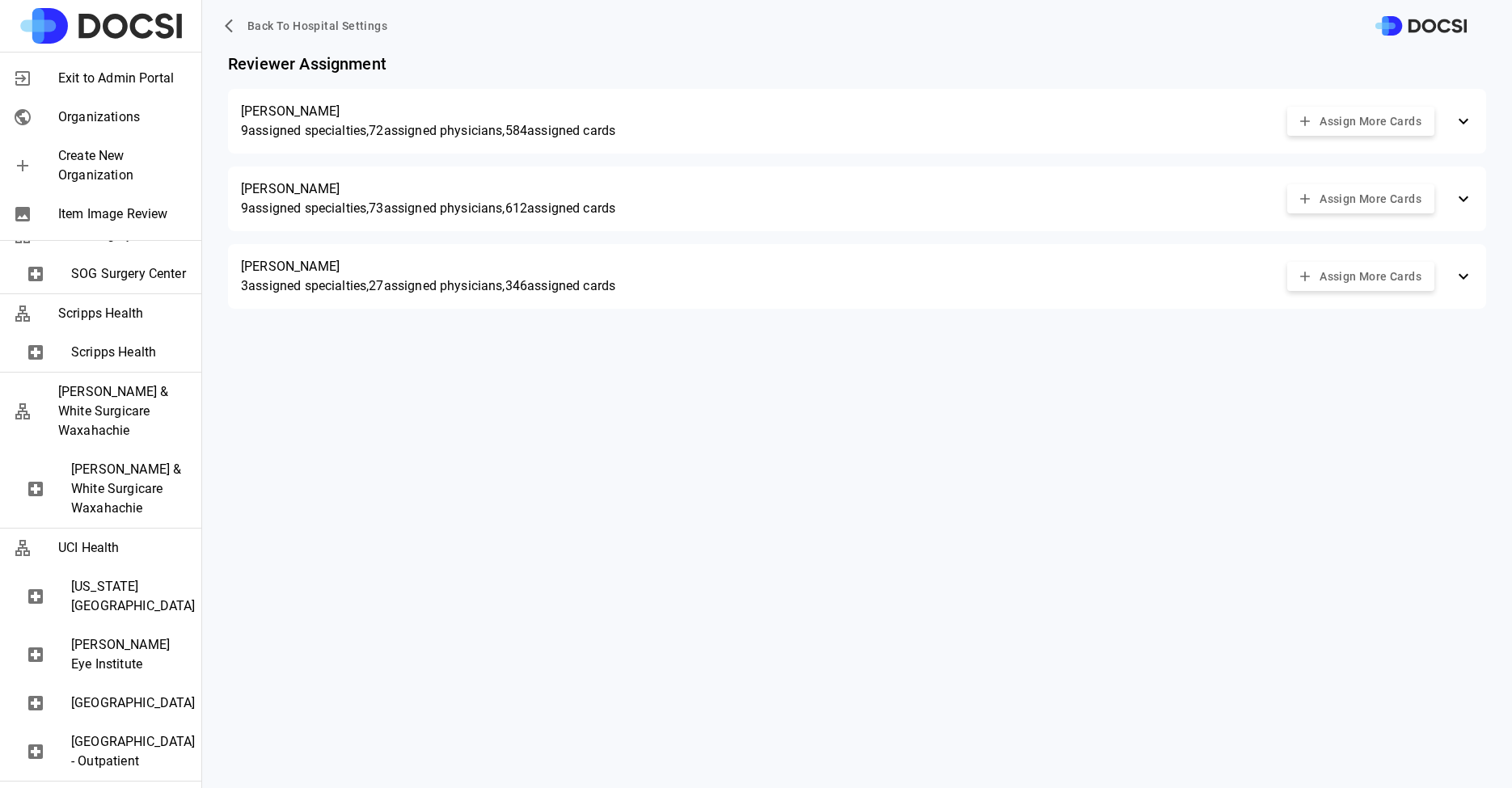
scroll to position [2306, 0]
click at [1374, 118] on button "Assign More Cards" at bounding box center [1361, 121] width 147 height 30
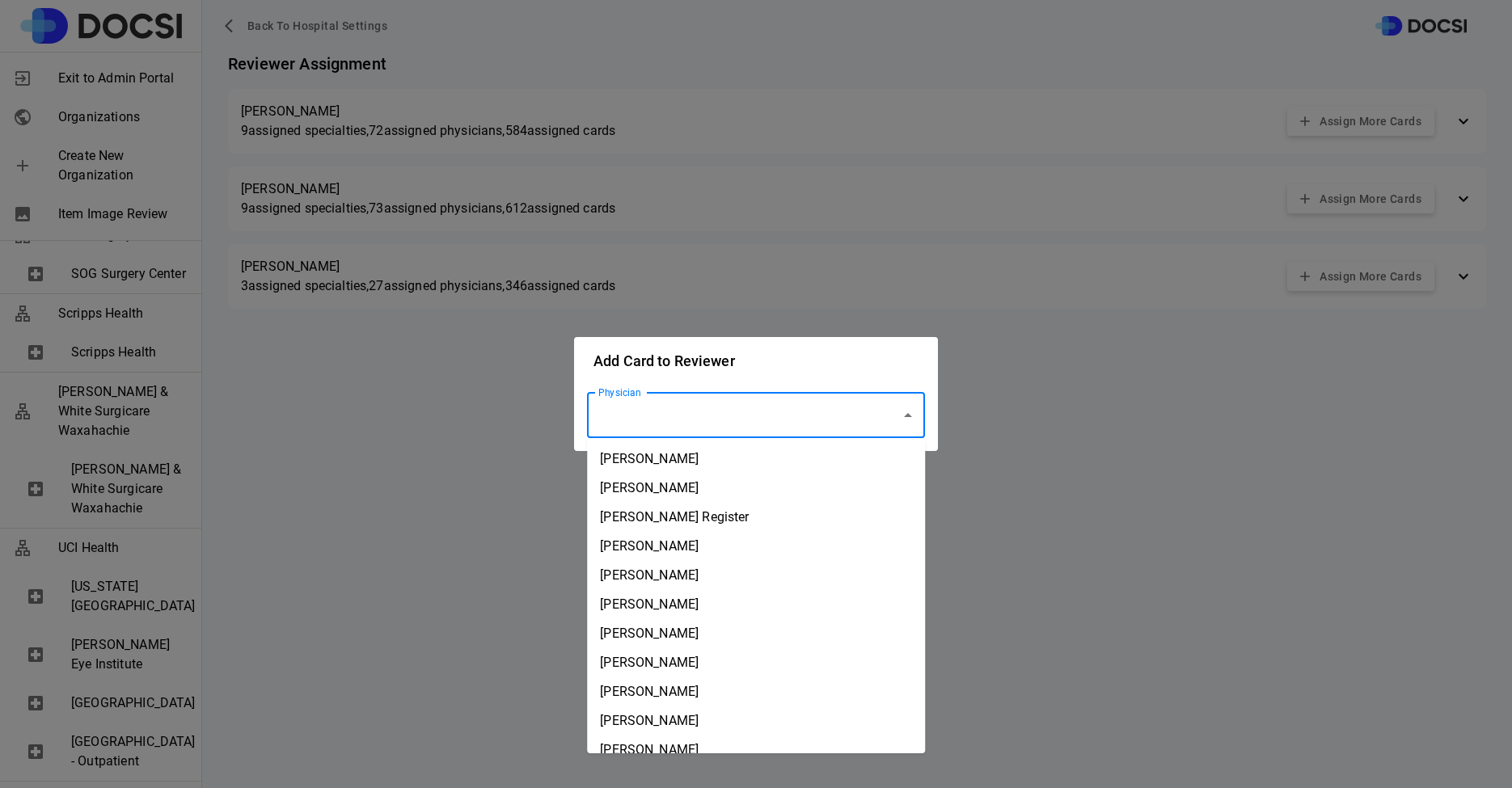
click at [657, 420] on input "Physician" at bounding box center [744, 415] width 299 height 30
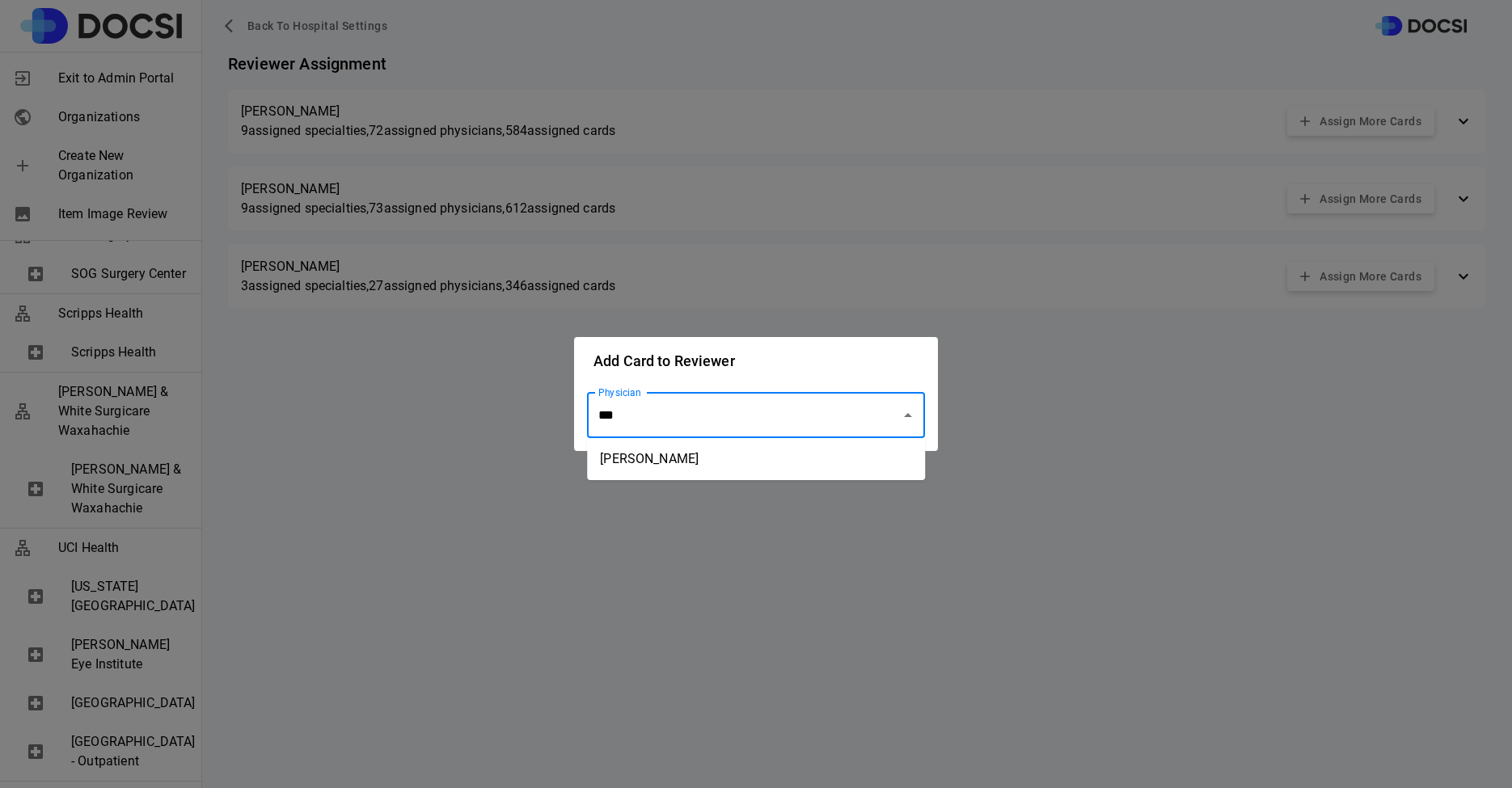
click at [700, 464] on li "Hayden Holbrook" at bounding box center [756, 459] width 338 height 29
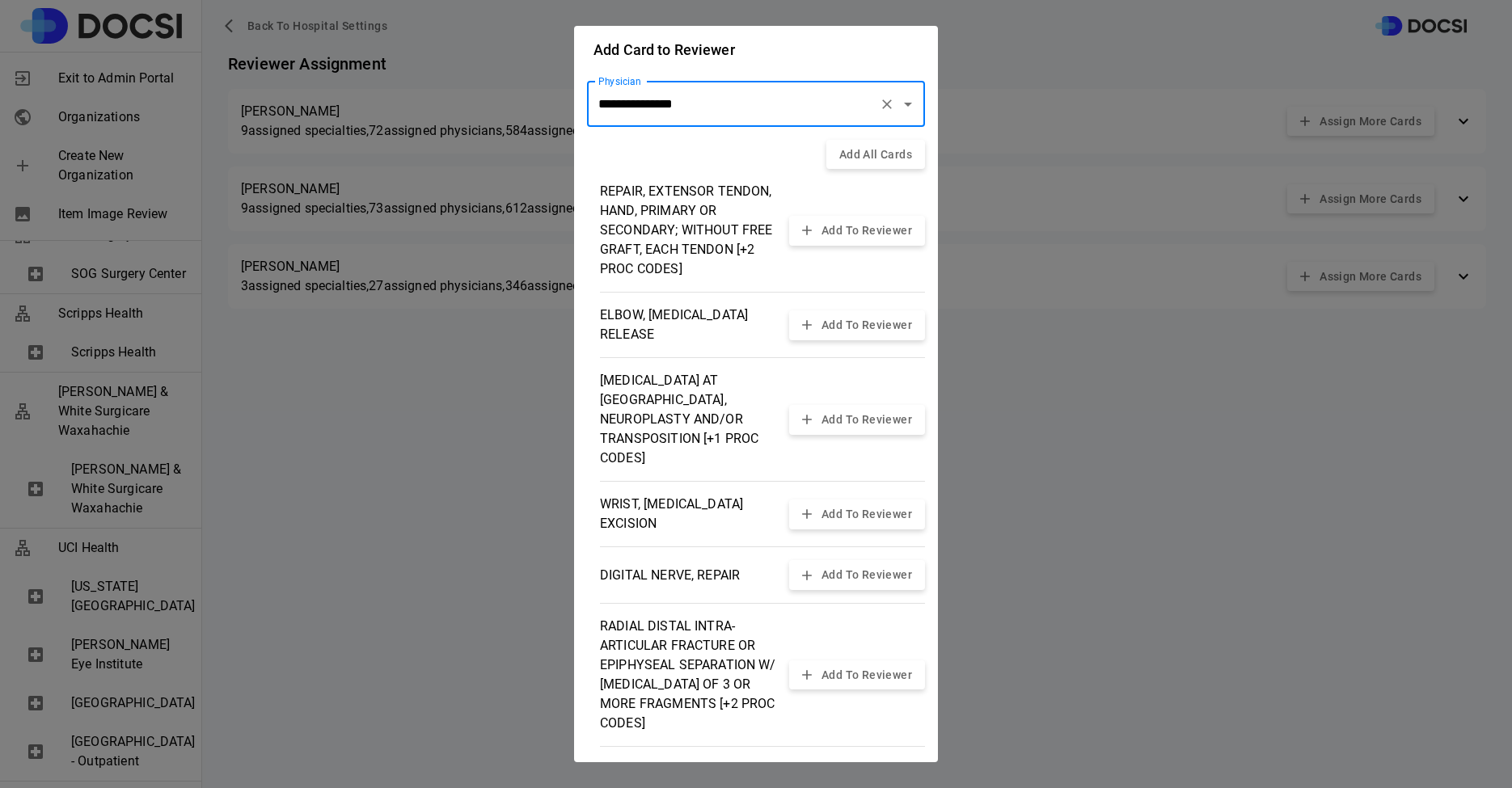
type input "**********"
click at [881, 147] on button "Add All Cards" at bounding box center [875, 154] width 99 height 30
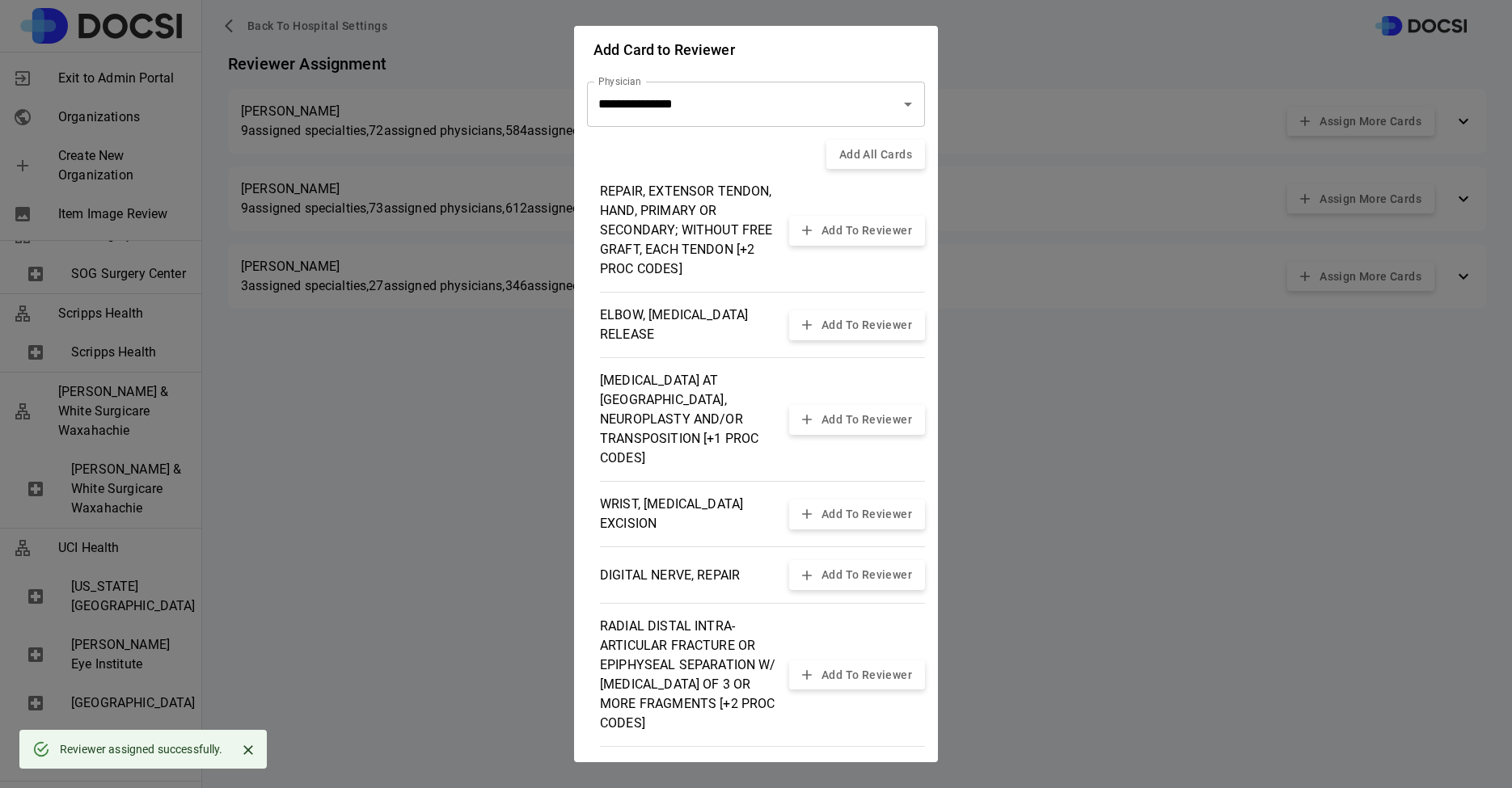
click at [1087, 379] on div "**********" at bounding box center [756, 394] width 1512 height 788
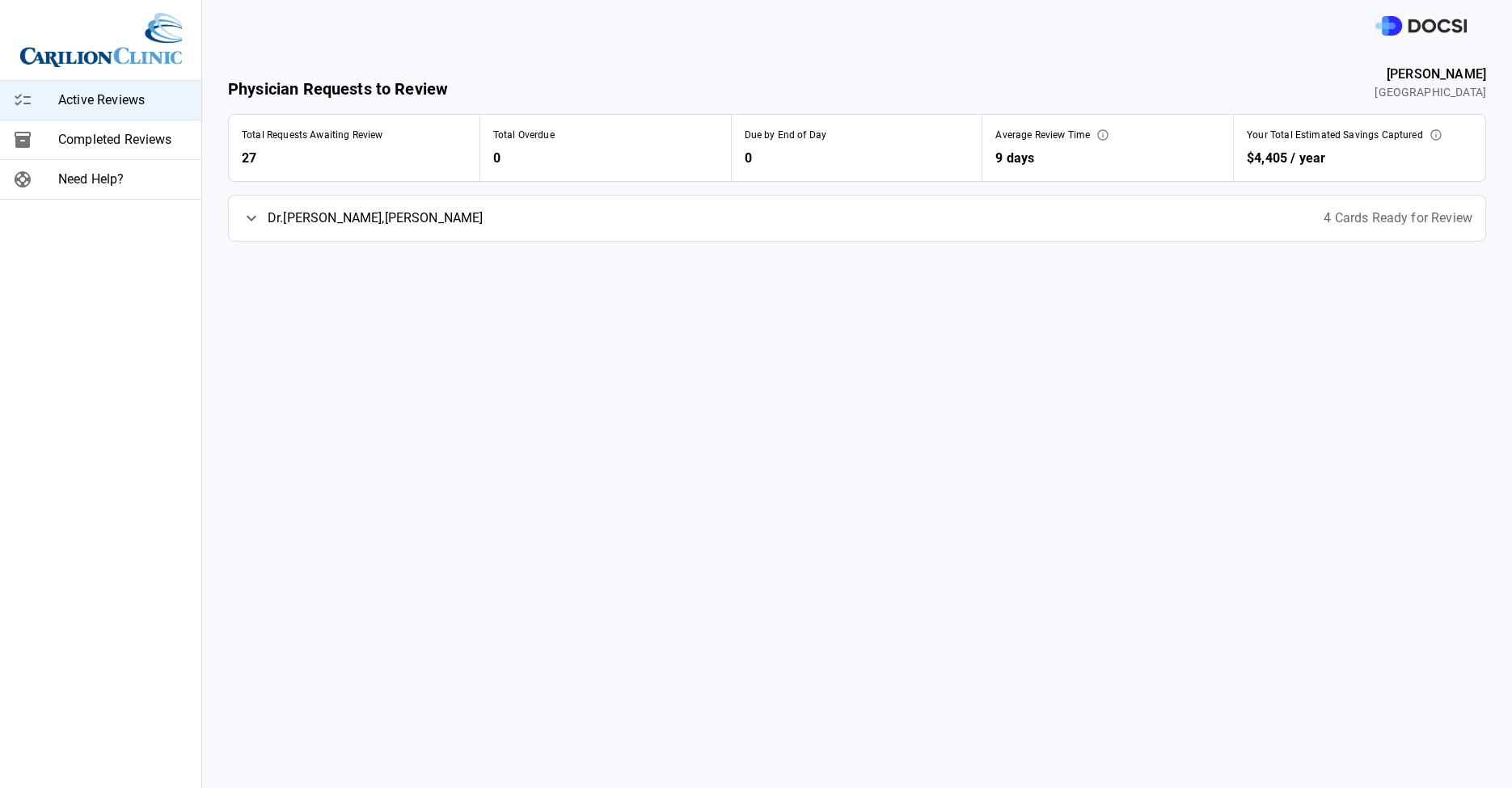
click at [408, 217] on div "[PERSON_NAME] , [PERSON_NAME] 4 Cards Ready for Review" at bounding box center [857, 218] width 1257 height 45
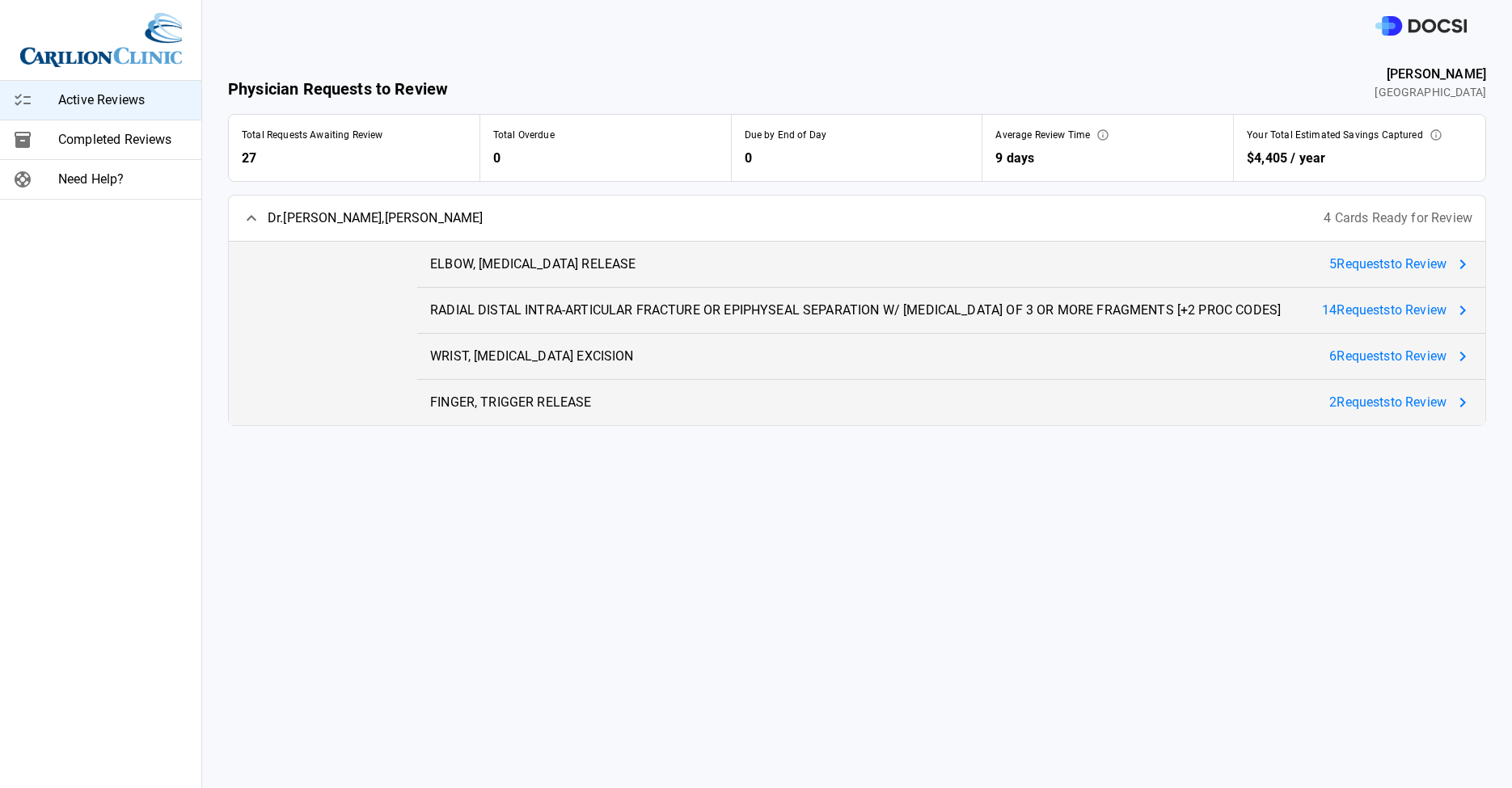
click at [408, 217] on div "[PERSON_NAME] , [PERSON_NAME] 4 Cards Ready for Review" at bounding box center [857, 218] width 1257 height 45
